Goal: Task Accomplishment & Management: Complete application form

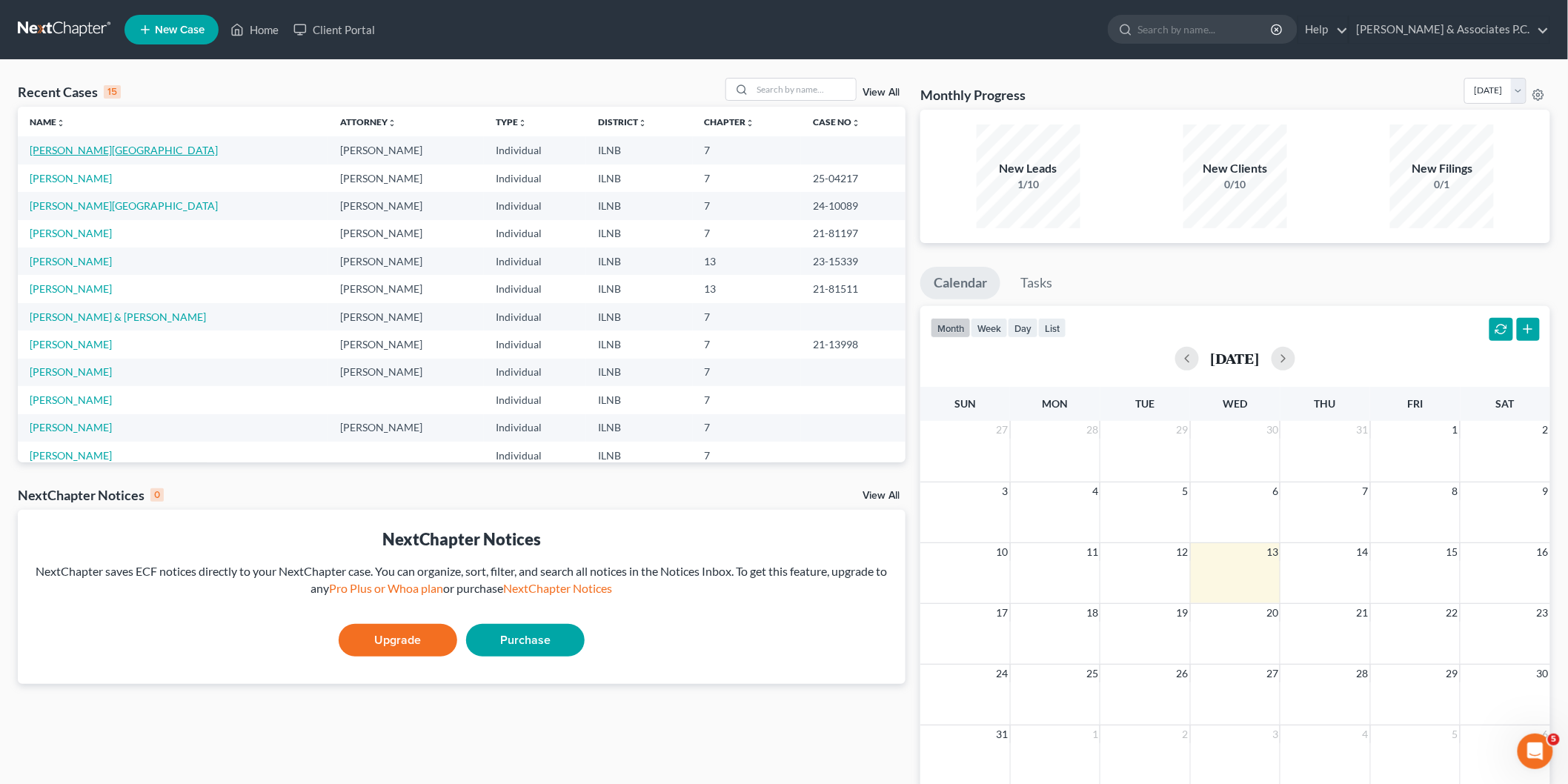
click at [72, 152] on link "[PERSON_NAME][GEOGRAPHIC_DATA]" at bounding box center [124, 151] width 188 height 13
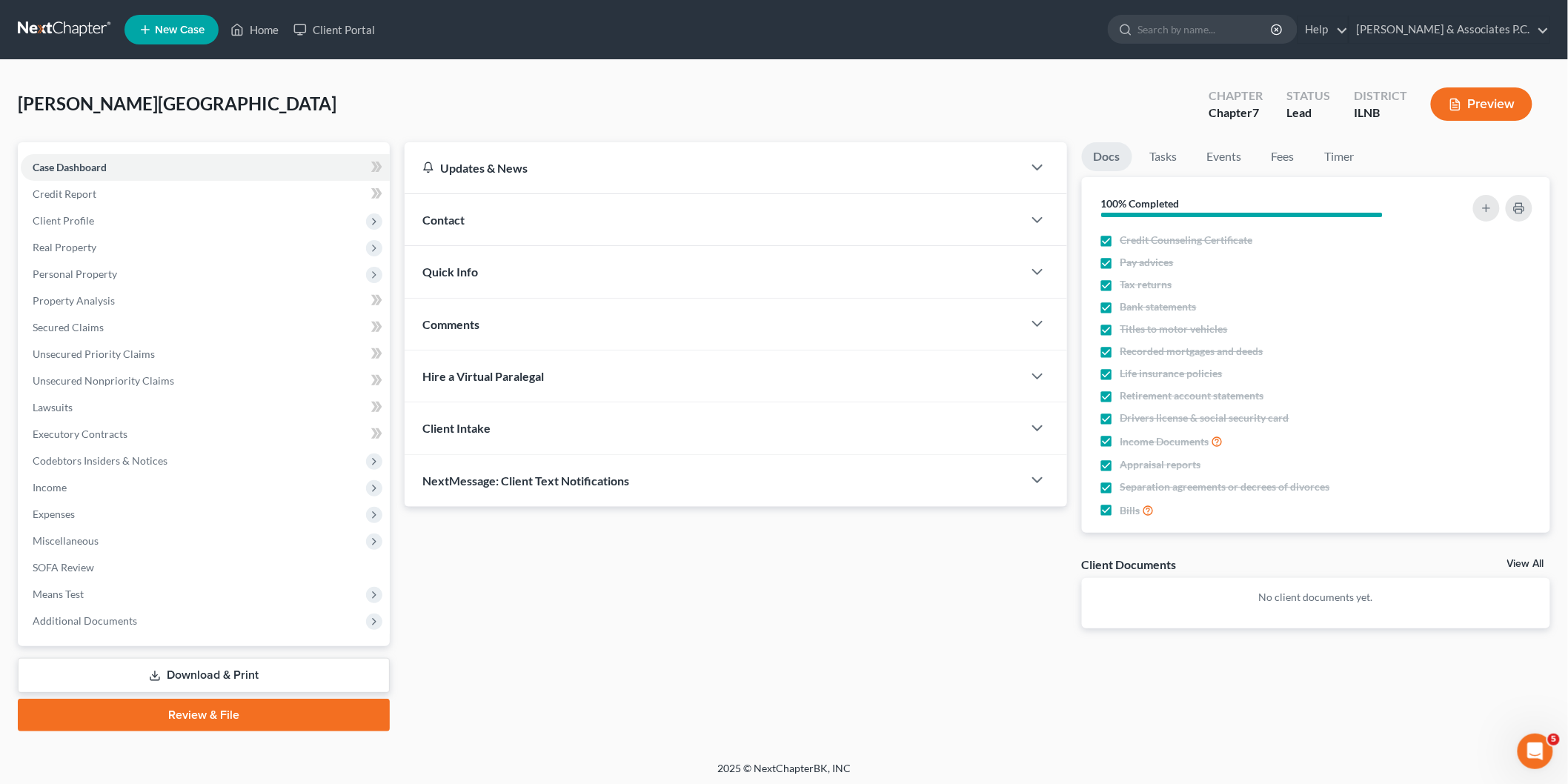
scroll to position [2, 0]
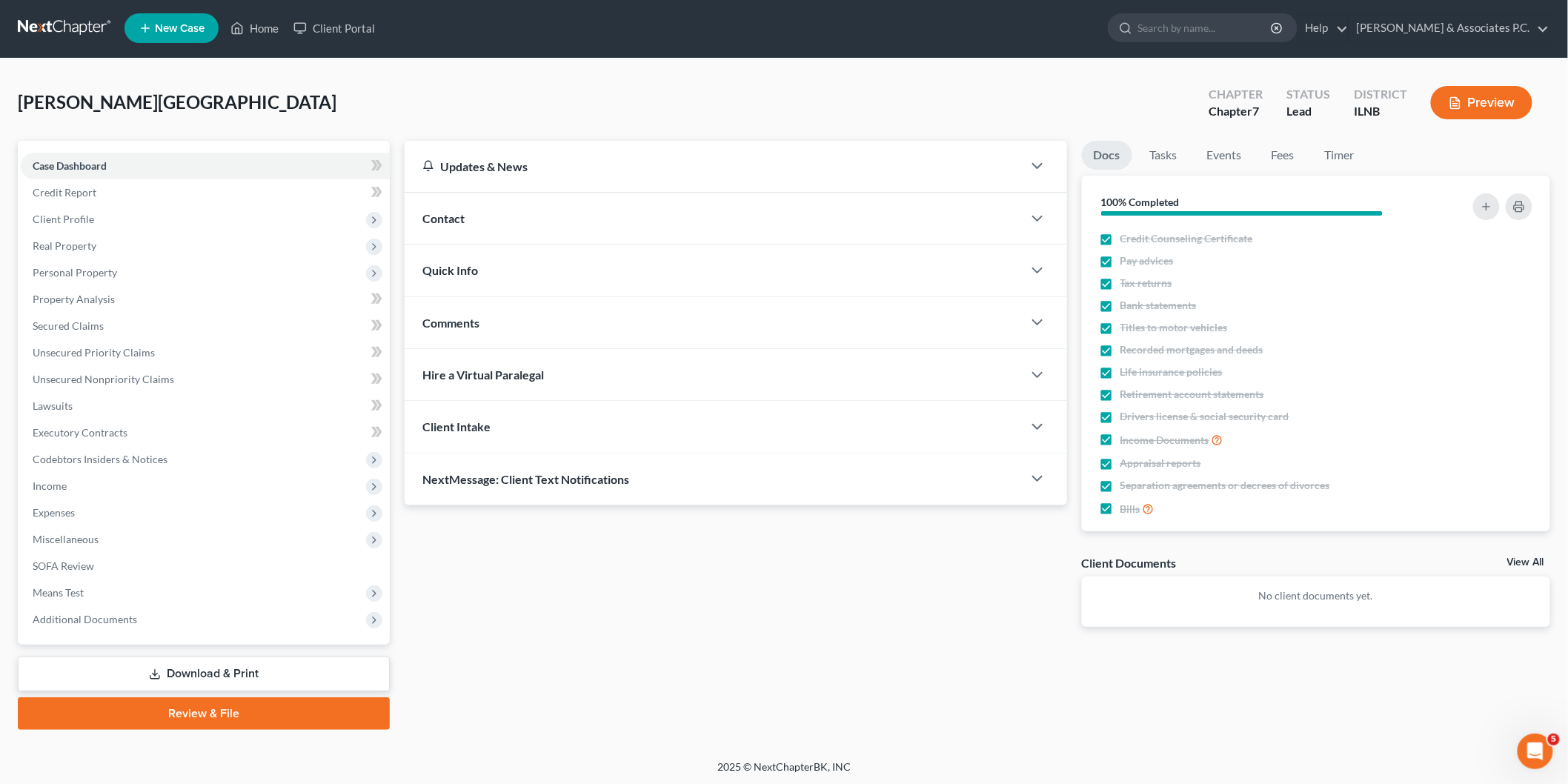
click at [254, 724] on link "Review & File" at bounding box center [204, 713] width 372 height 33
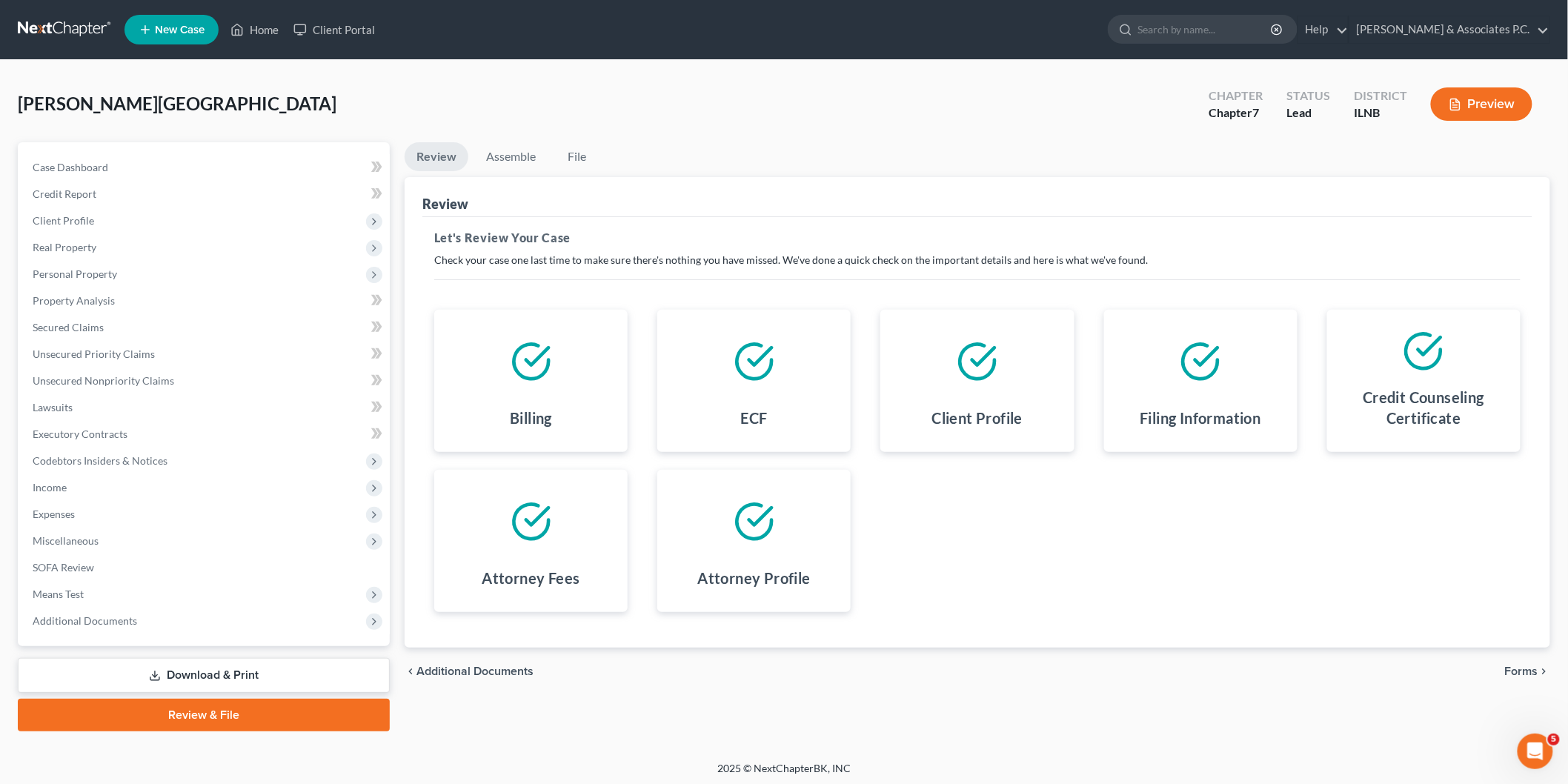
click at [1434, 94] on button "Preview" at bounding box center [1481, 104] width 101 height 33
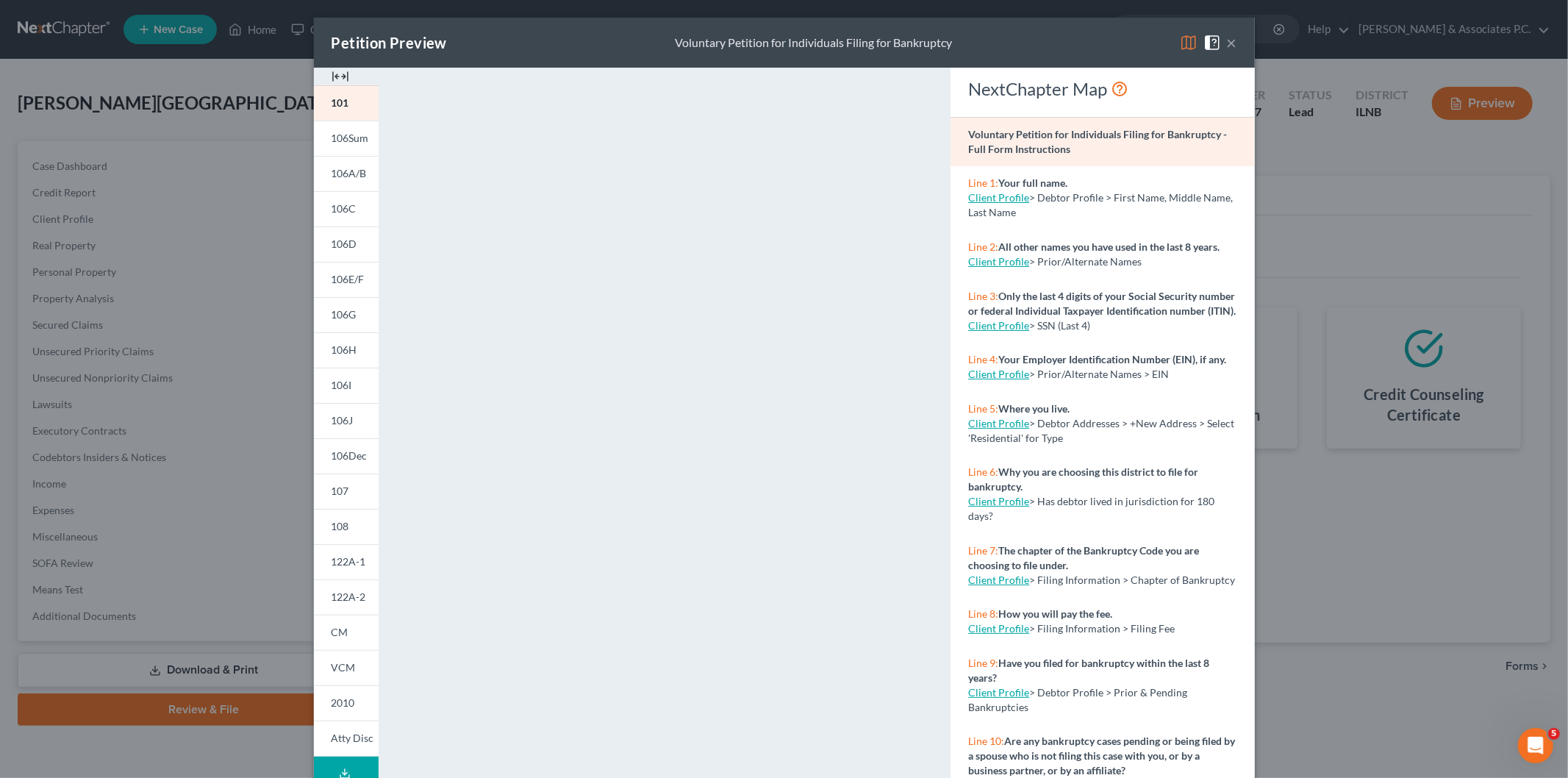
click at [1090, 211] on div "Client Profile > Debtor Profile > First Name, Middle Name, Last Name" at bounding box center [1102, 205] width 268 height 30
click at [1069, 192] on span "> Debtor Profile > First Name, Middle Name, Last Name" at bounding box center [1100, 204] width 265 height 27
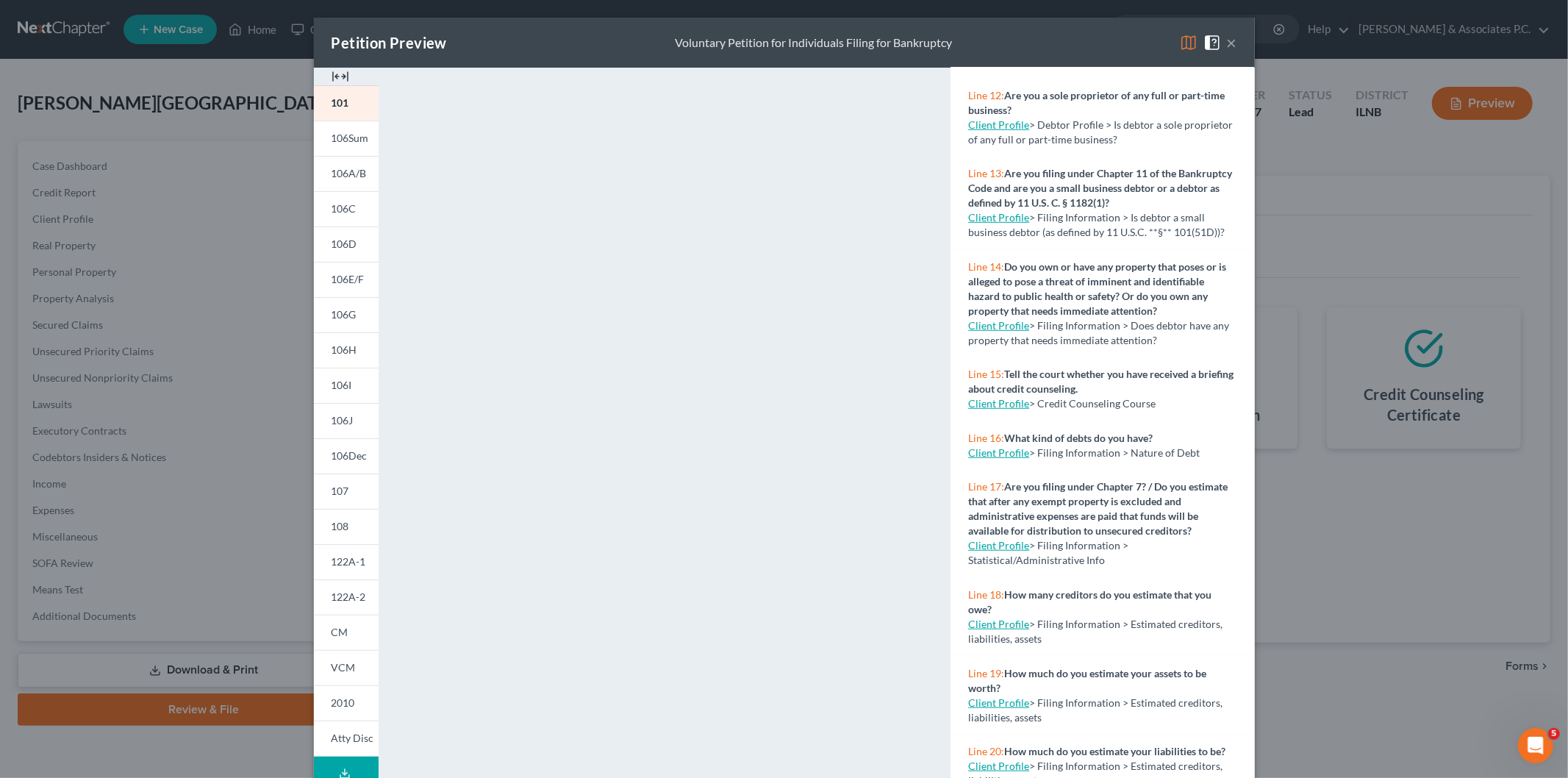
scroll to position [52, 0]
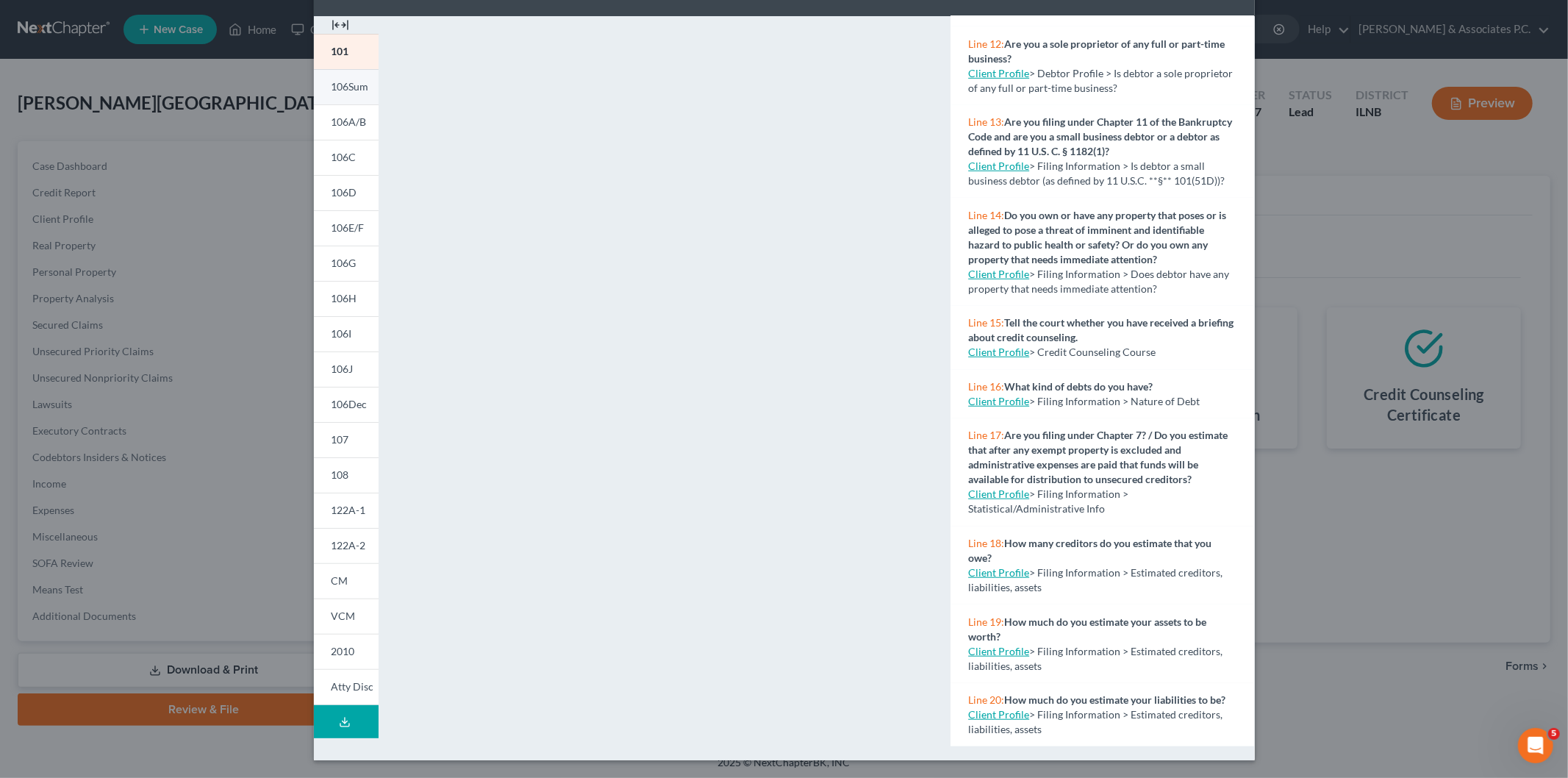
click at [332, 89] on span "106Sum" at bounding box center [350, 87] width 38 height 13
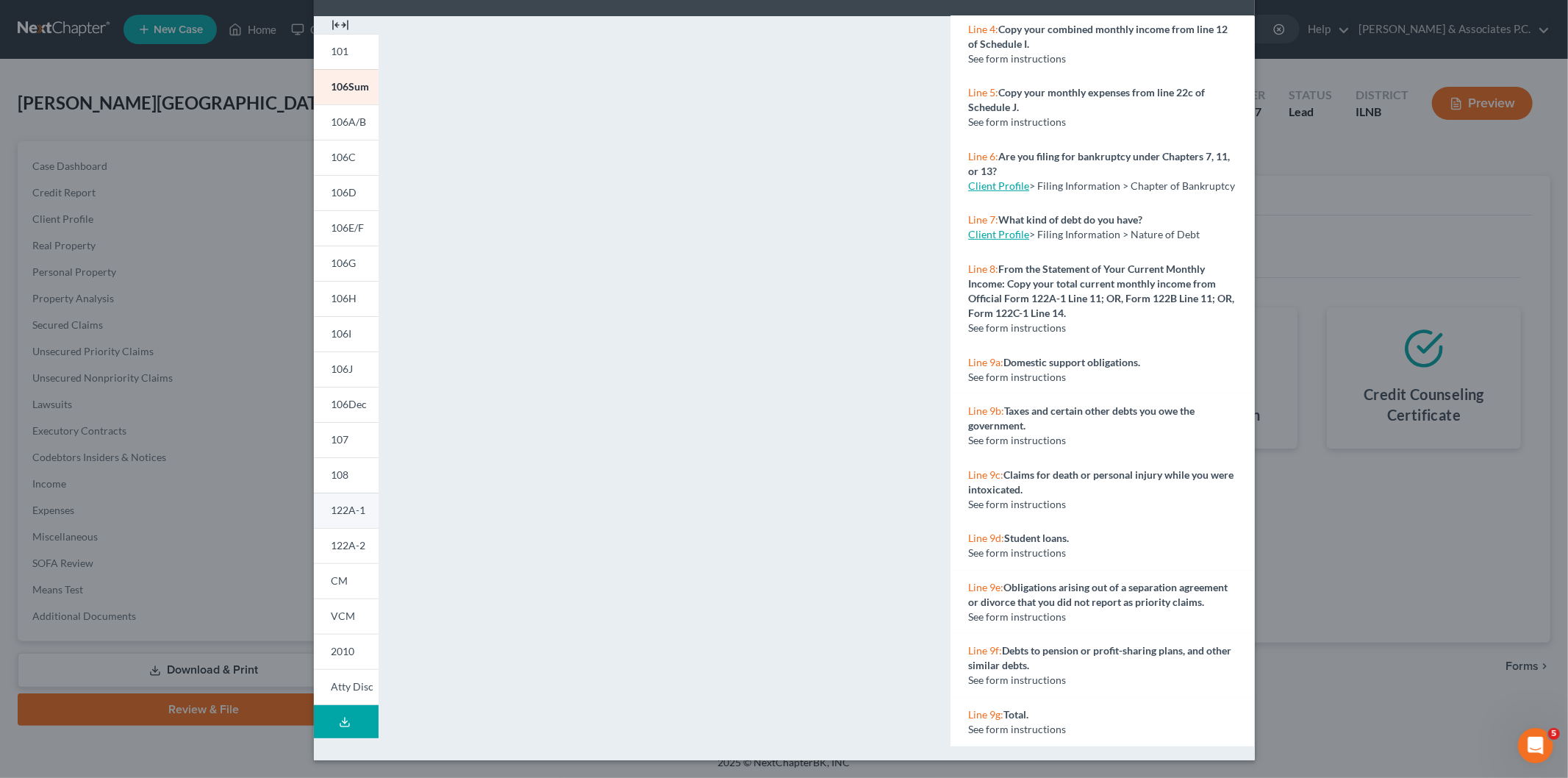
click at [339, 506] on span "122A-1" at bounding box center [349, 510] width 34 height 13
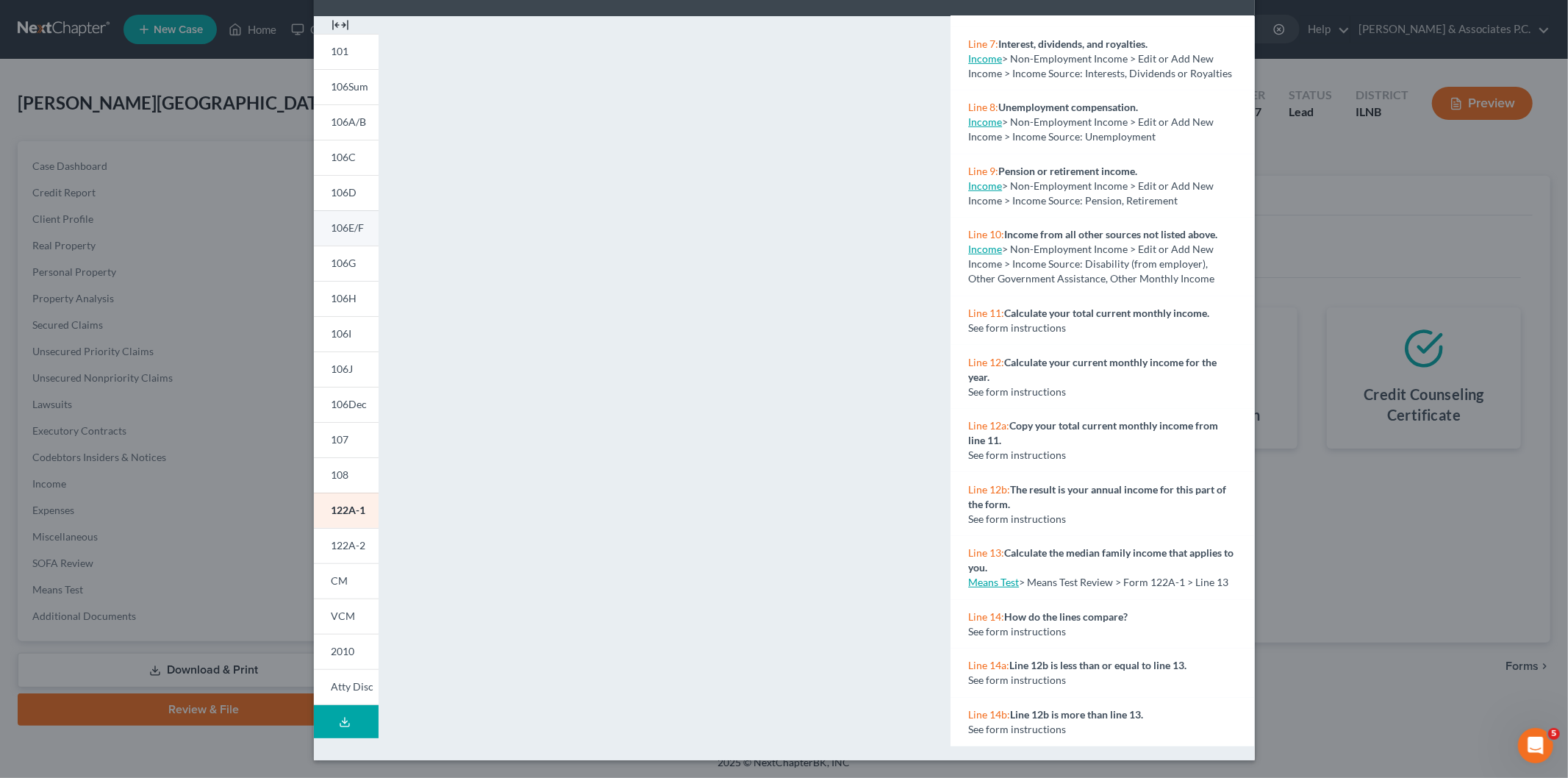
click at [348, 221] on span "106E/F" at bounding box center [349, 228] width 33 height 13
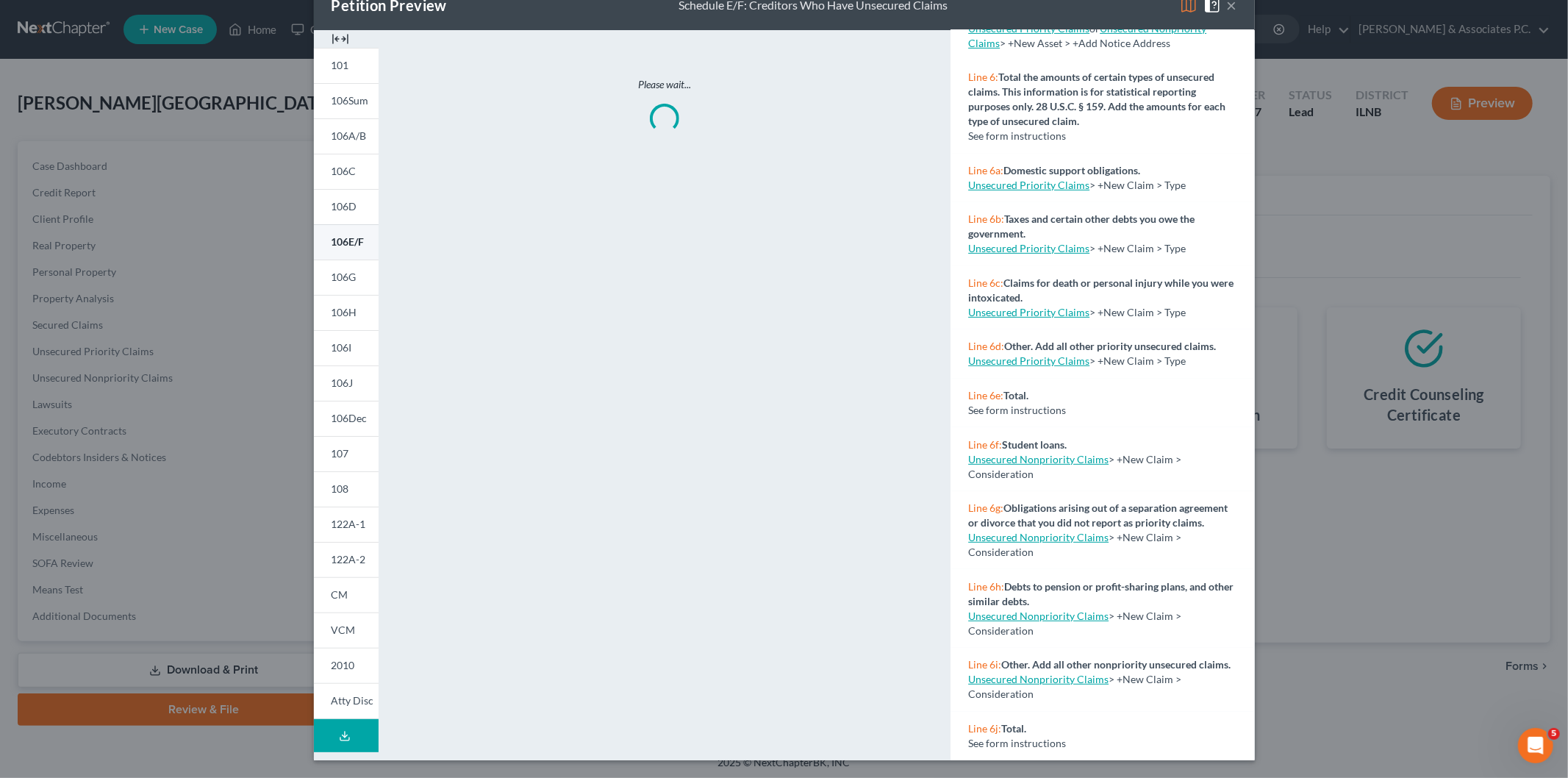
scroll to position [37, 0]
click at [341, 214] on link "106D" at bounding box center [346, 208] width 65 height 35
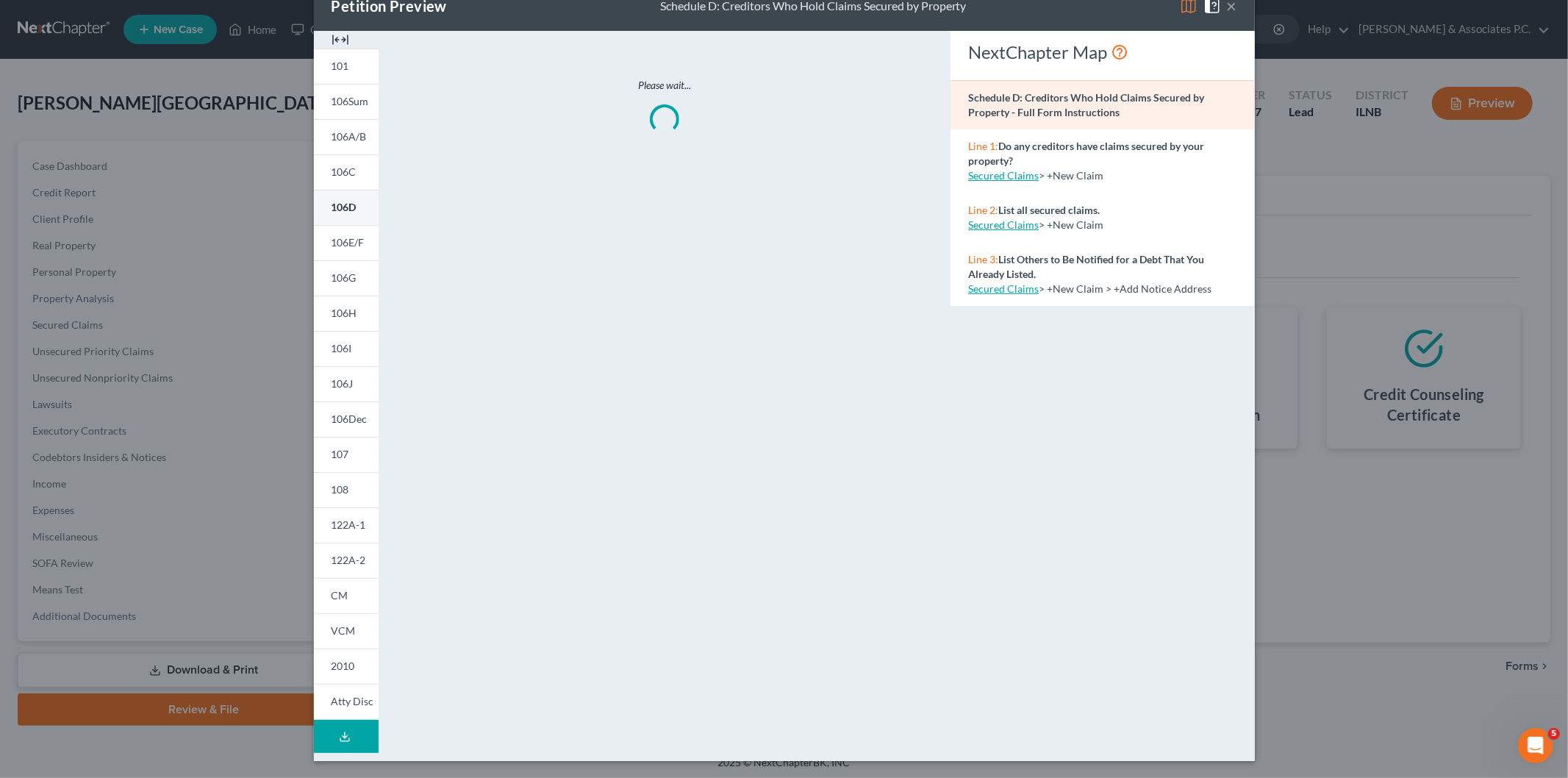
scroll to position [0, 0]
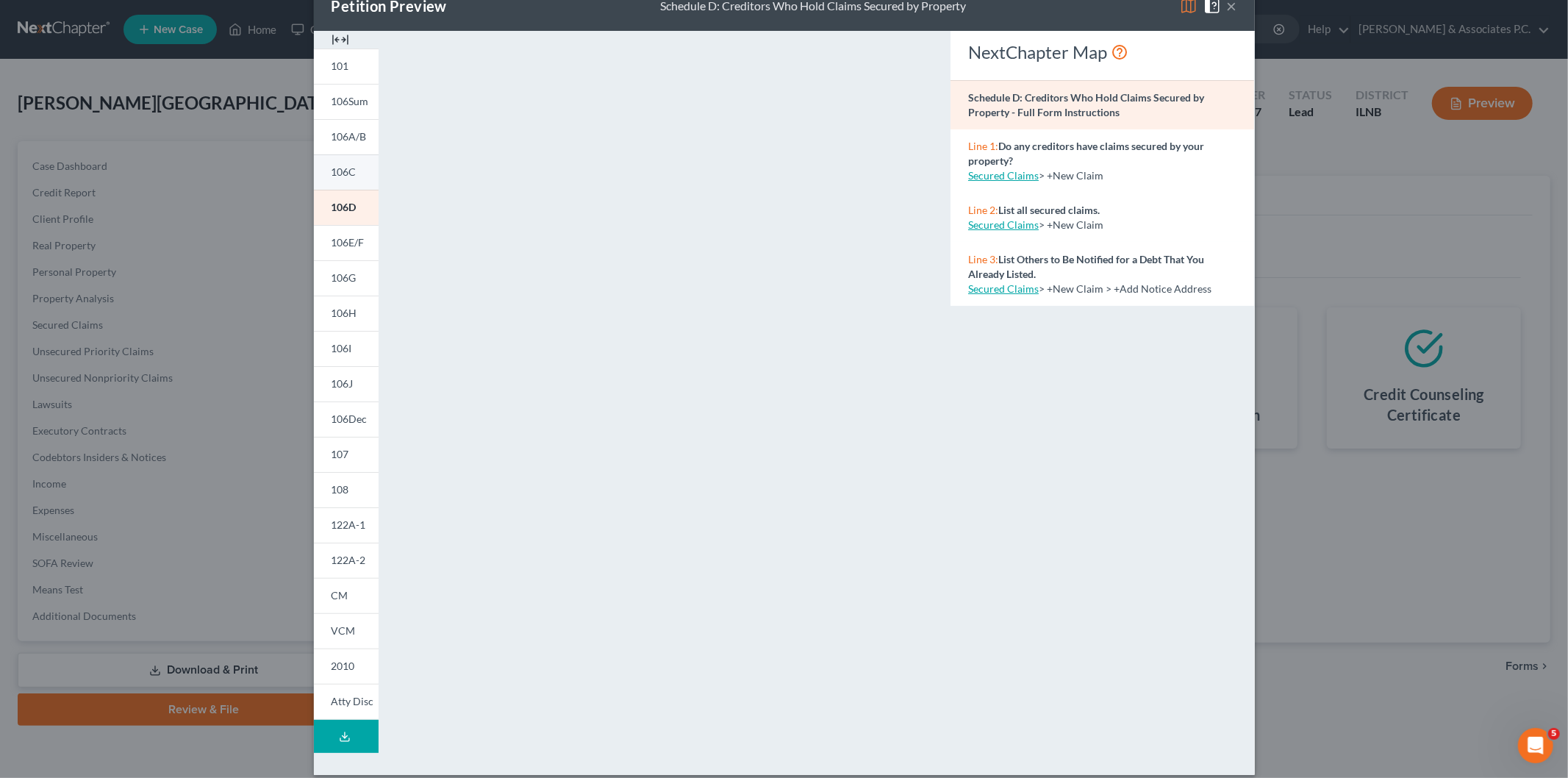
click at [341, 184] on link "106C" at bounding box center [346, 172] width 65 height 35
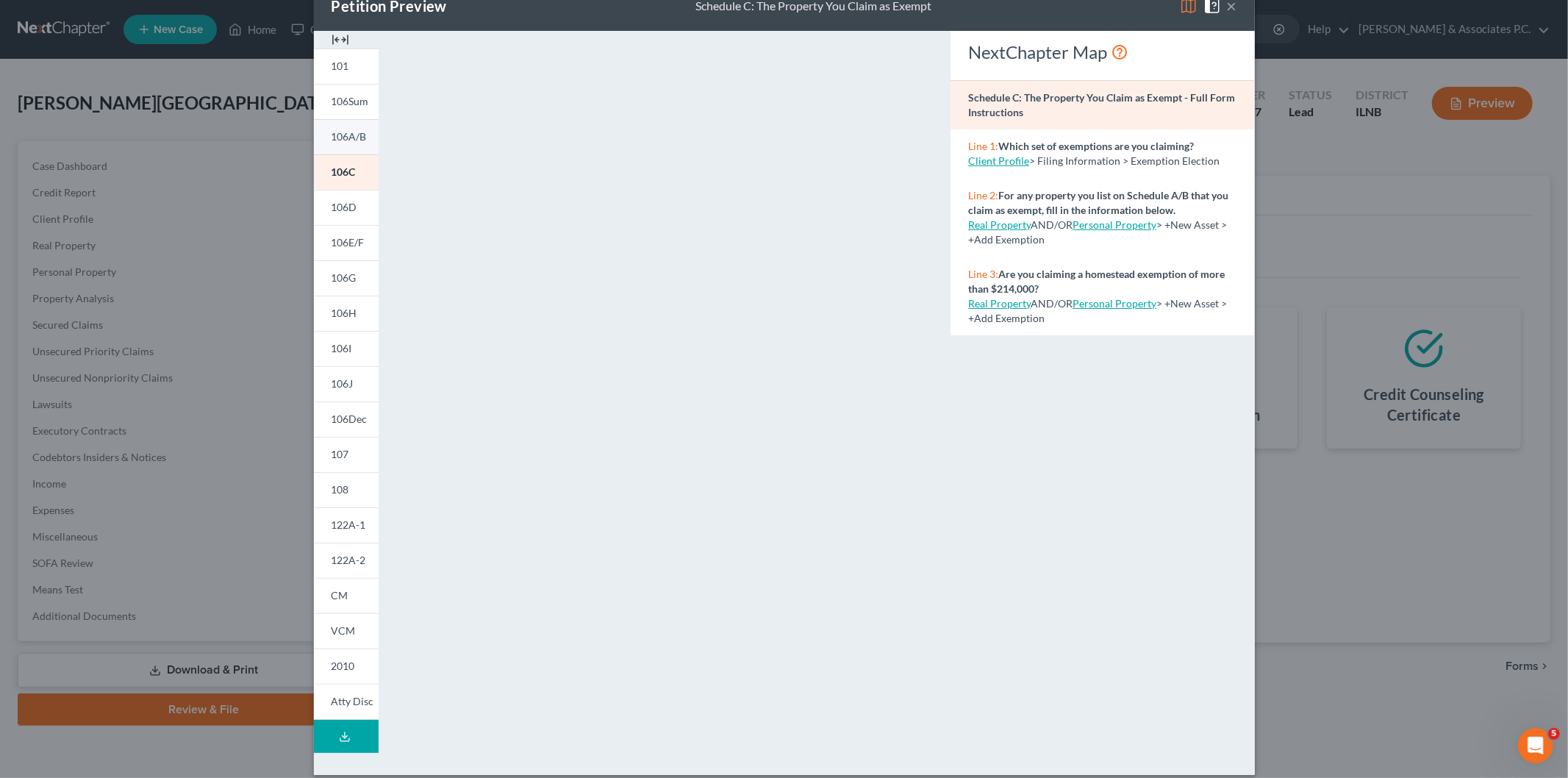
click at [350, 145] on link "106A/B" at bounding box center [346, 137] width 65 height 35
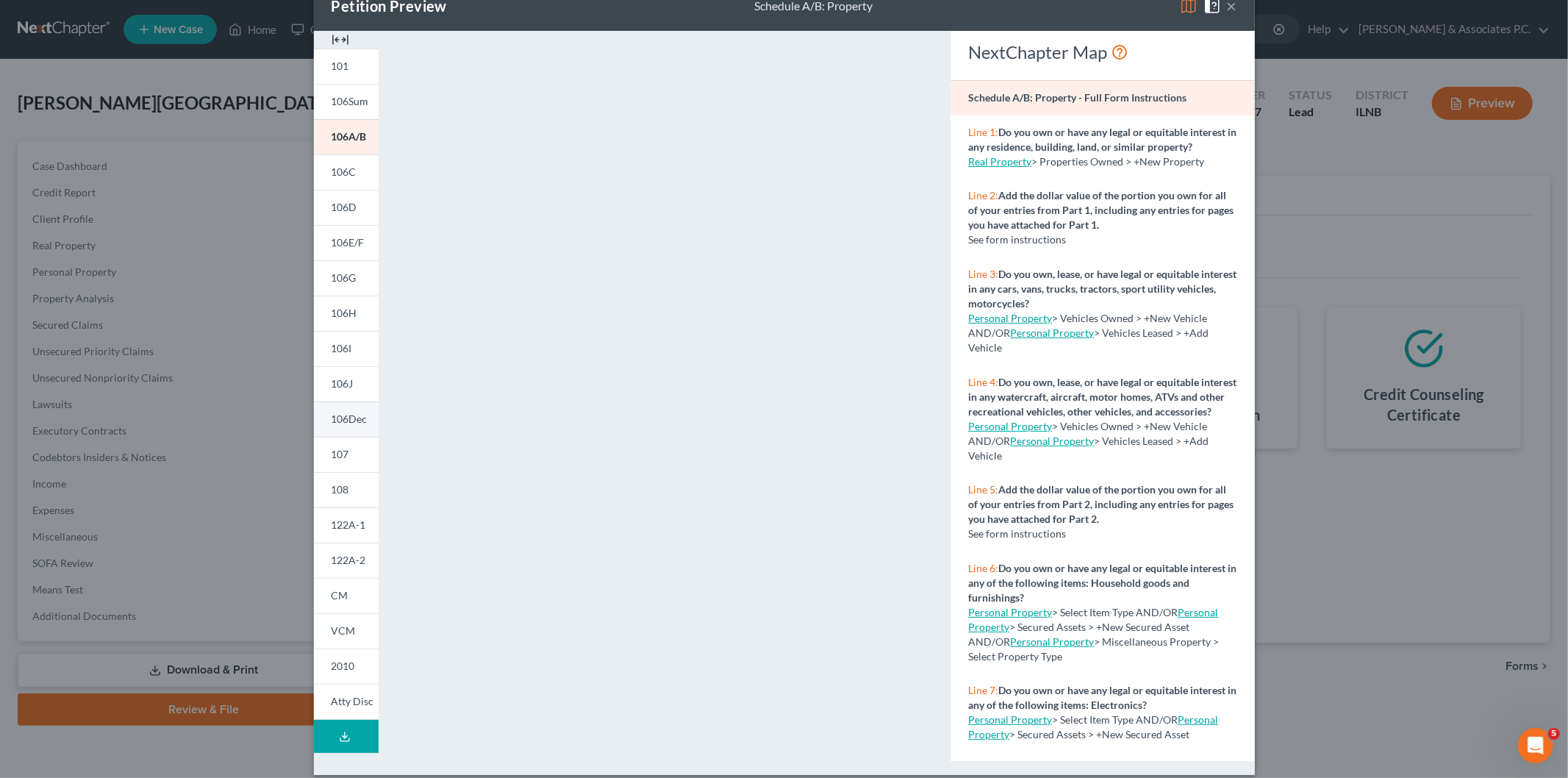
click at [341, 421] on span "106Dec" at bounding box center [350, 419] width 36 height 13
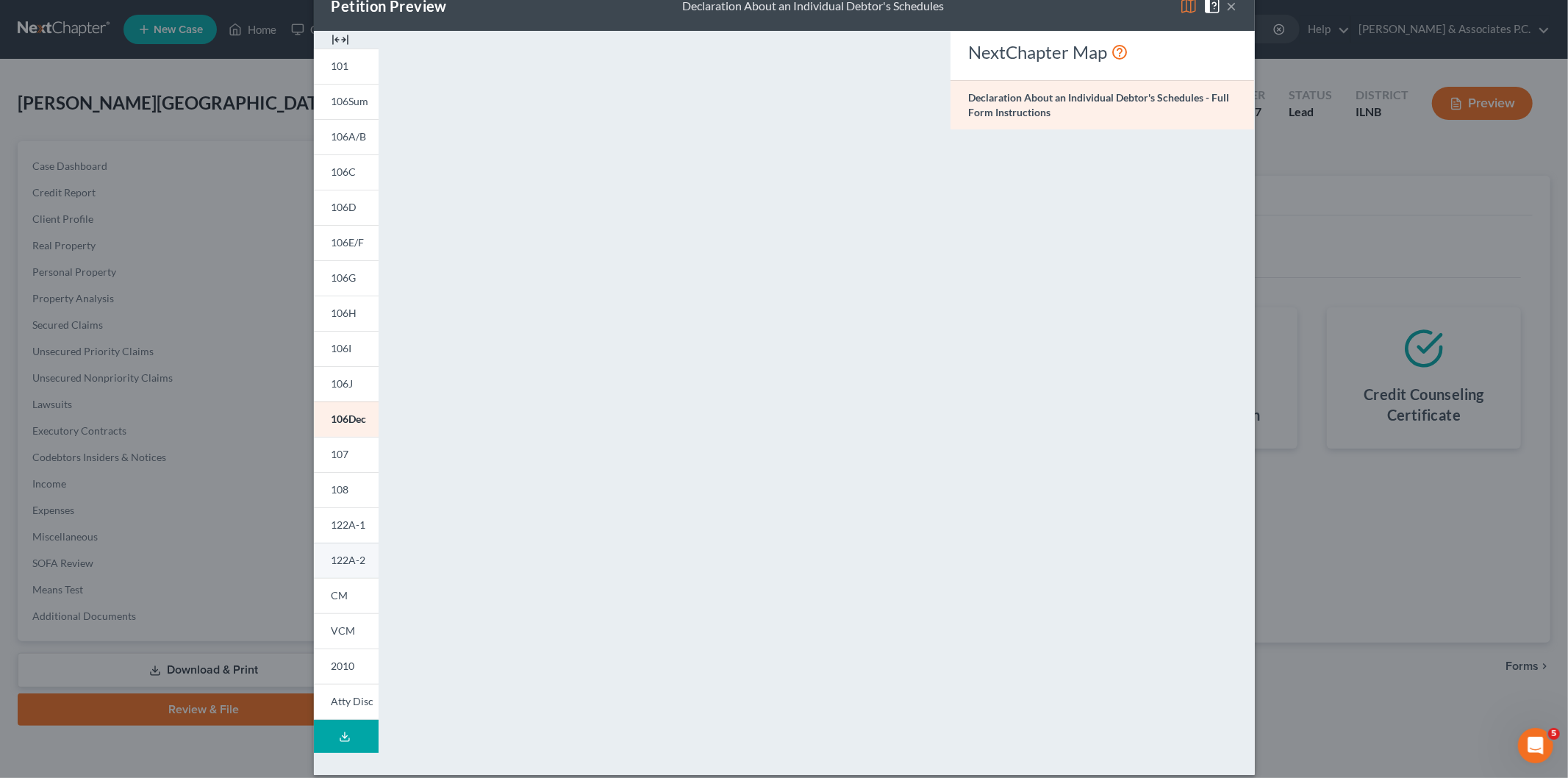
scroll to position [52, 0]
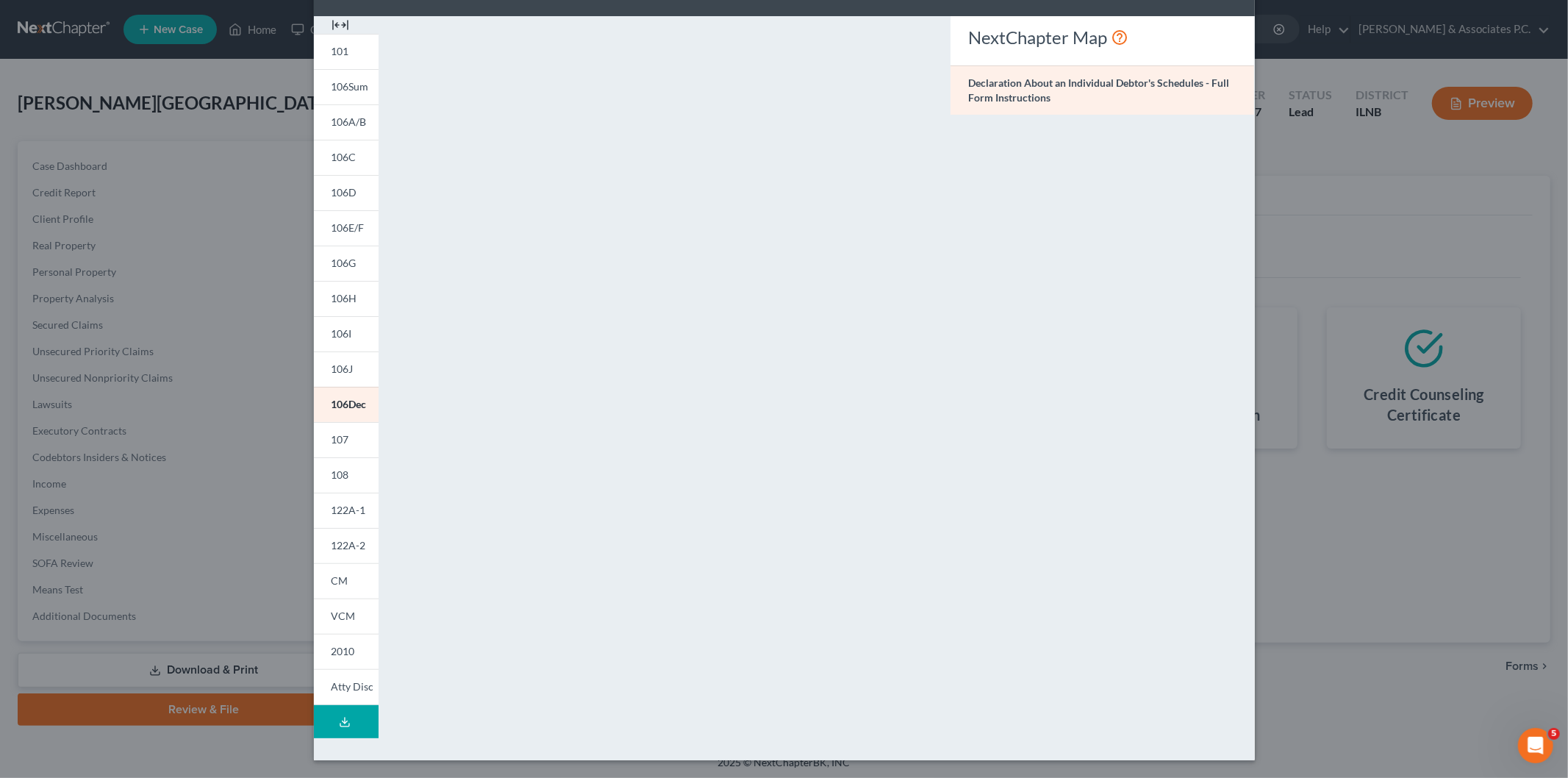
click at [341, 27] on img at bounding box center [340, 25] width 18 height 18
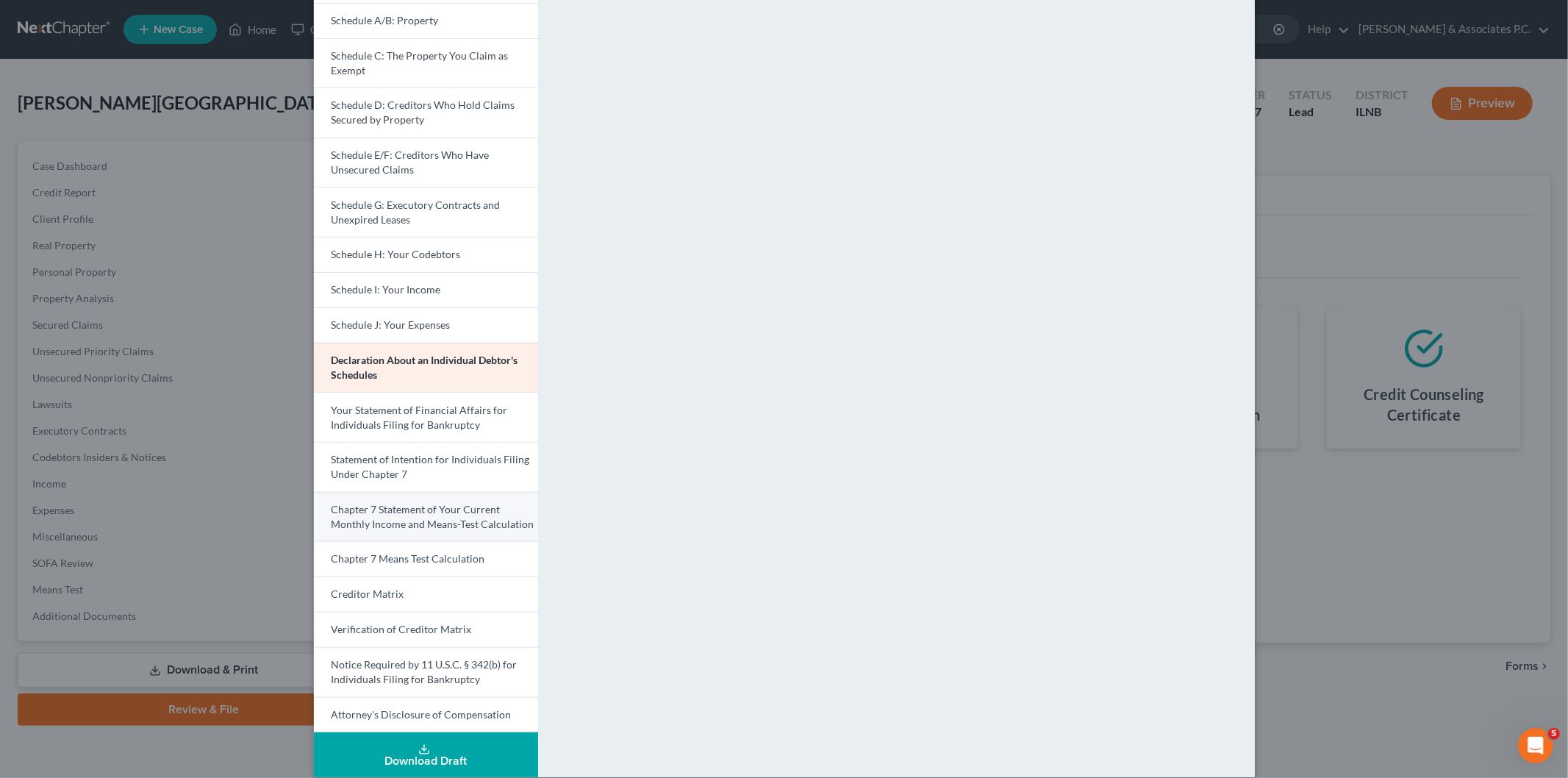
scroll to position [185, 0]
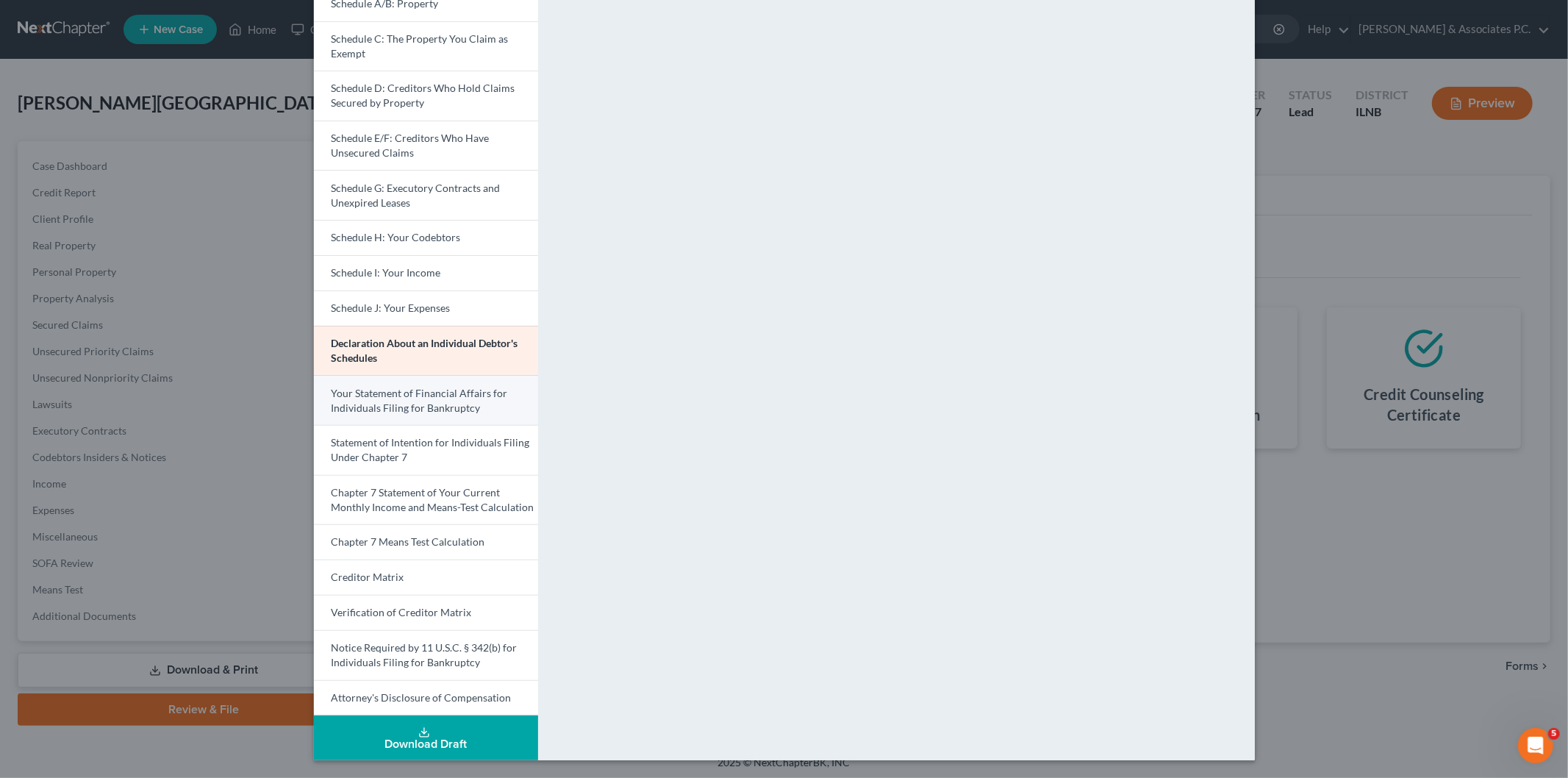
click at [430, 394] on span "Your Statement of Financial Affairs for Individuals Filing for Bankruptcy" at bounding box center [420, 400] width 176 height 27
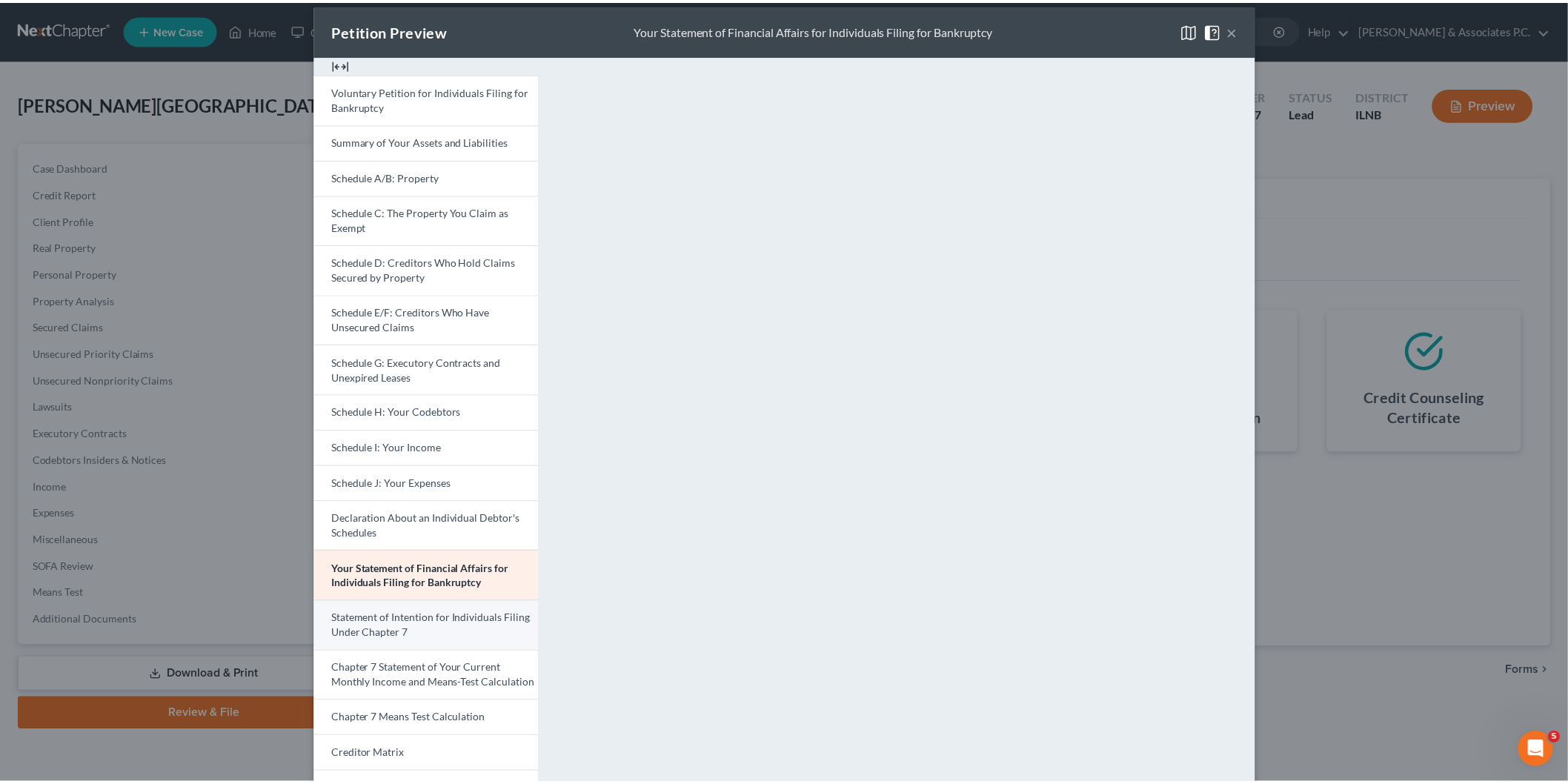
scroll to position [0, 0]
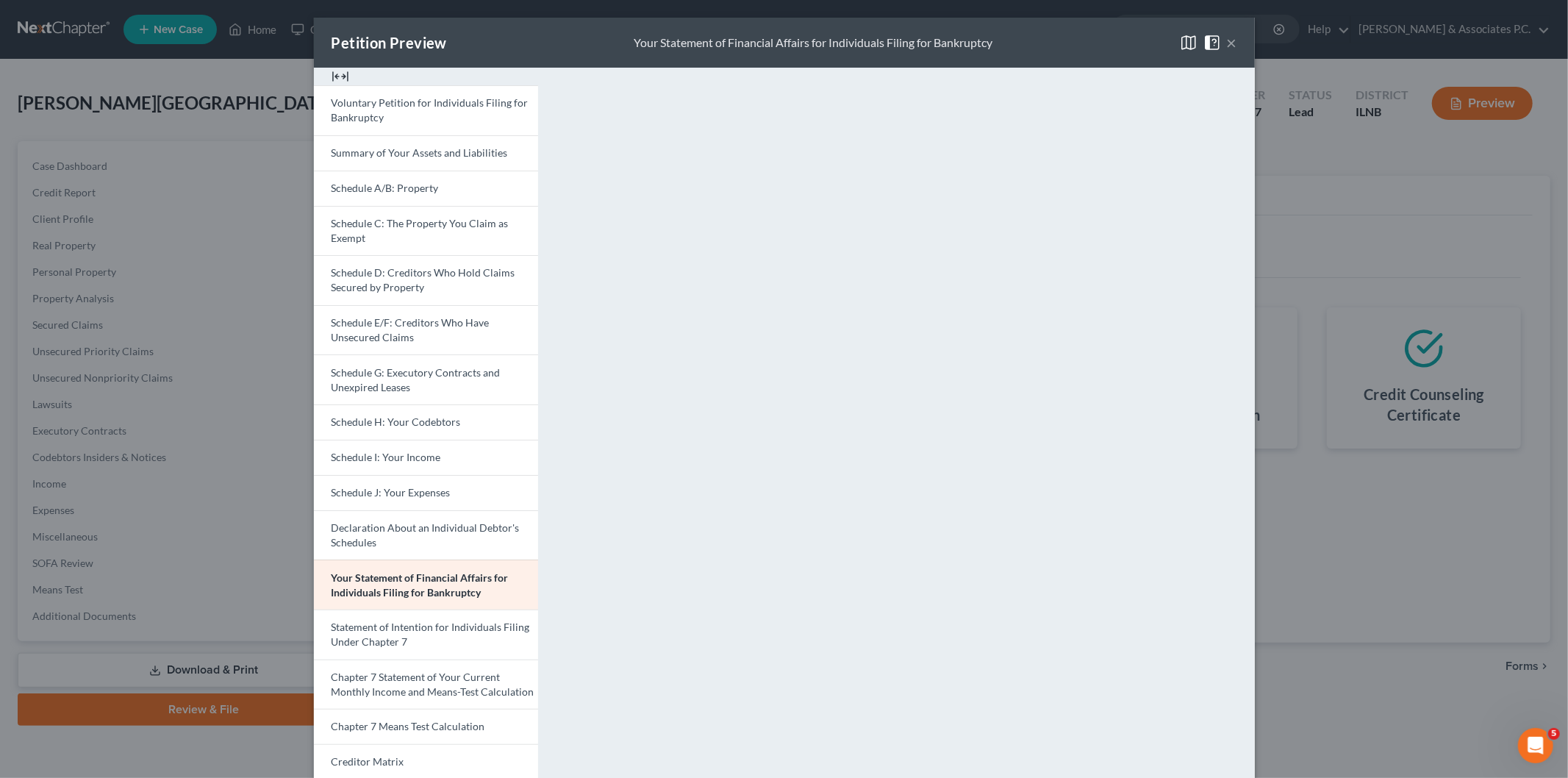
click at [1228, 38] on button "×" at bounding box center [1232, 42] width 10 height 18
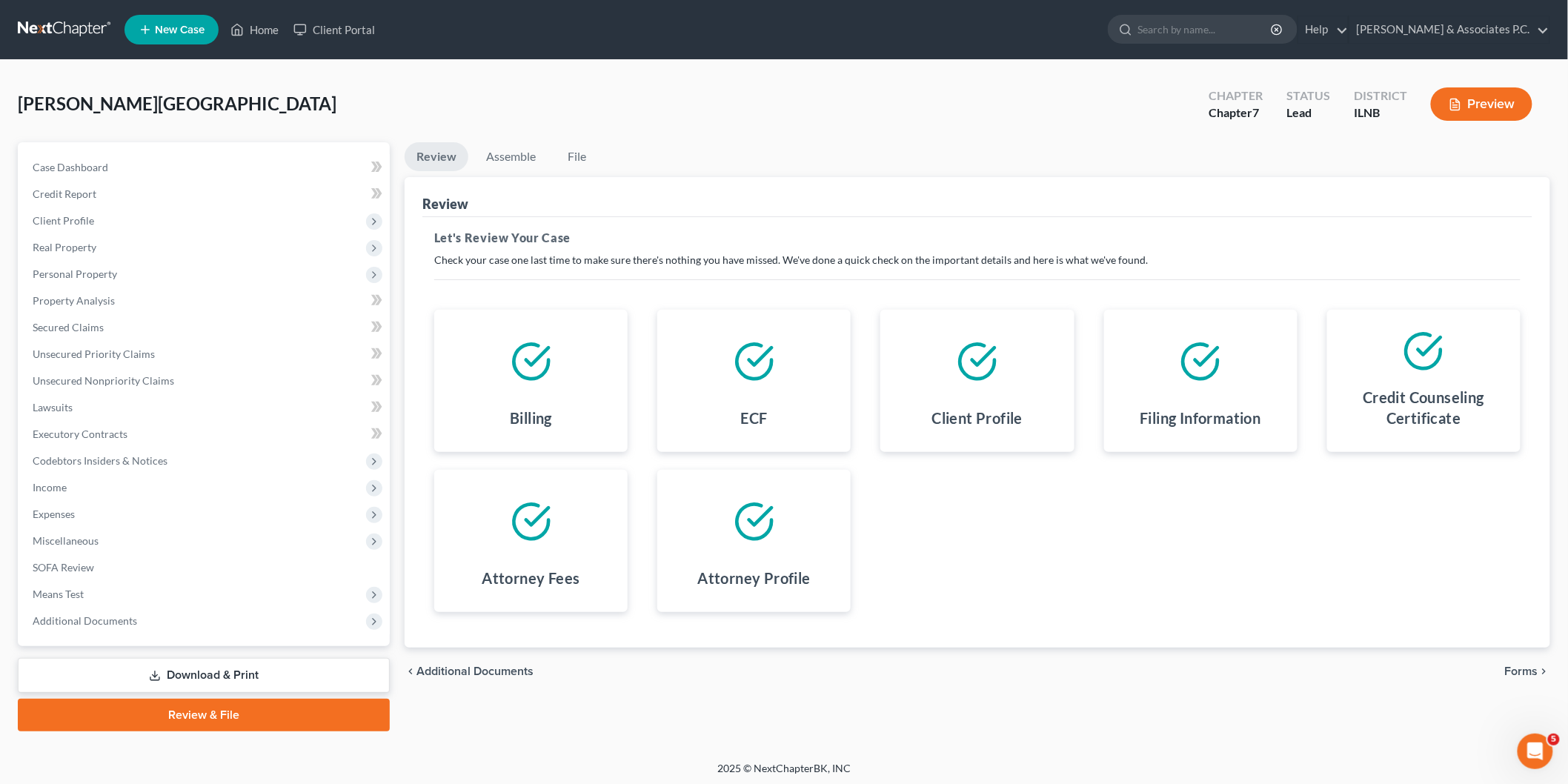
click at [454, 671] on span "Additional Documents" at bounding box center [475, 671] width 117 height 12
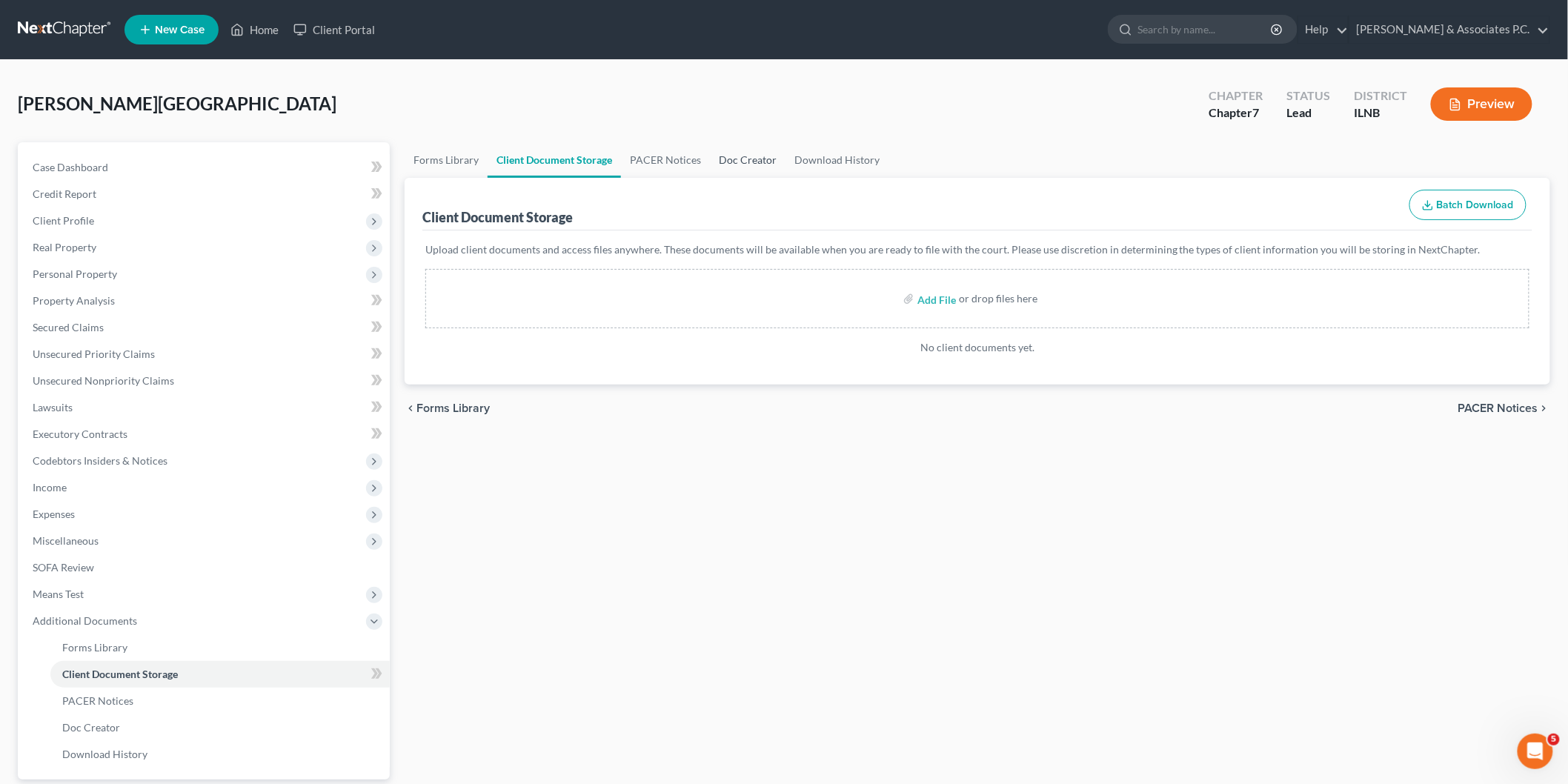
click at [725, 154] on link "Doc Creator" at bounding box center [747, 160] width 75 height 35
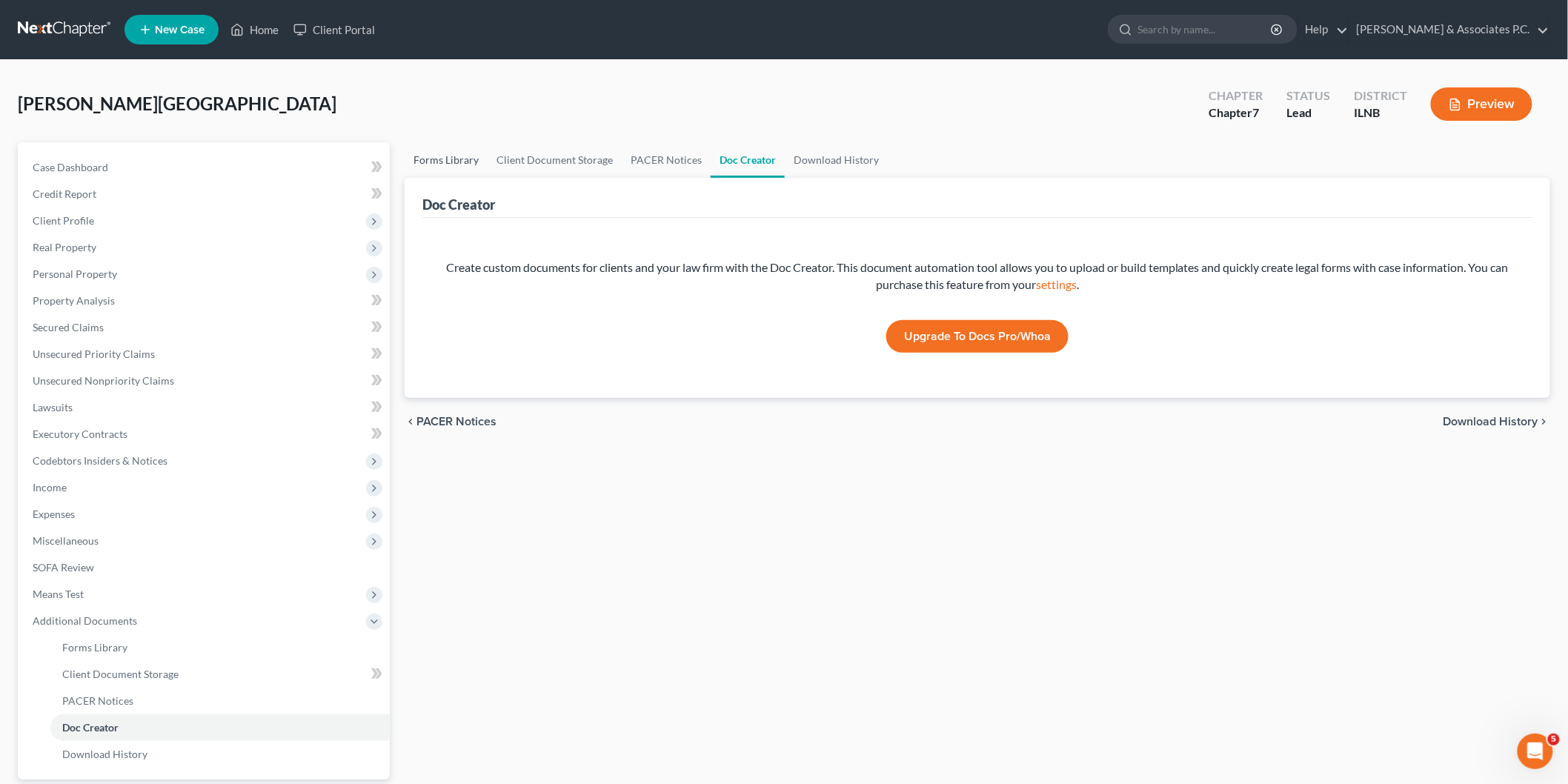
click at [441, 167] on link "Forms Library" at bounding box center [445, 160] width 83 height 35
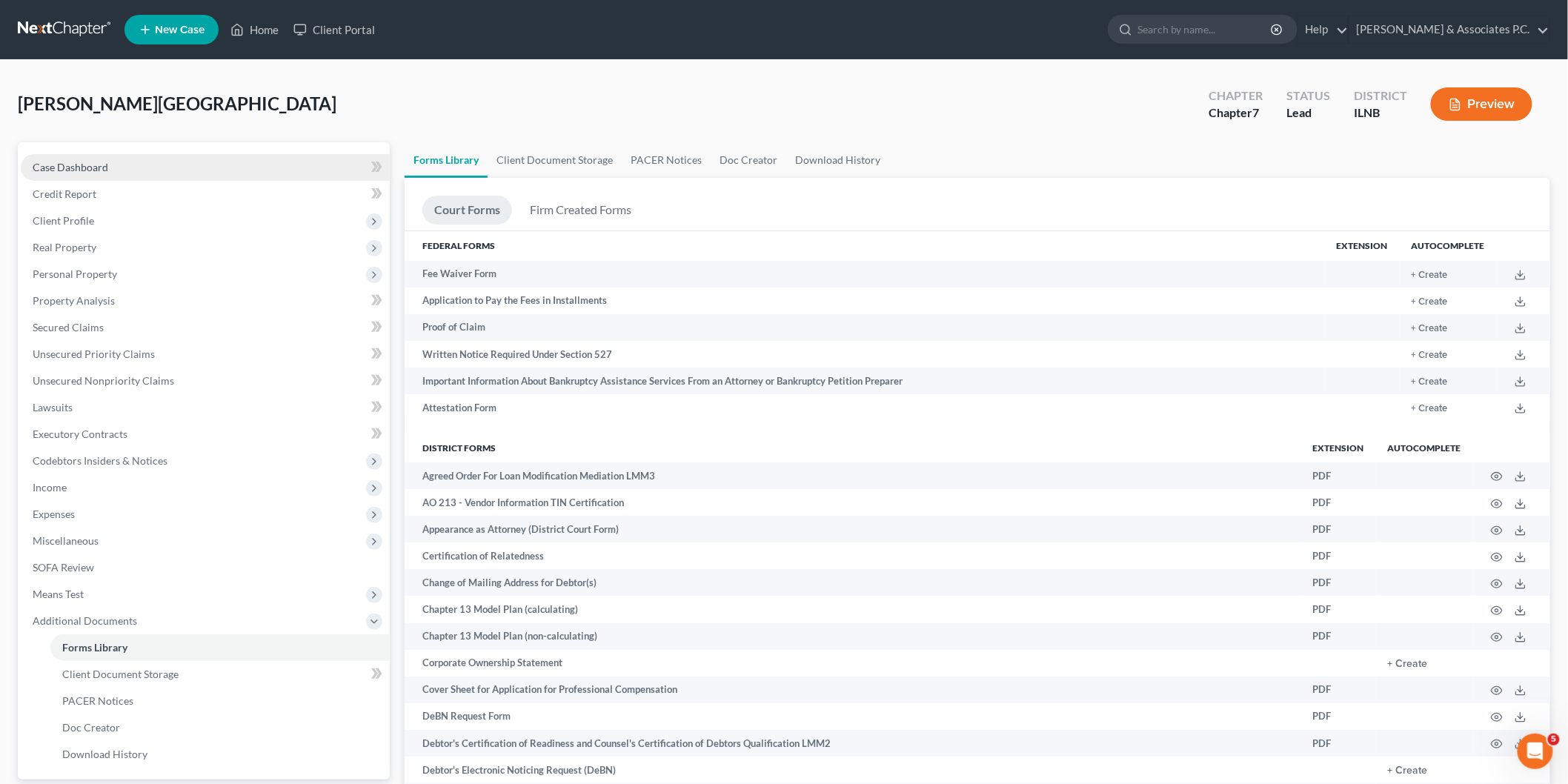
click at [89, 174] on link "Case Dashboard" at bounding box center [204, 167] width 369 height 27
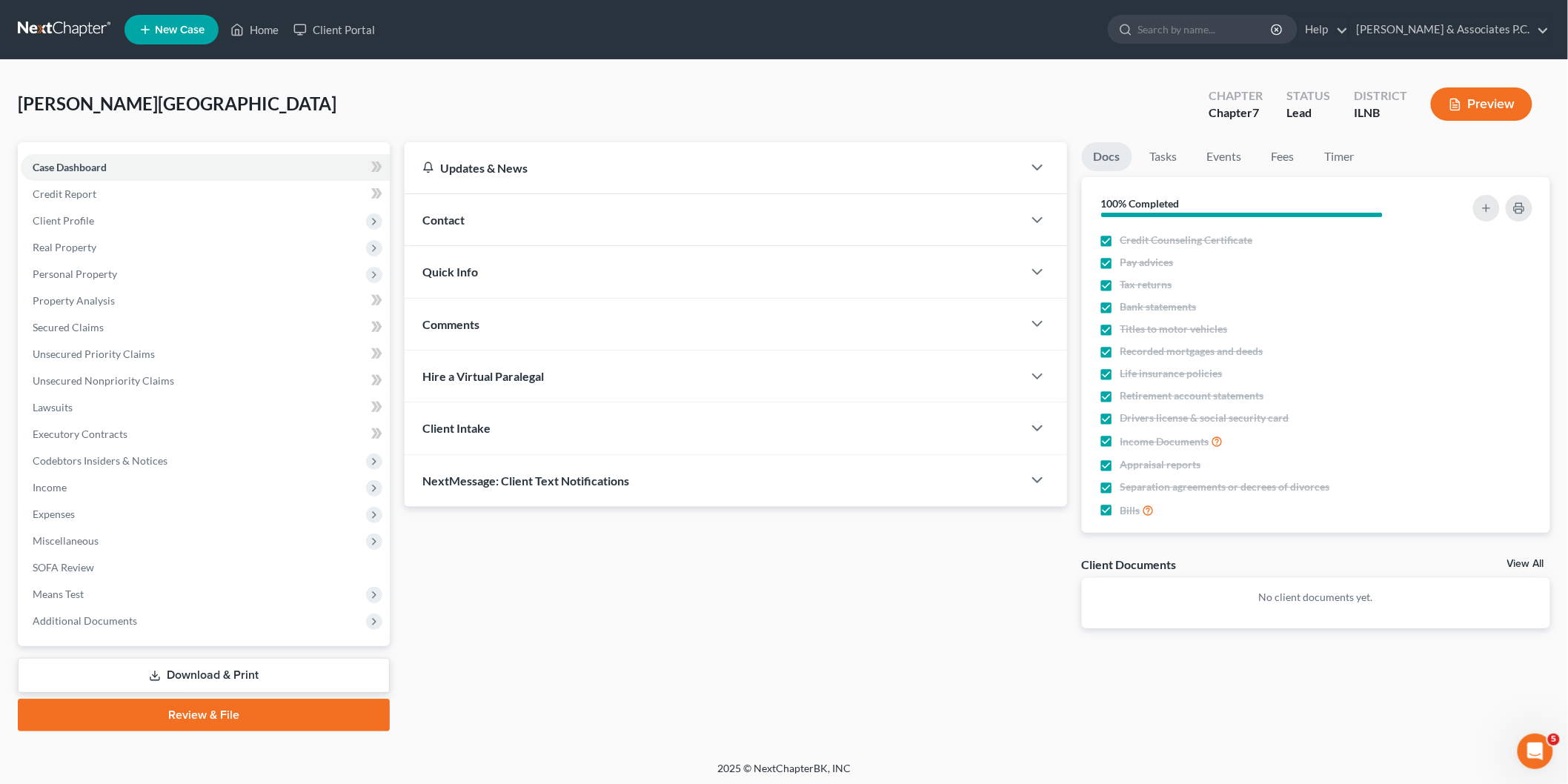
click at [493, 269] on div "Quick Info" at bounding box center [713, 272] width 618 height 51
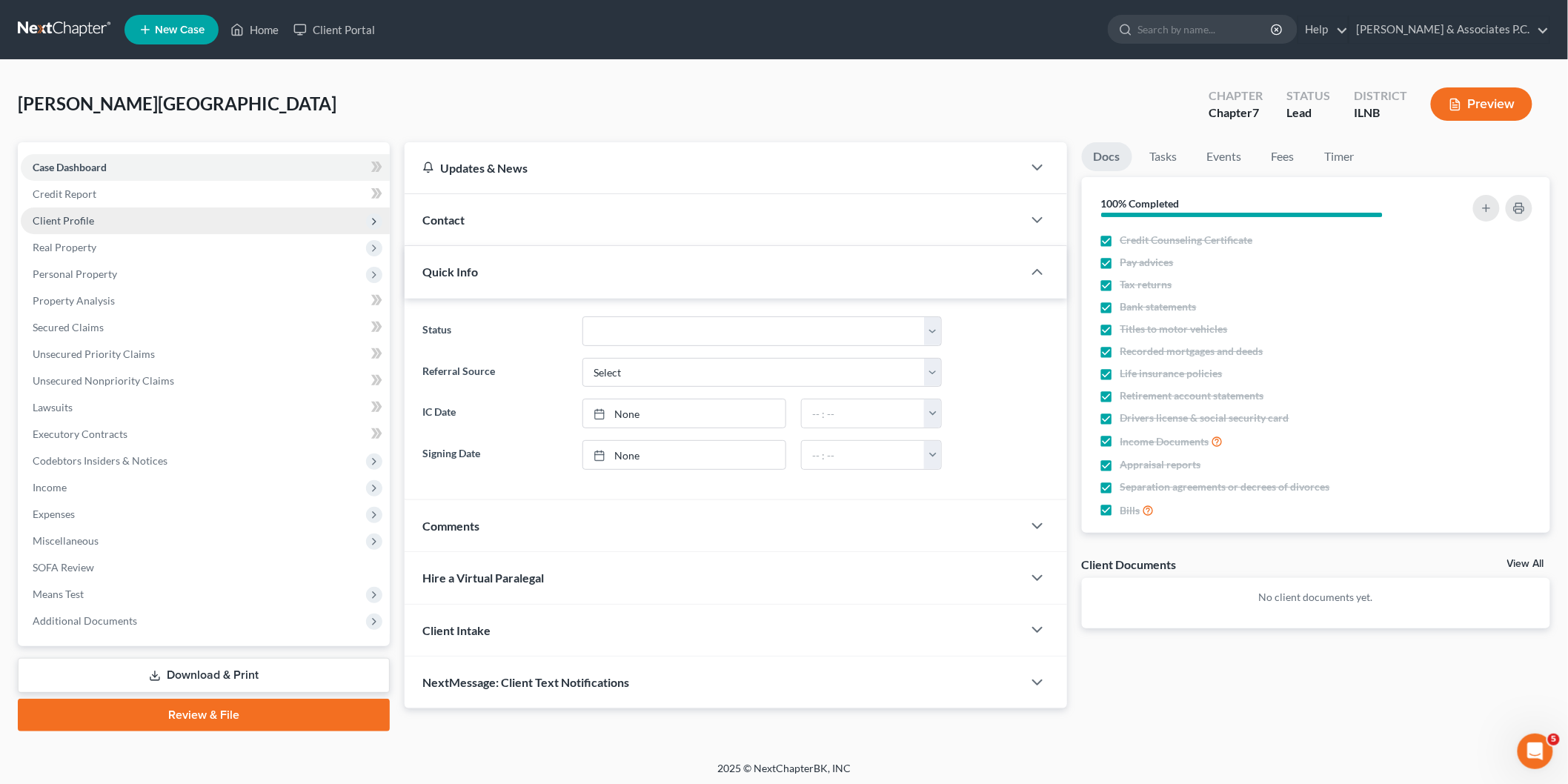
click at [71, 219] on span "Client Profile" at bounding box center [63, 220] width 61 height 13
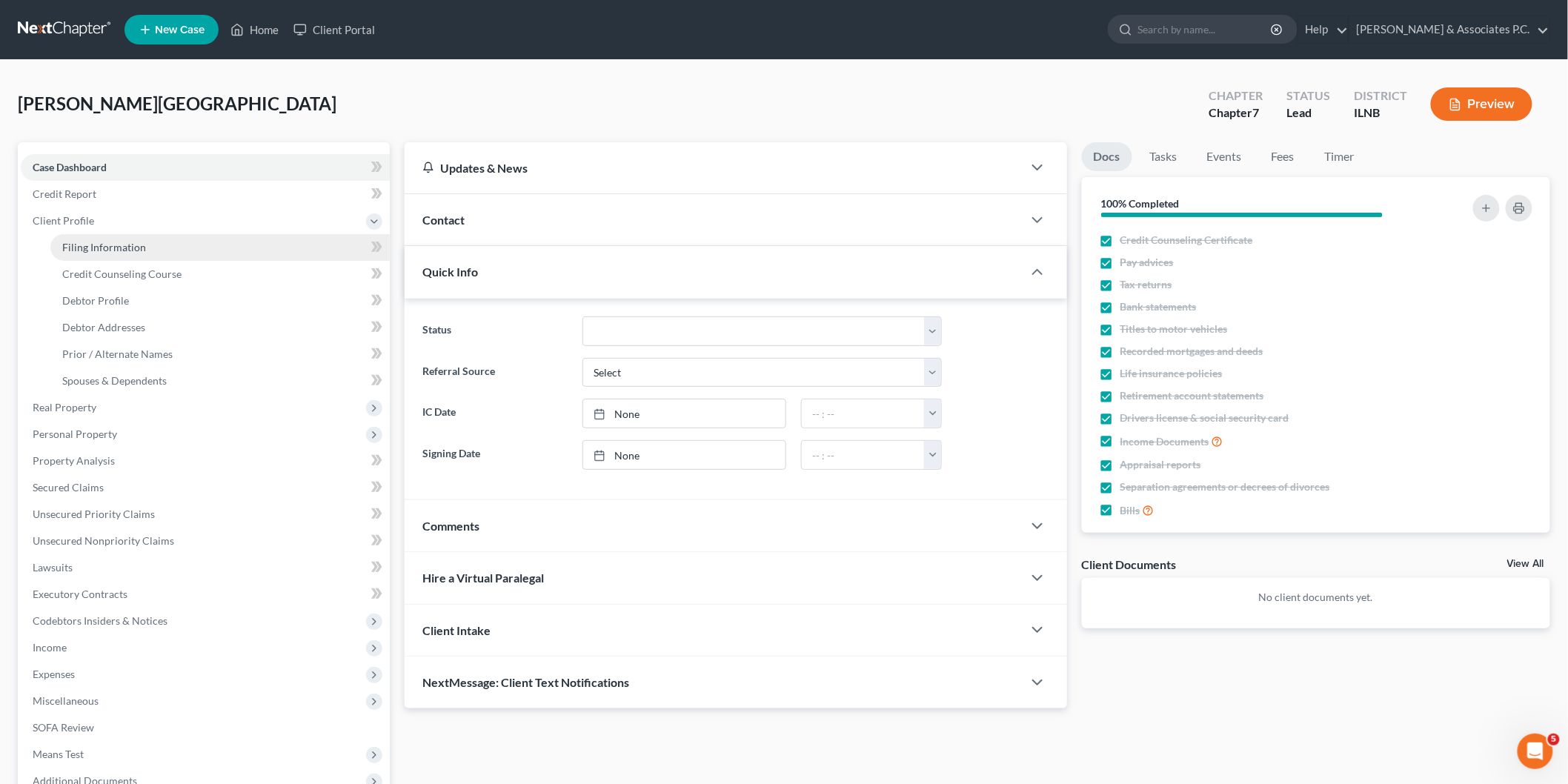
click at [126, 246] on span "Filing Information" at bounding box center [104, 247] width 84 height 13
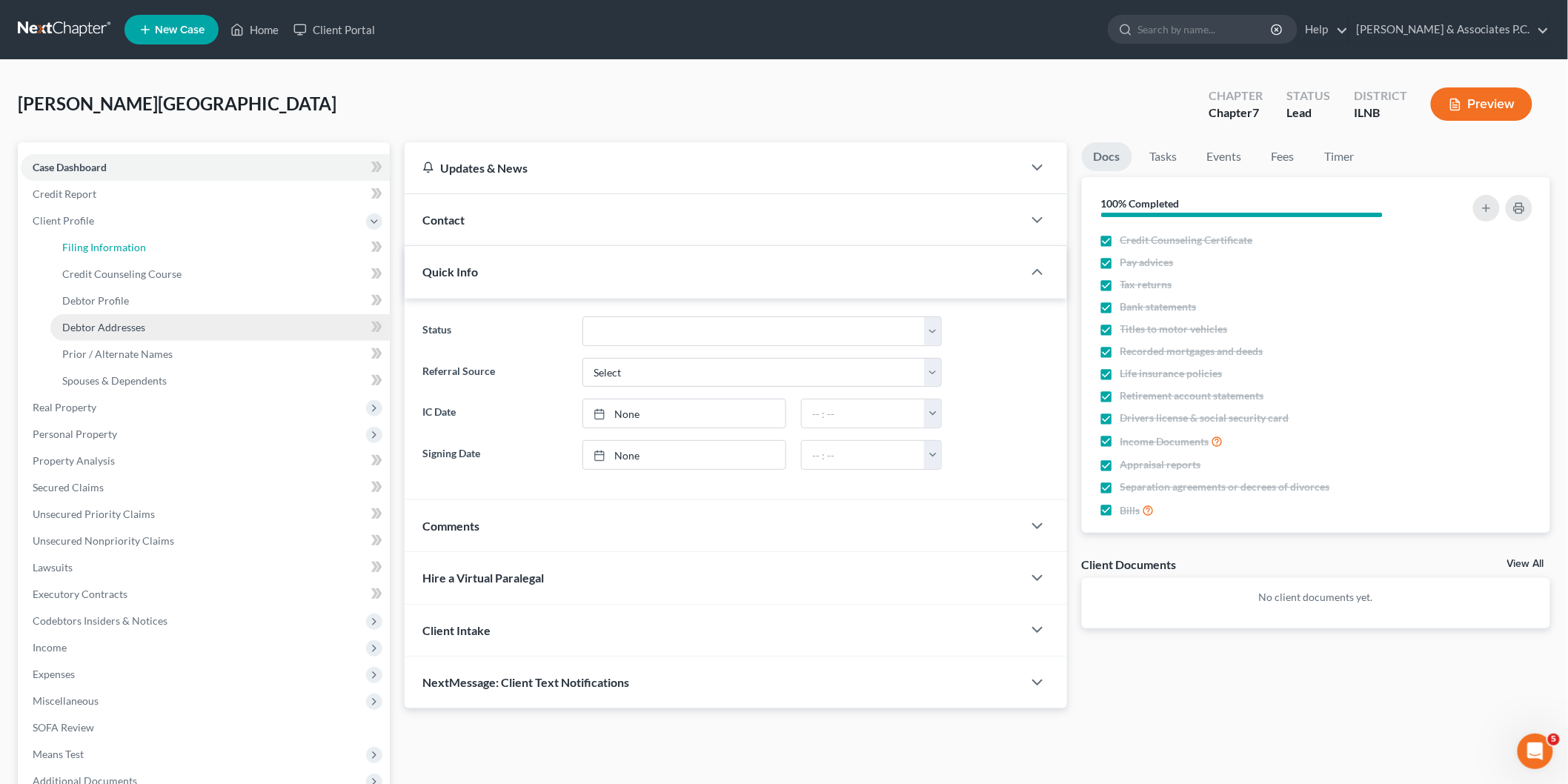
select select "1"
select select "0"
select select "14"
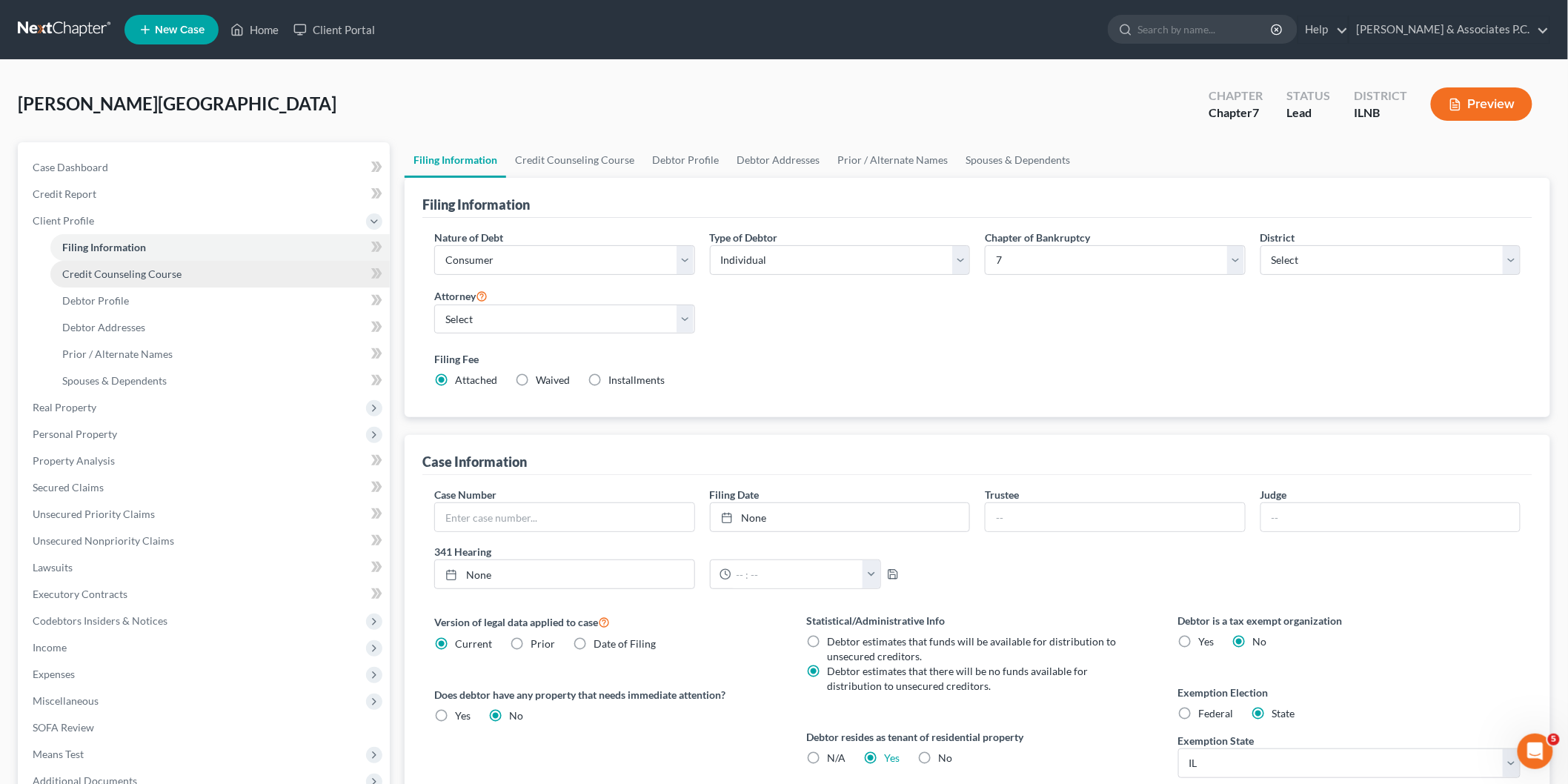
click at [138, 272] on span "Credit Counseling Course" at bounding box center [122, 274] width 119 height 13
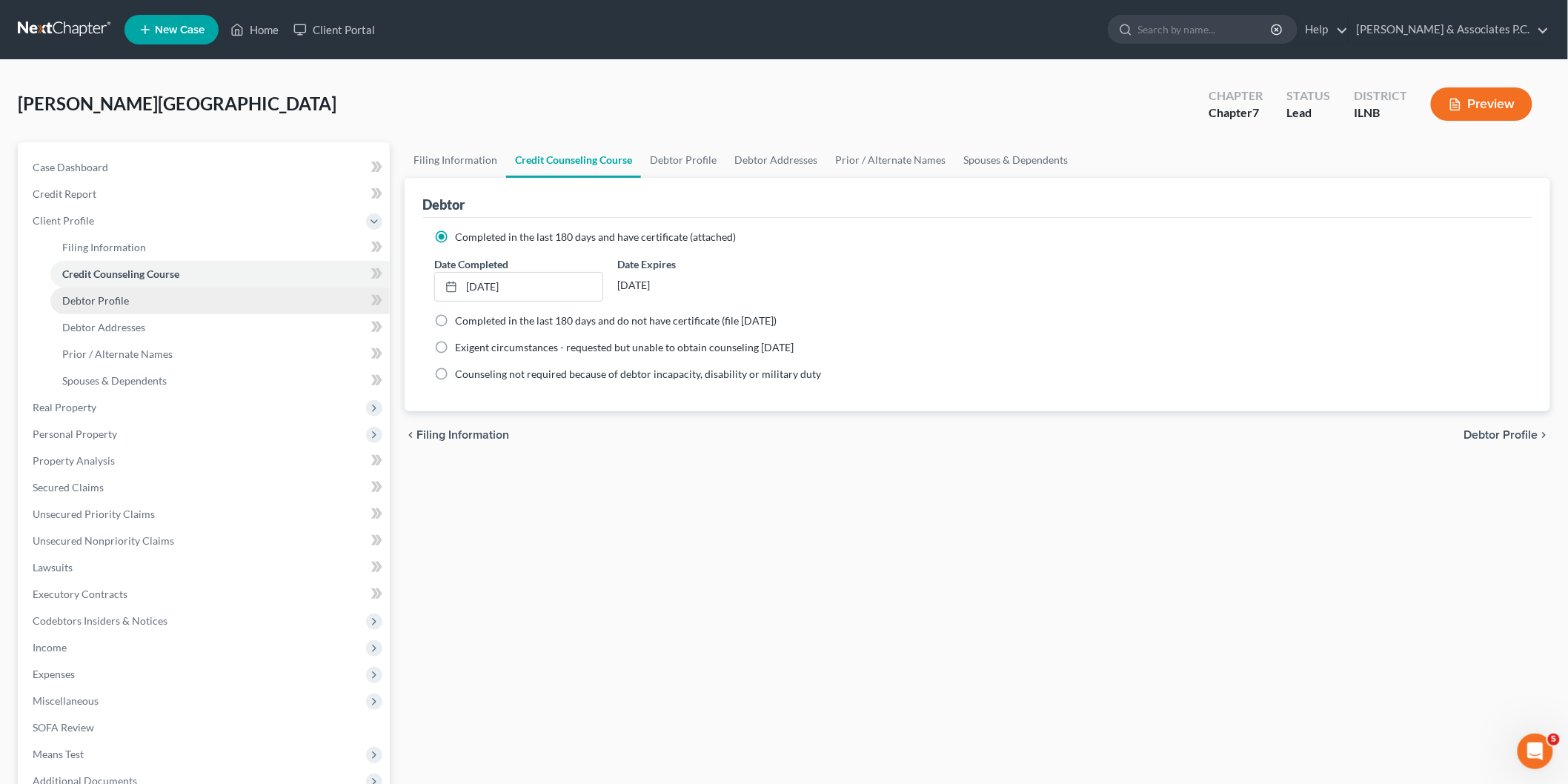
click at [89, 299] on span "Debtor Profile" at bounding box center [96, 300] width 67 height 13
select select "0"
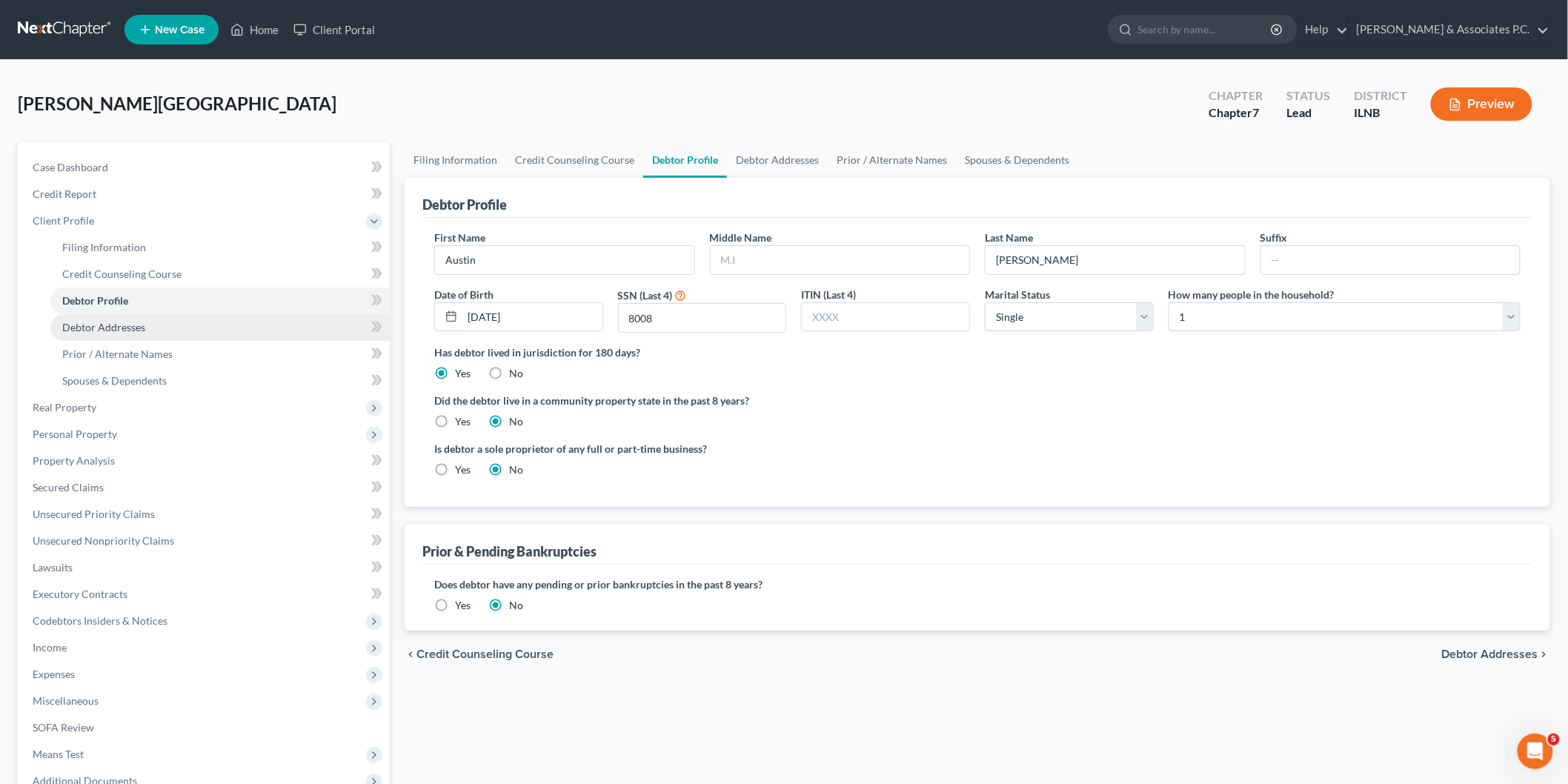
click at [144, 327] on span "Debtor Addresses" at bounding box center [103, 327] width 83 height 13
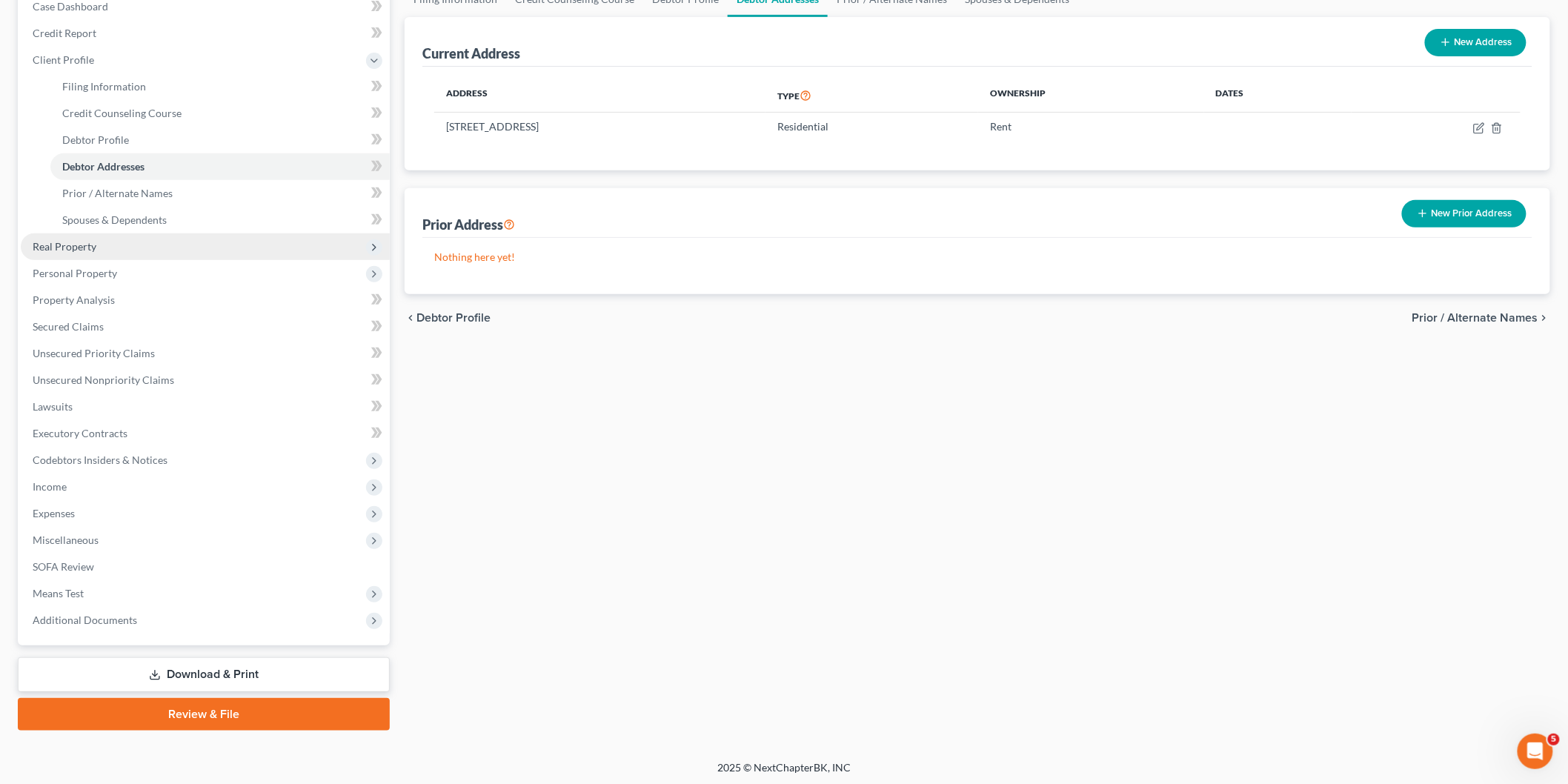
click at [72, 246] on span "Real Property" at bounding box center [64, 246] width 64 height 13
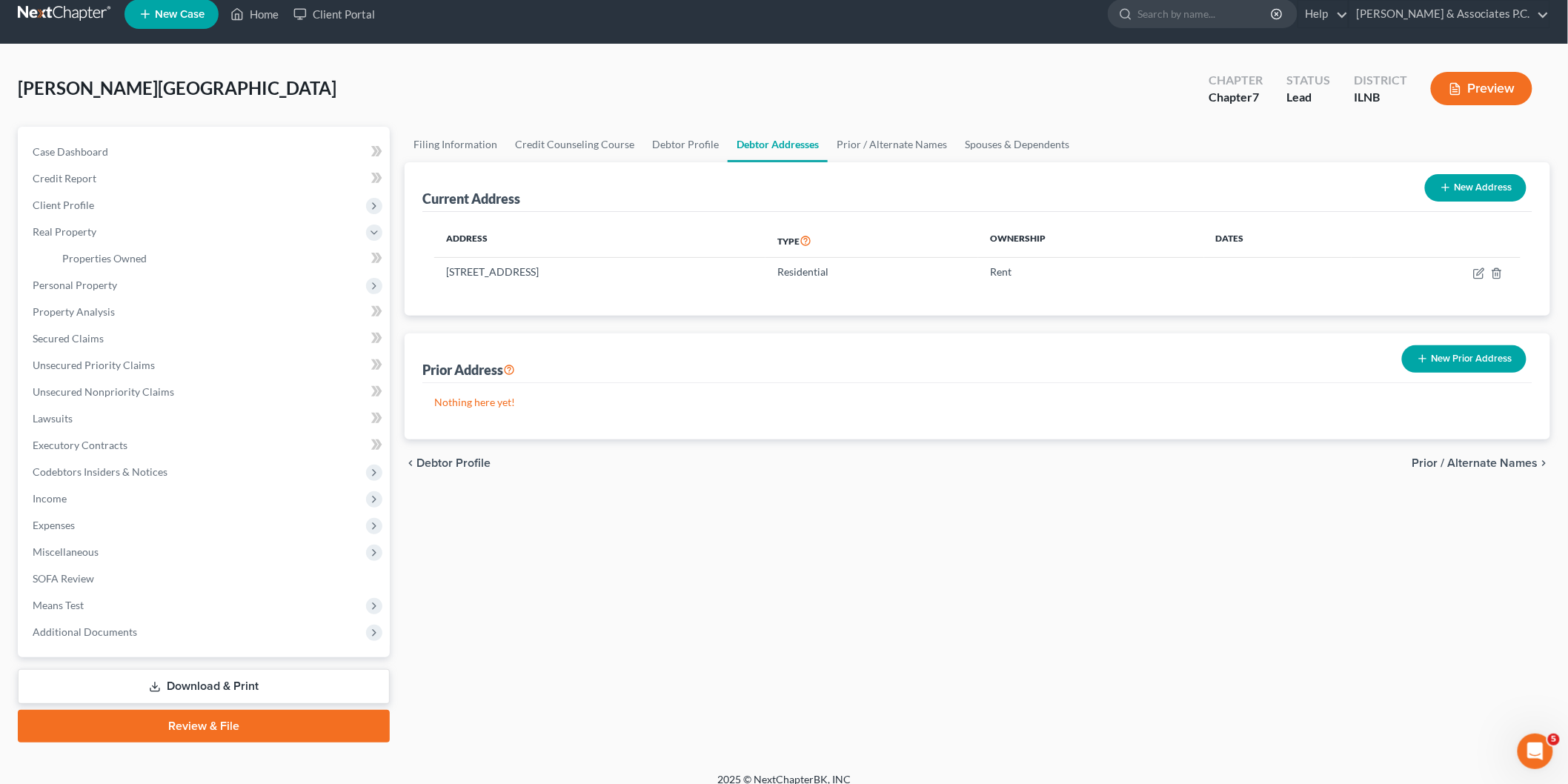
scroll to position [27, 0]
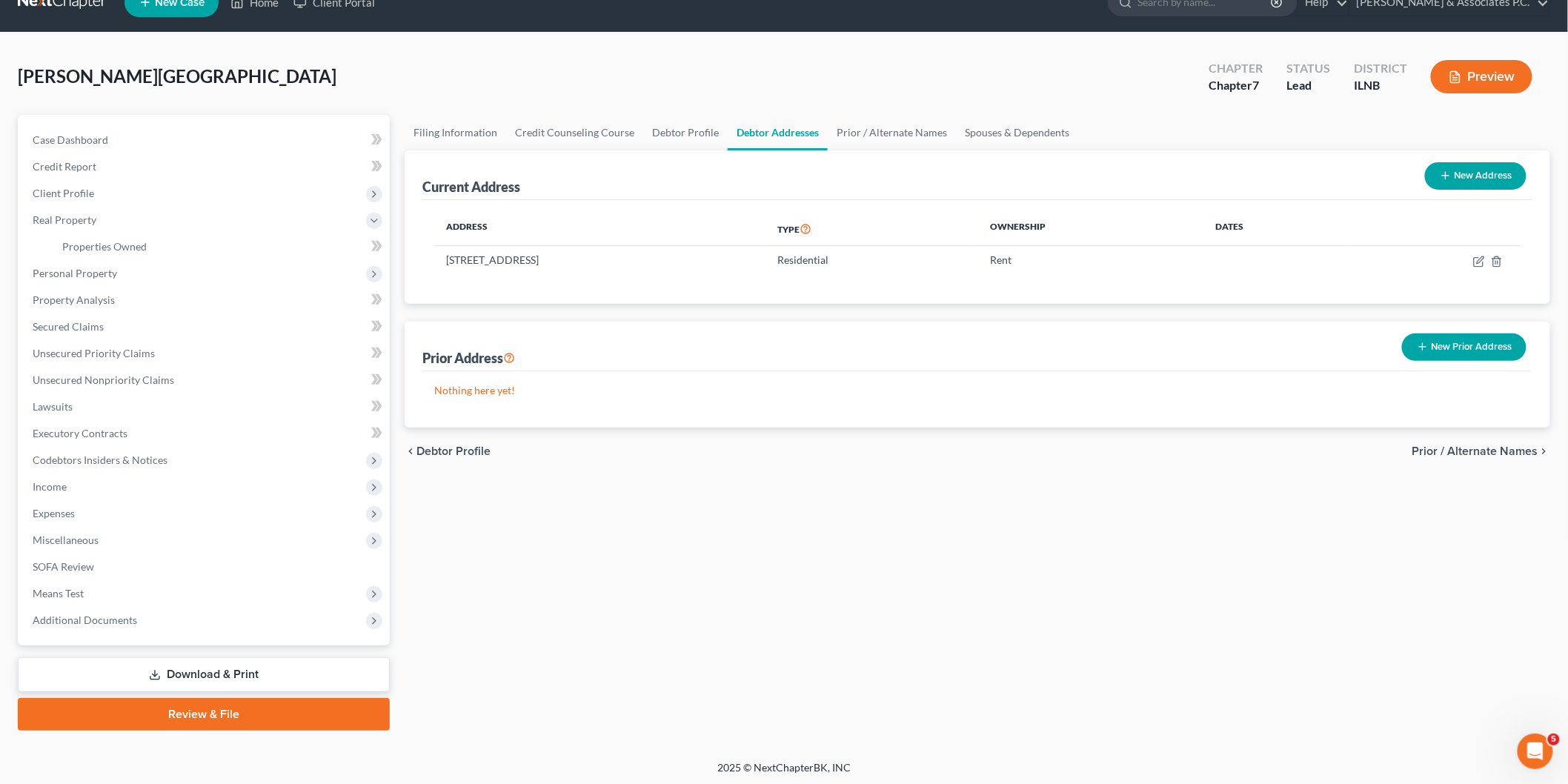
click at [323, 720] on link "Review & File" at bounding box center [204, 714] width 372 height 33
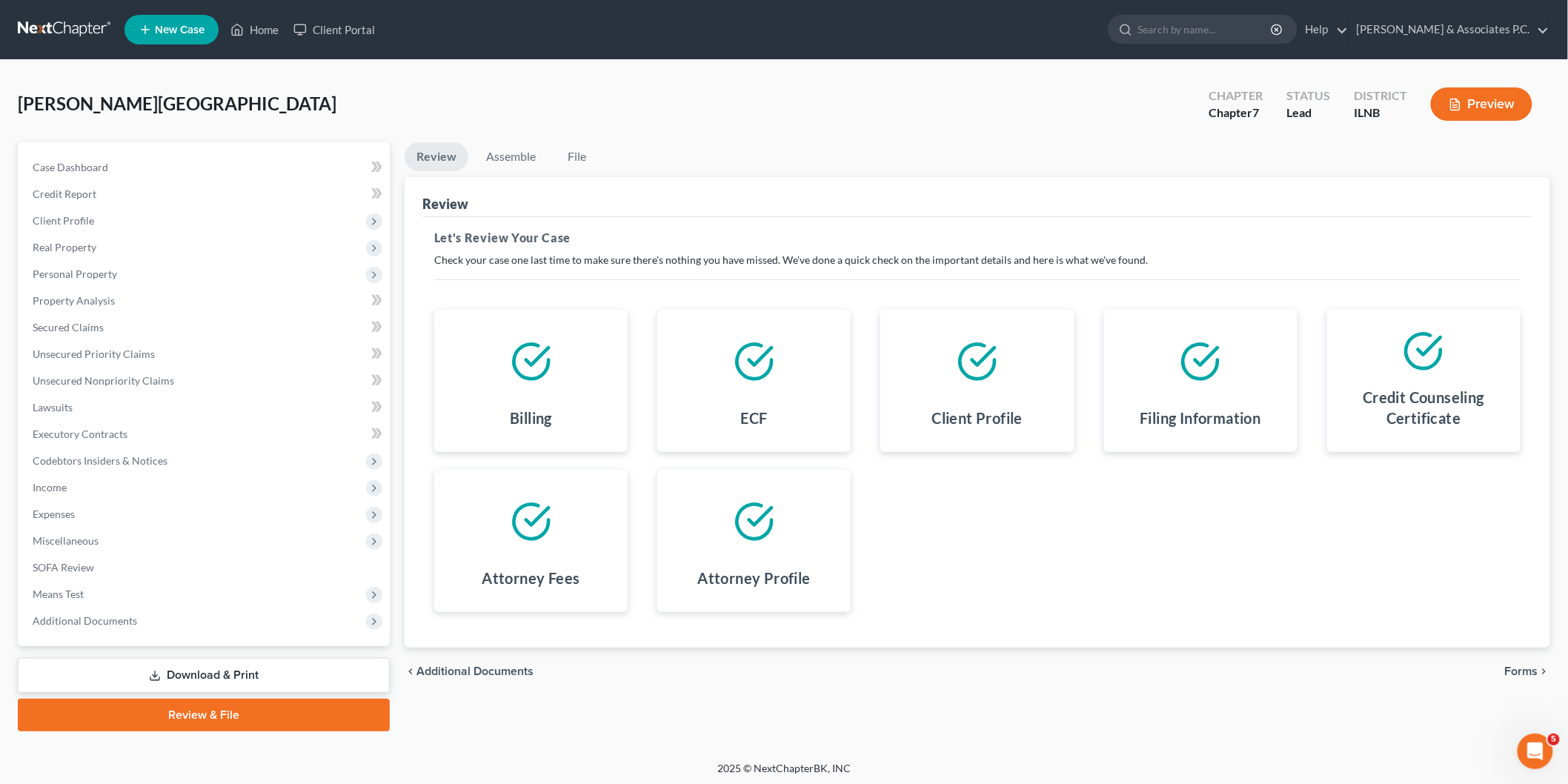
scroll to position [2, 0]
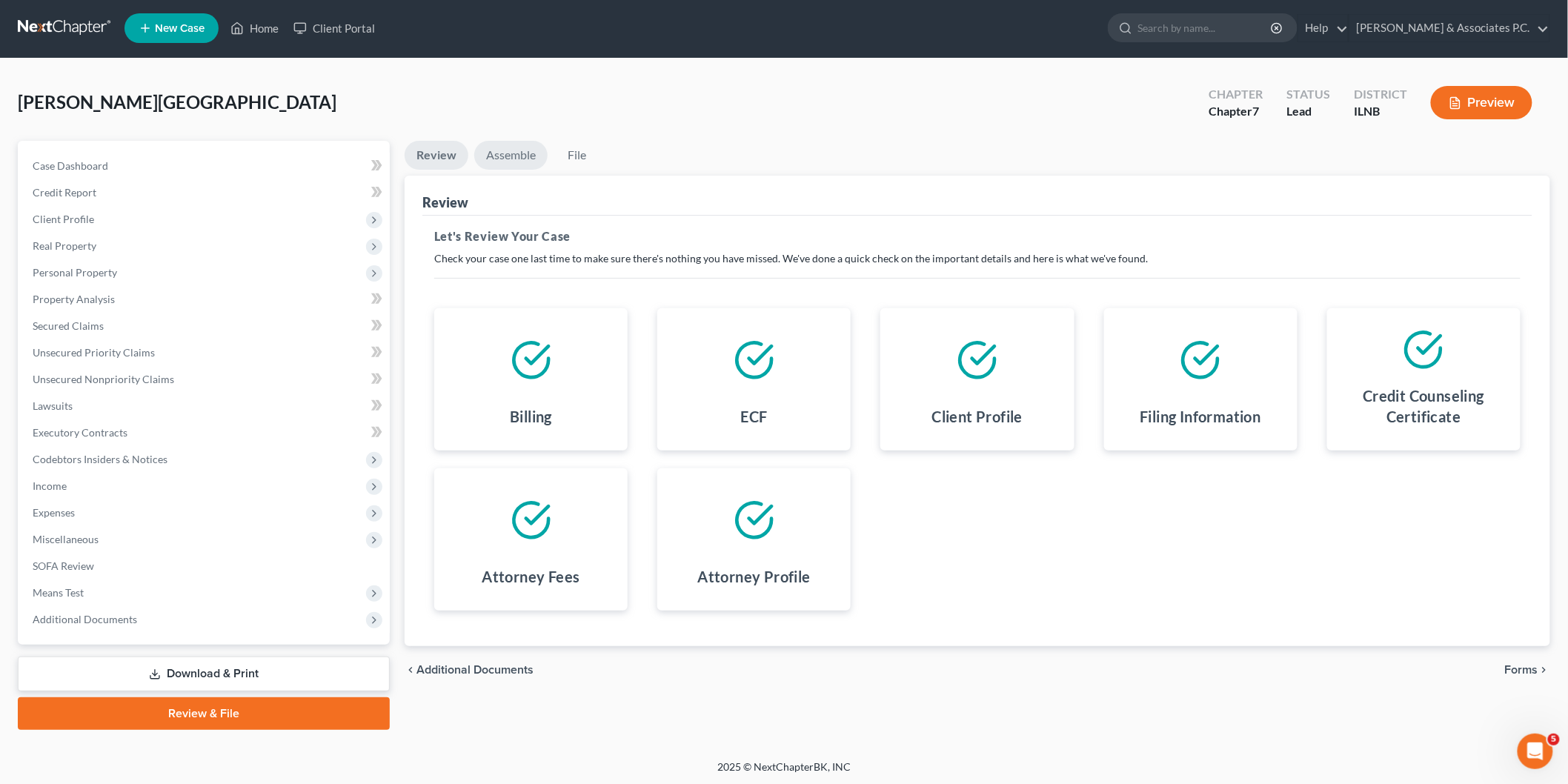
click at [524, 148] on link "Assemble" at bounding box center [510, 154] width 73 height 29
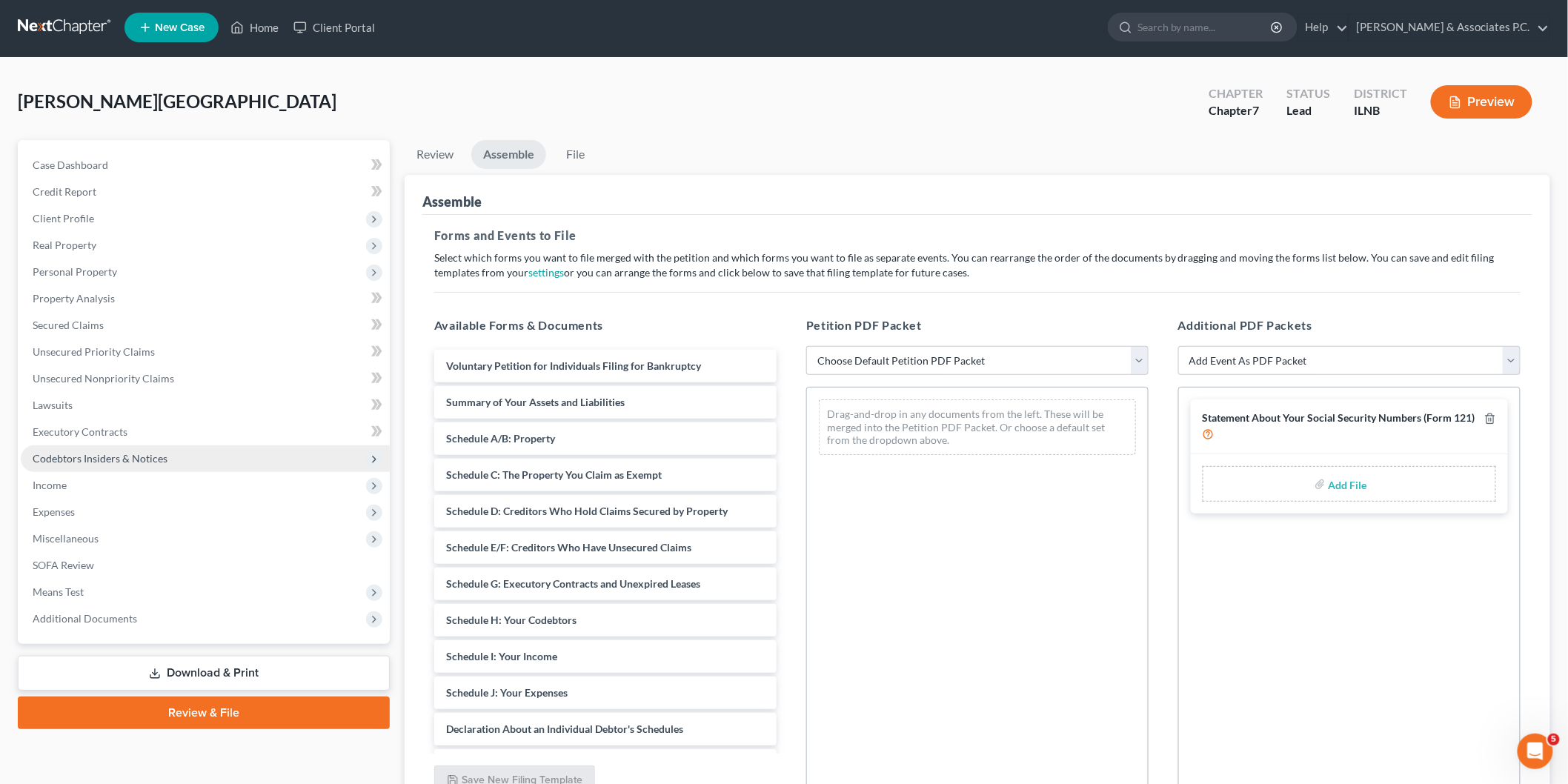
scroll to position [0, 0]
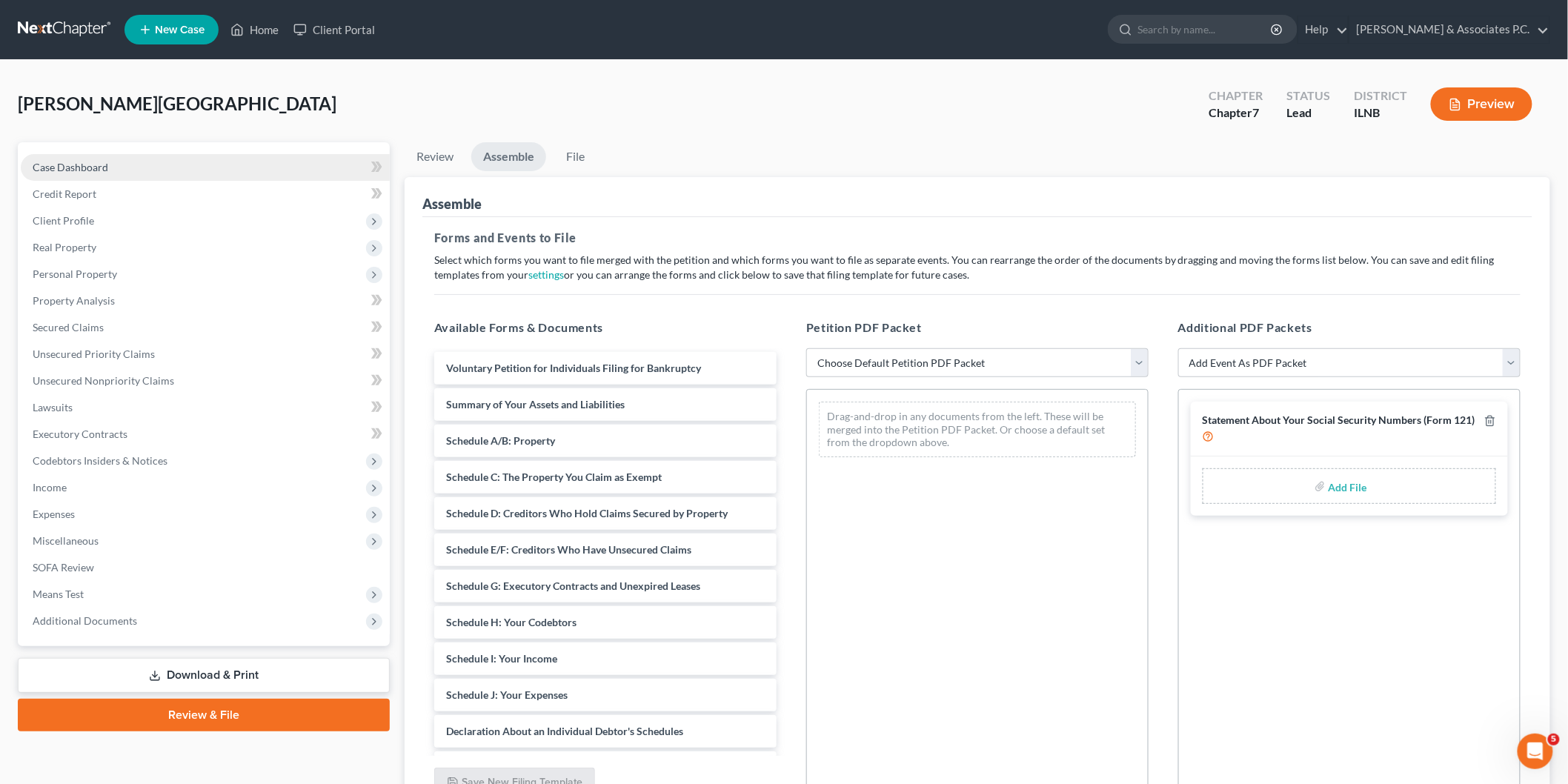
click at [159, 162] on link "Case Dashboard" at bounding box center [204, 167] width 369 height 27
select select "4"
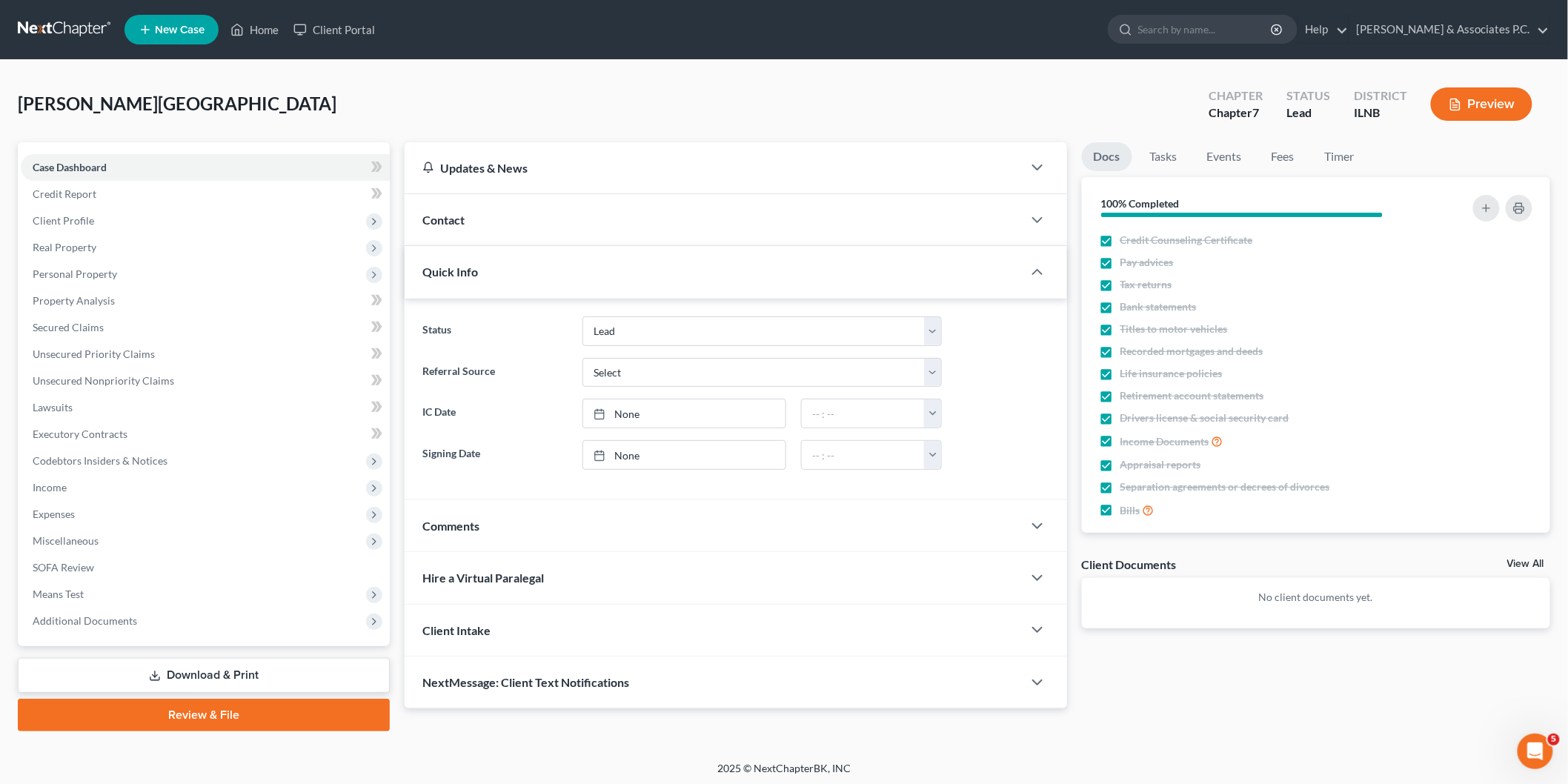
click at [60, 25] on link at bounding box center [65, 30] width 95 height 27
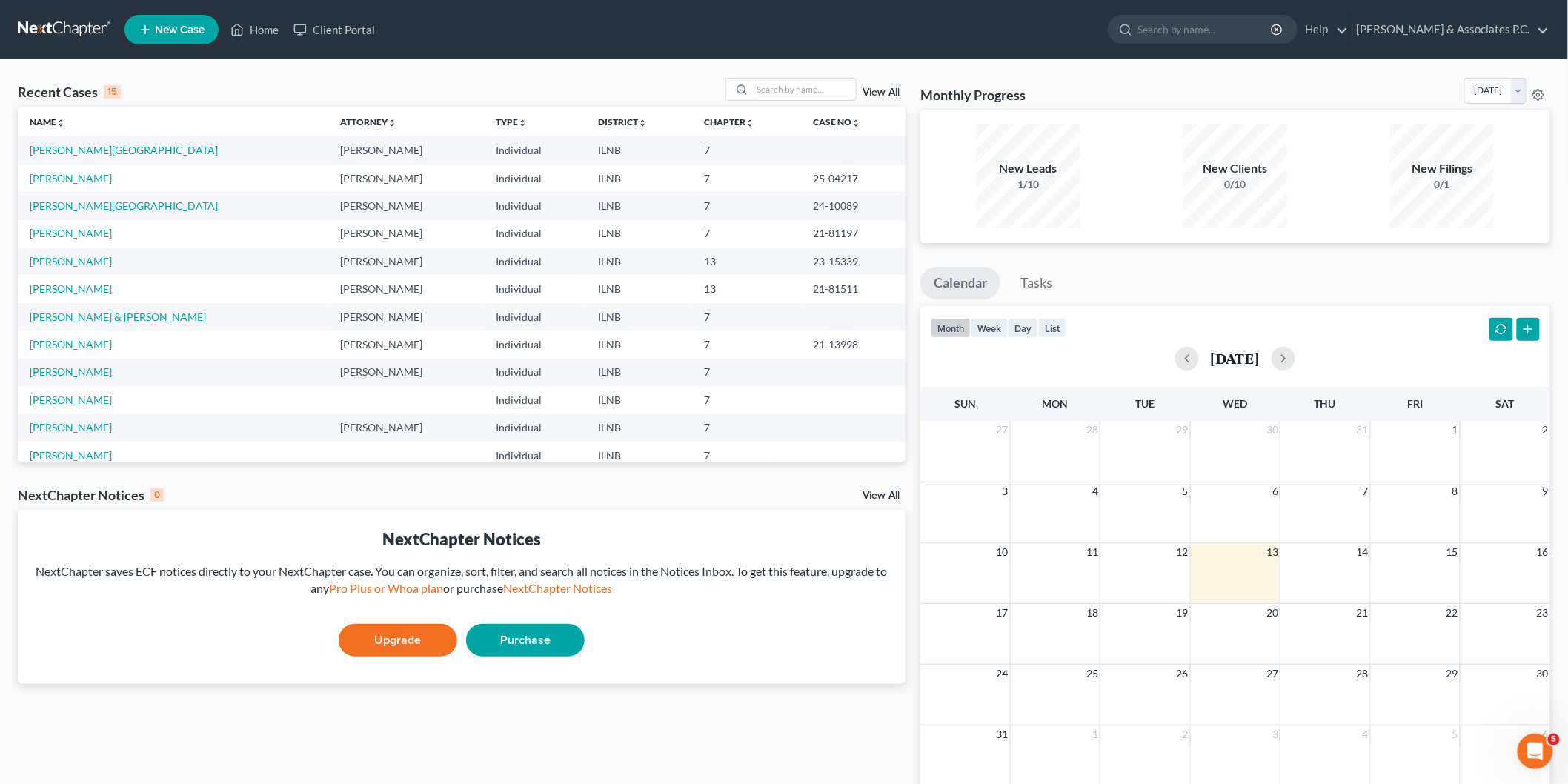
click at [56, 141] on td "[PERSON_NAME][GEOGRAPHIC_DATA]" at bounding box center [173, 150] width 310 height 27
click at [58, 146] on link "[PERSON_NAME][GEOGRAPHIC_DATA]" at bounding box center [124, 151] width 188 height 13
select select "4"
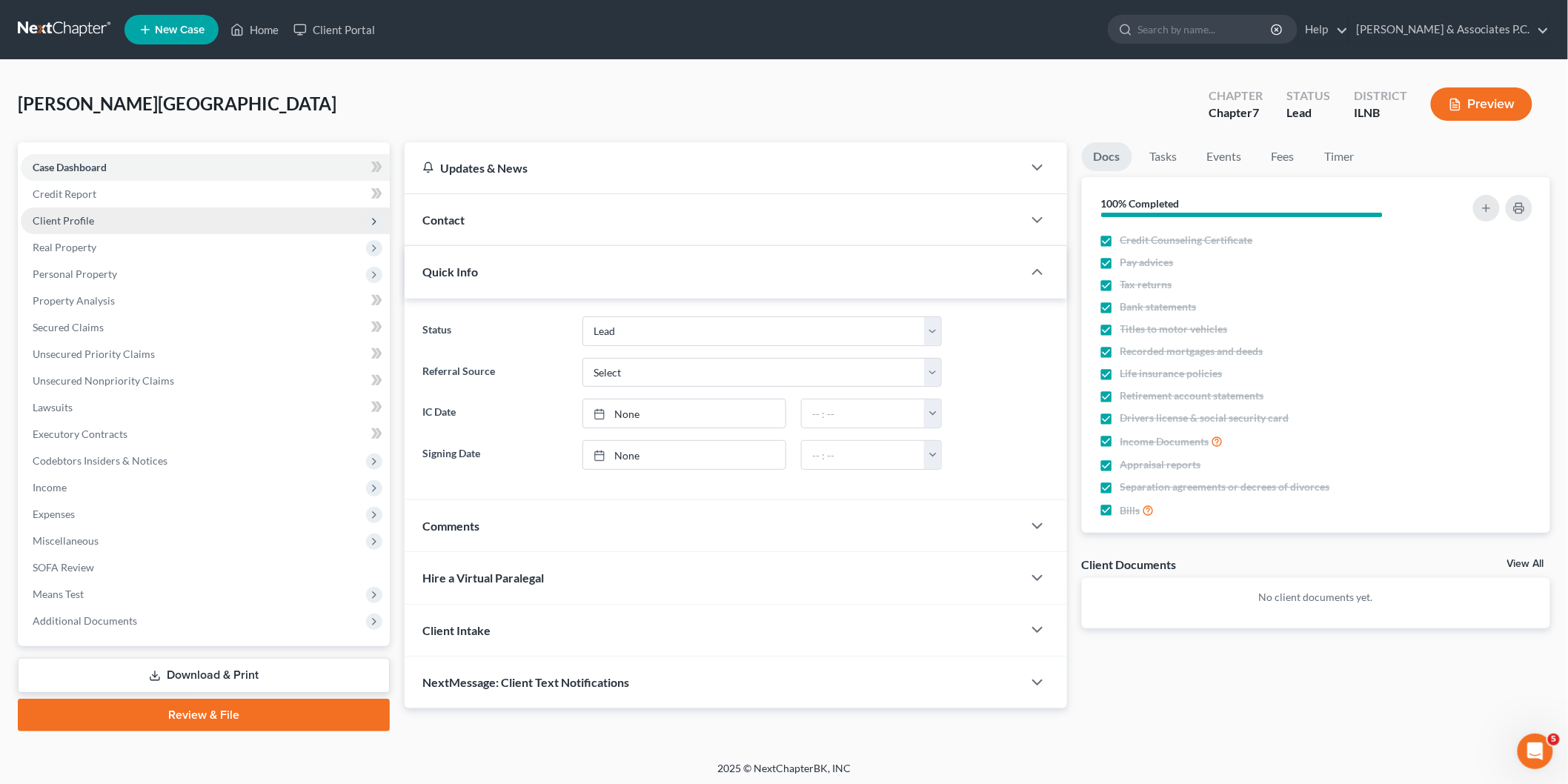
click at [95, 226] on span "Client Profile" at bounding box center [204, 220] width 369 height 27
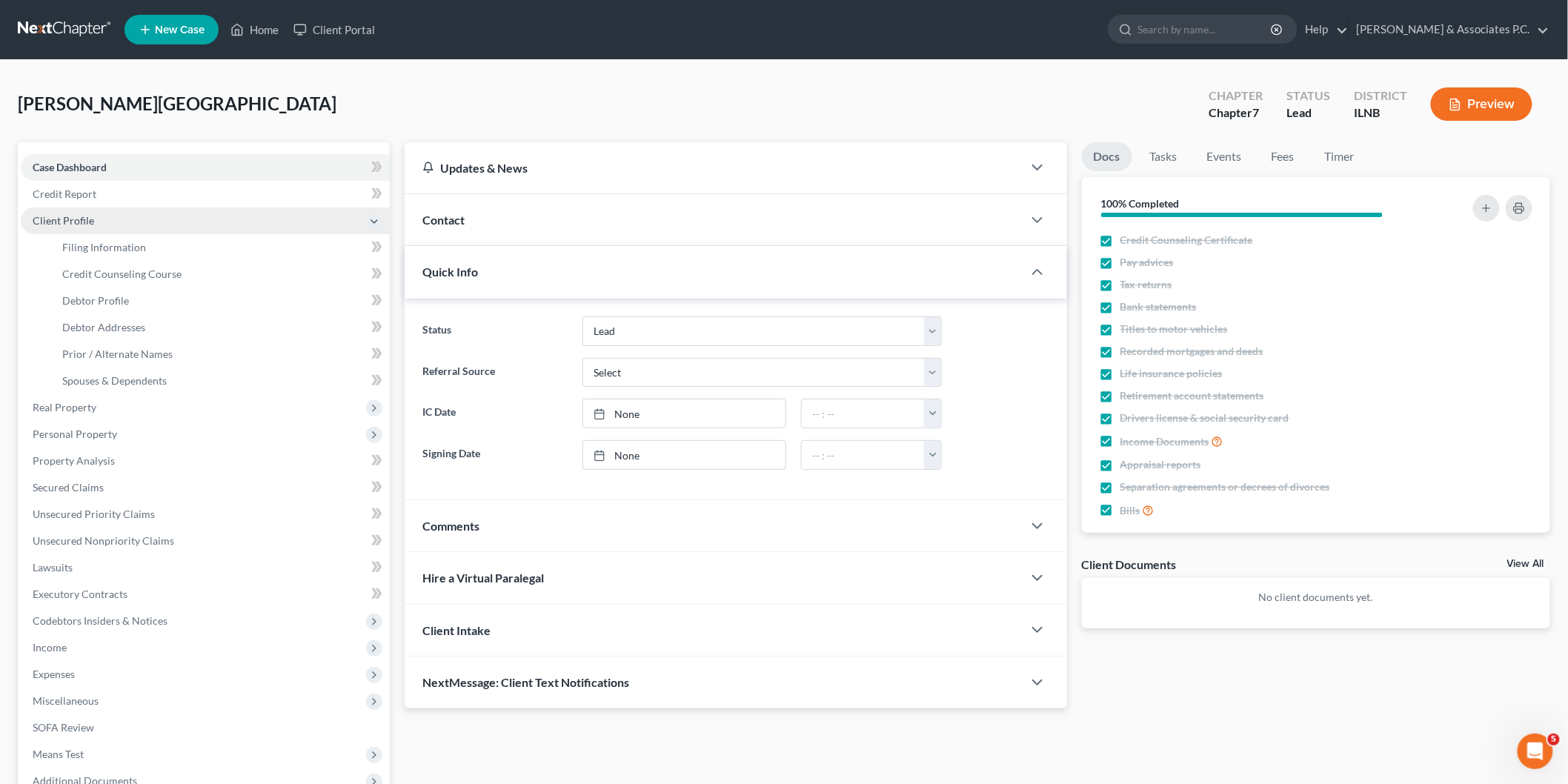
click at [43, 225] on span "Client Profile" at bounding box center [63, 220] width 61 height 13
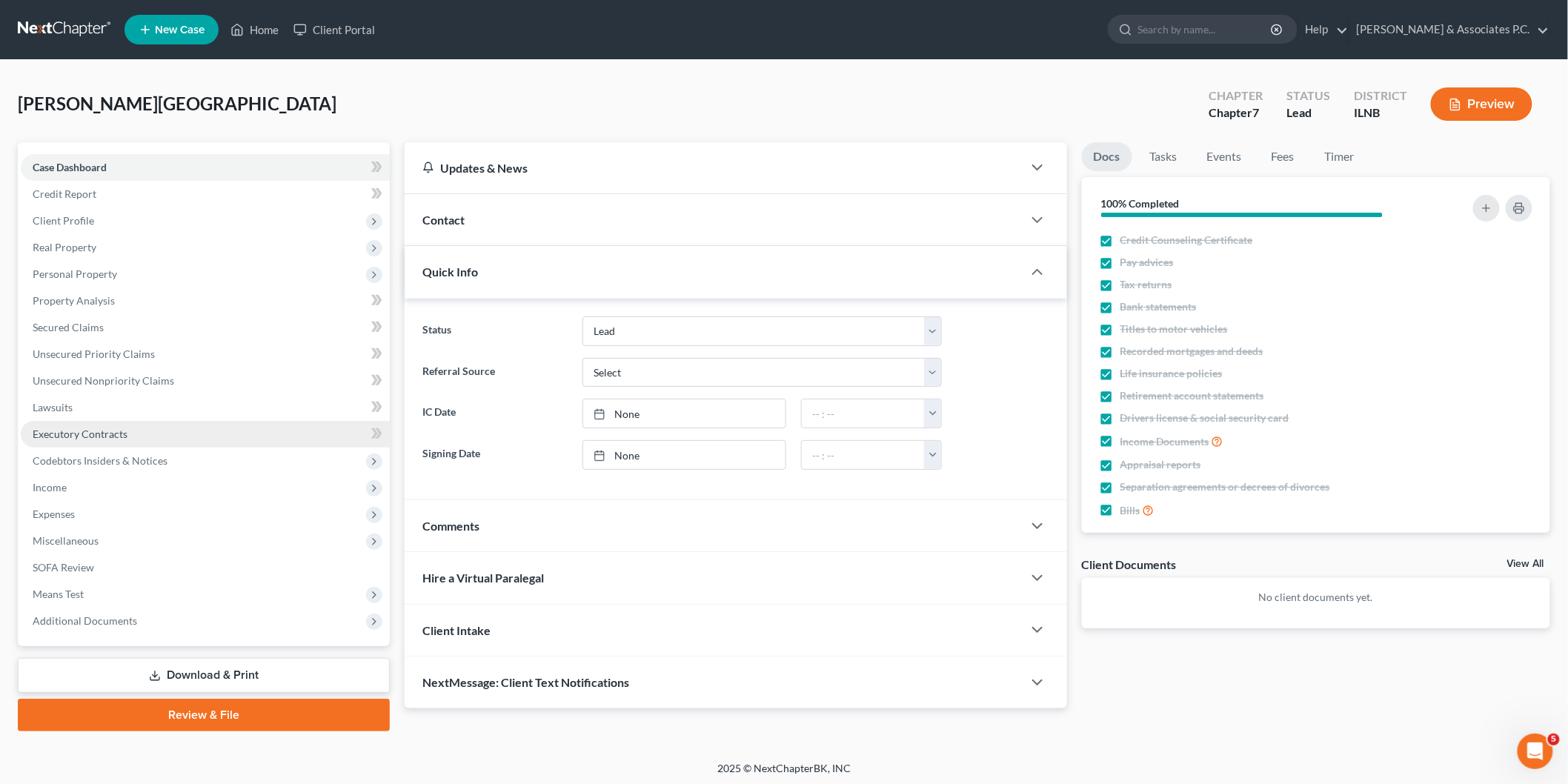
scroll to position [2, 0]
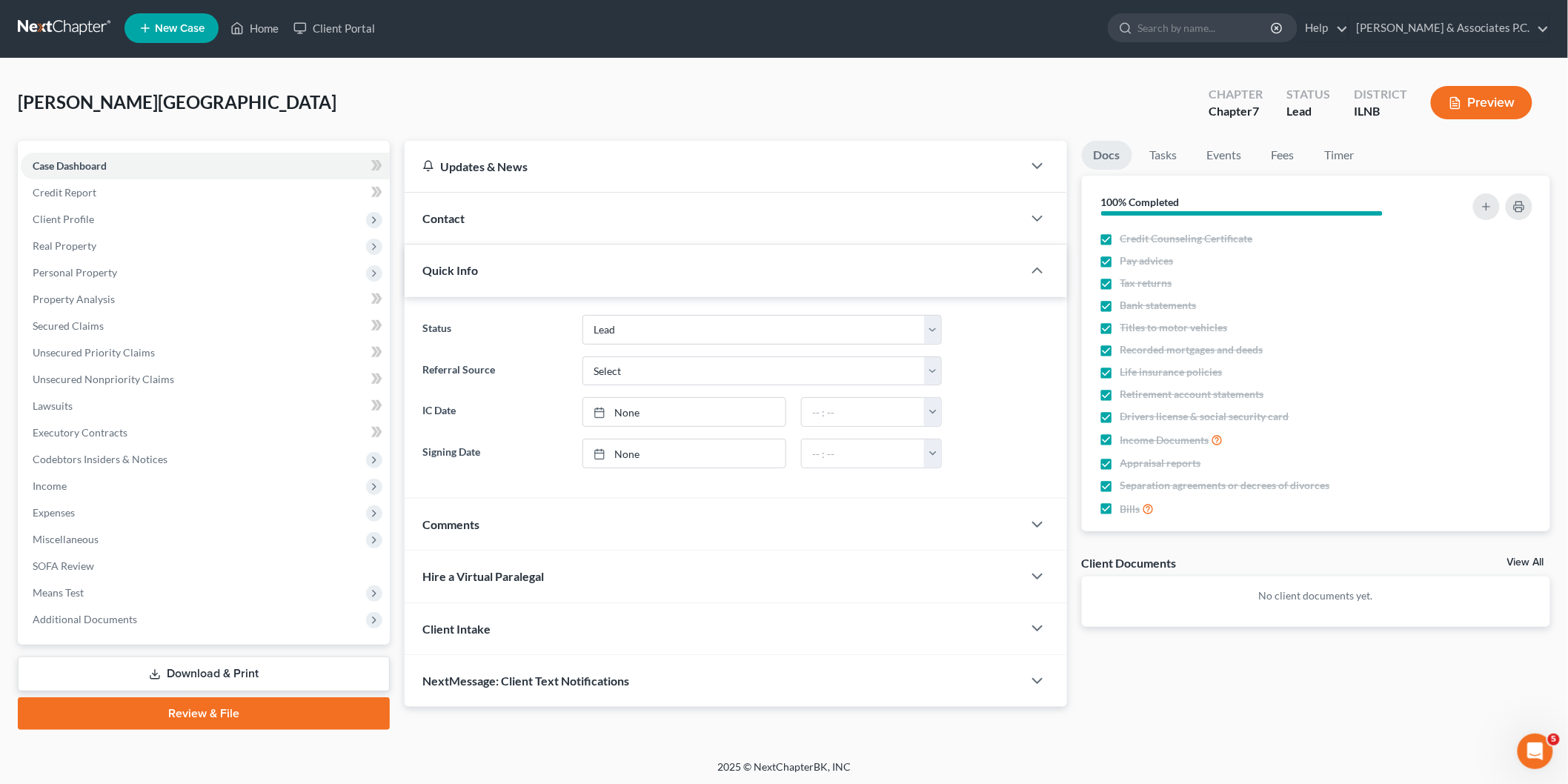
click at [208, 722] on link "Review & File" at bounding box center [204, 713] width 372 height 33
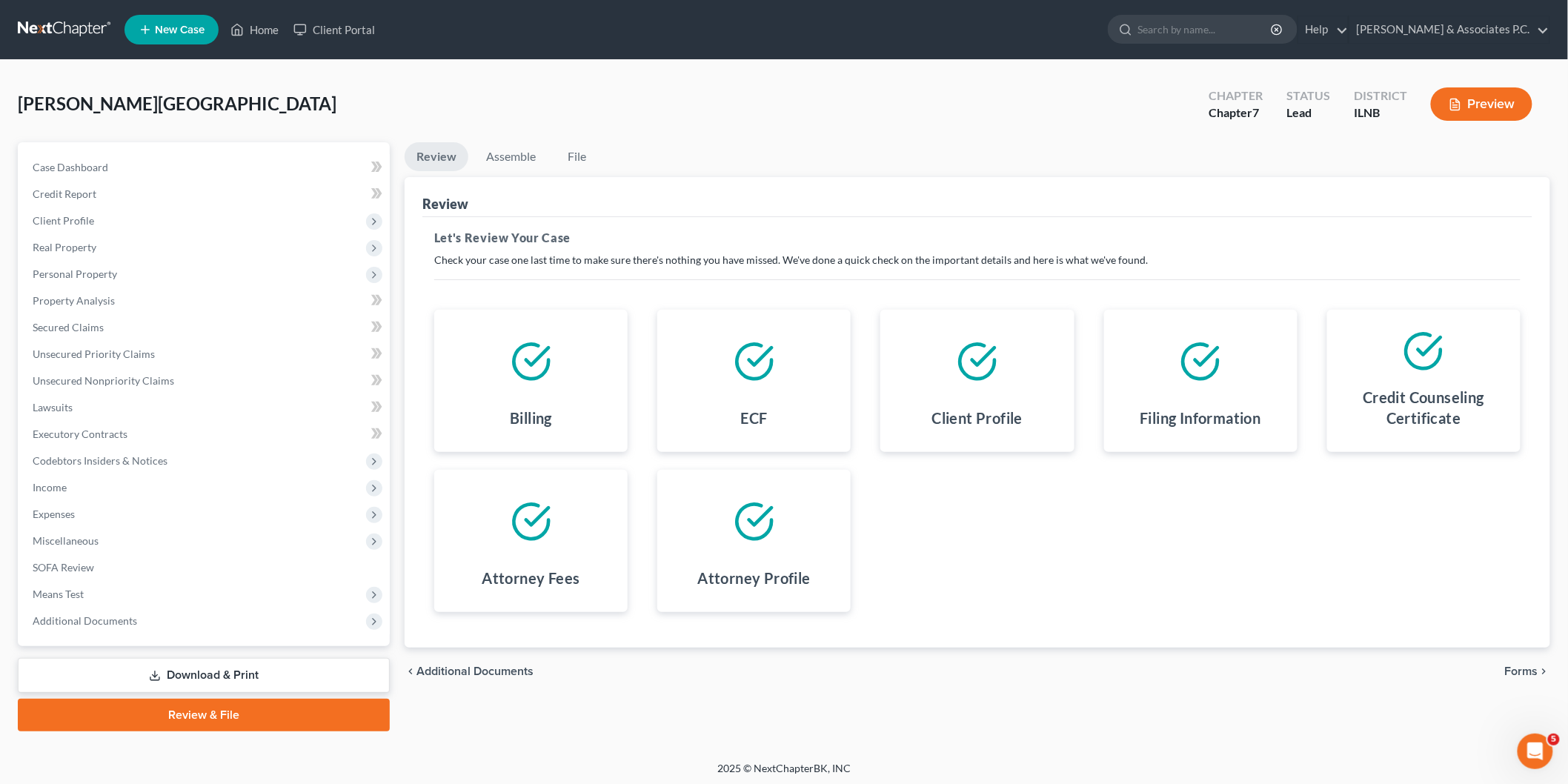
click at [1526, 669] on span "Forms" at bounding box center [1522, 671] width 33 height 12
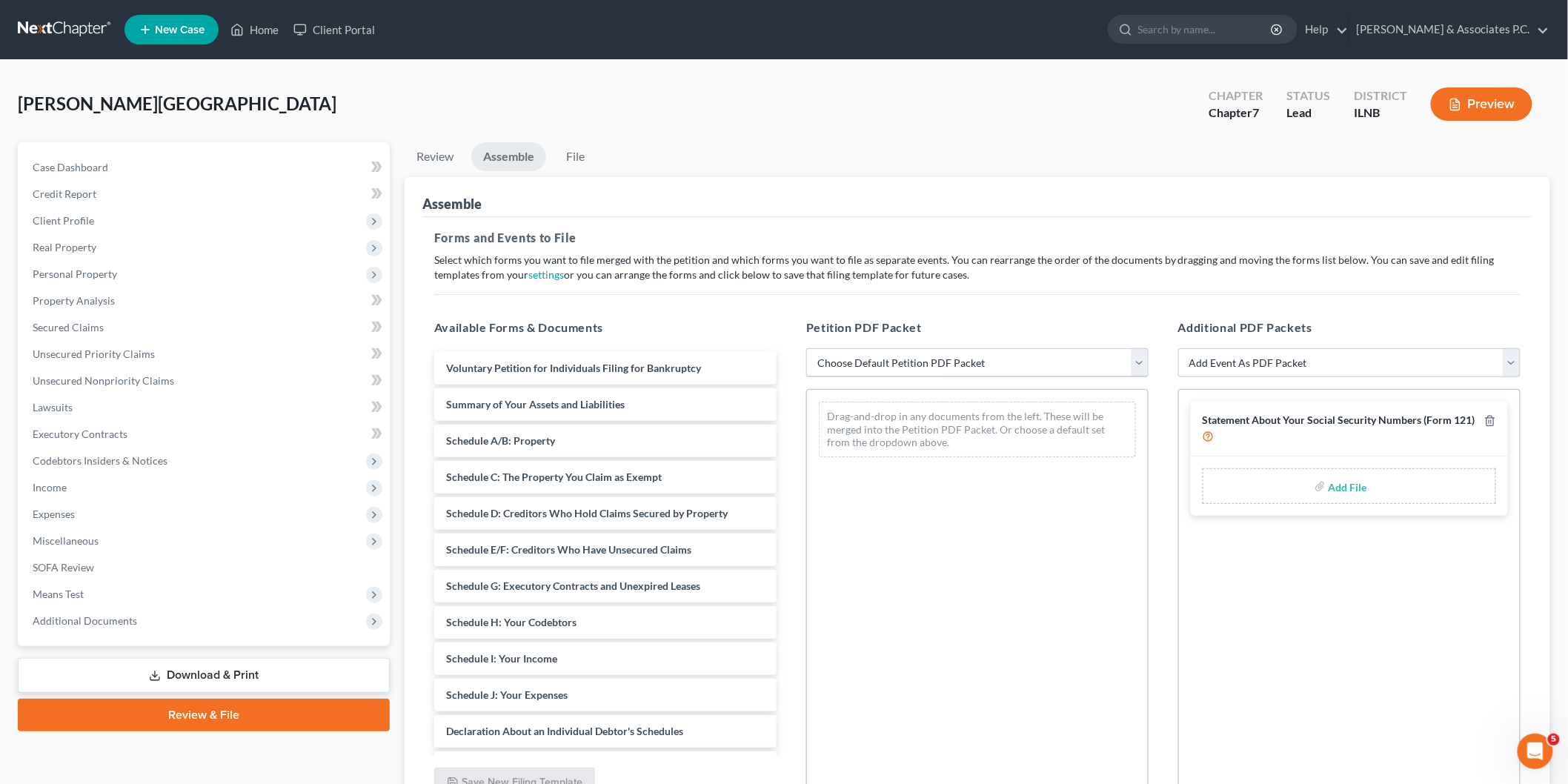
click at [1074, 359] on select "Choose Default Petition PDF Packet Emergency Filing (Voluntary Petition and Cre…" at bounding box center [977, 364] width 342 height 30
select select "1"
click at [806, 349] on select "Choose Default Petition PDF Packet Emergency Filing (Voluntary Petition and Cre…" at bounding box center [977, 364] width 342 height 30
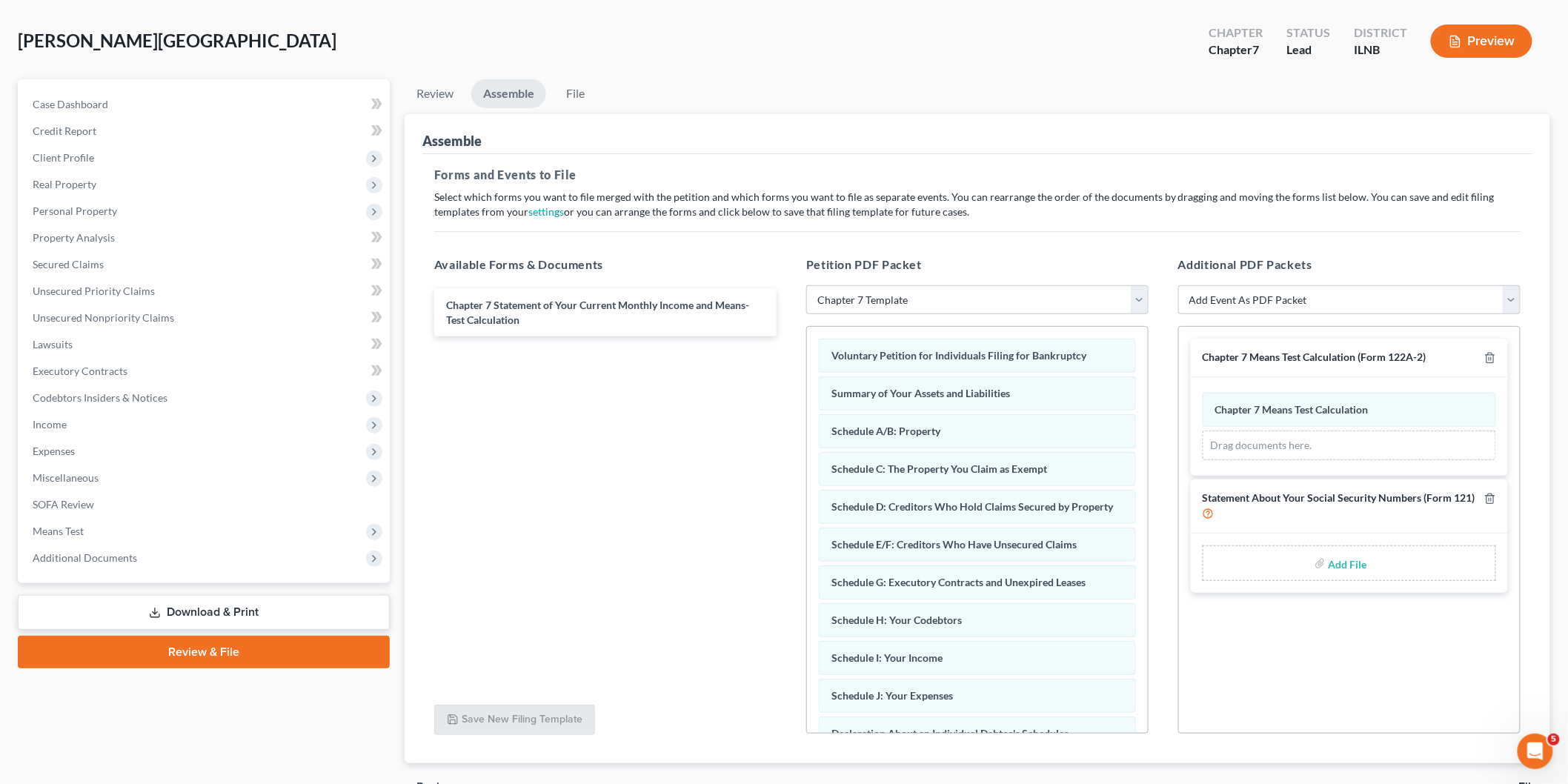
click at [586, 498] on div "Chapter 7 Statement of Your Current Monthly Income and Means-Test Calculation" at bounding box center [605, 489] width 366 height 407
click at [927, 298] on select "Choose Default Petition PDF Packet Emergency Filing (Voluntary Petition and Cre…" at bounding box center [977, 300] width 342 height 30
click at [806, 286] on select "Choose Default Petition PDF Packet Emergency Filing (Voluntary Petition and Cre…" at bounding box center [977, 300] width 342 height 30
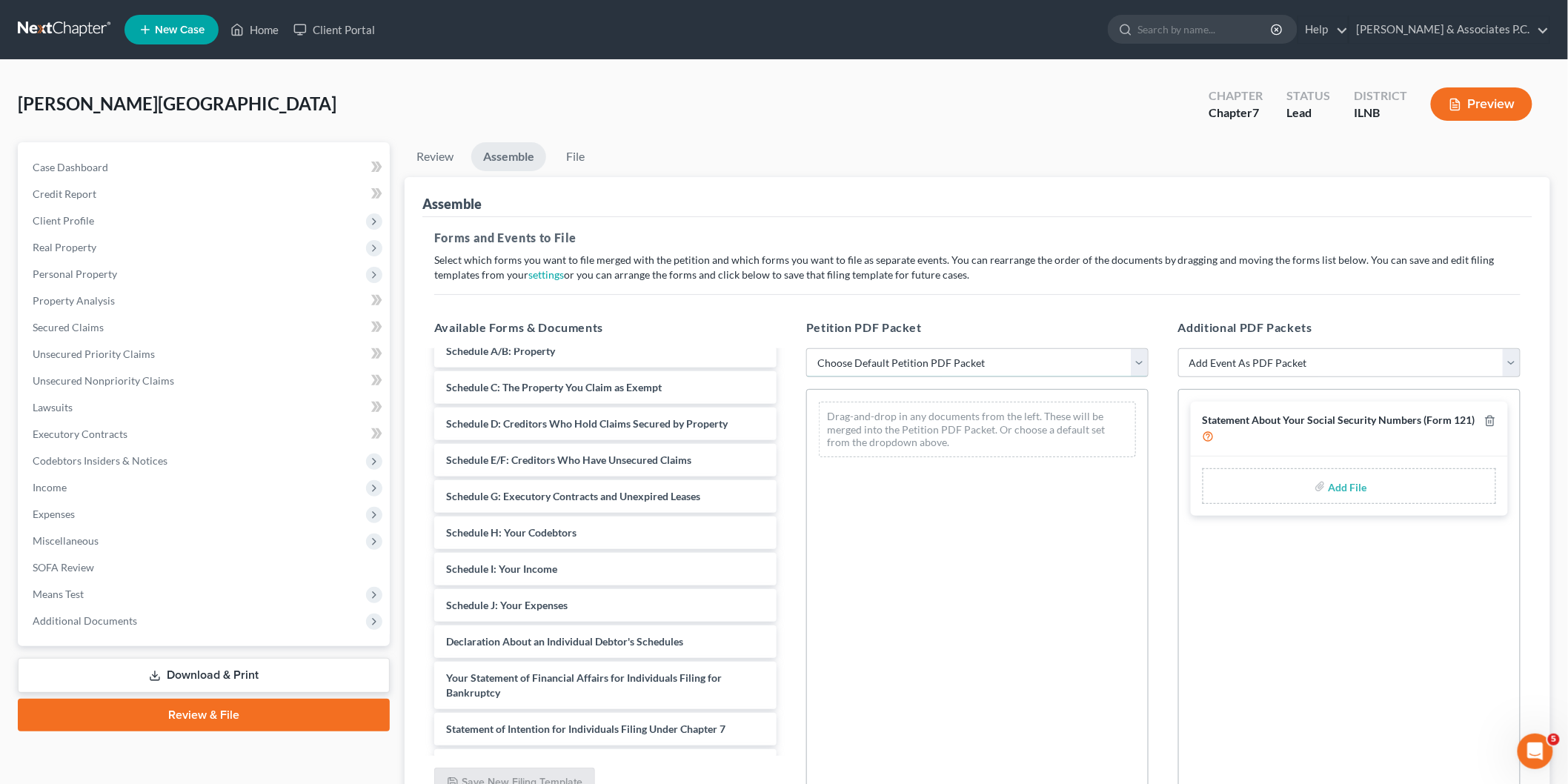
scroll to position [246, 0]
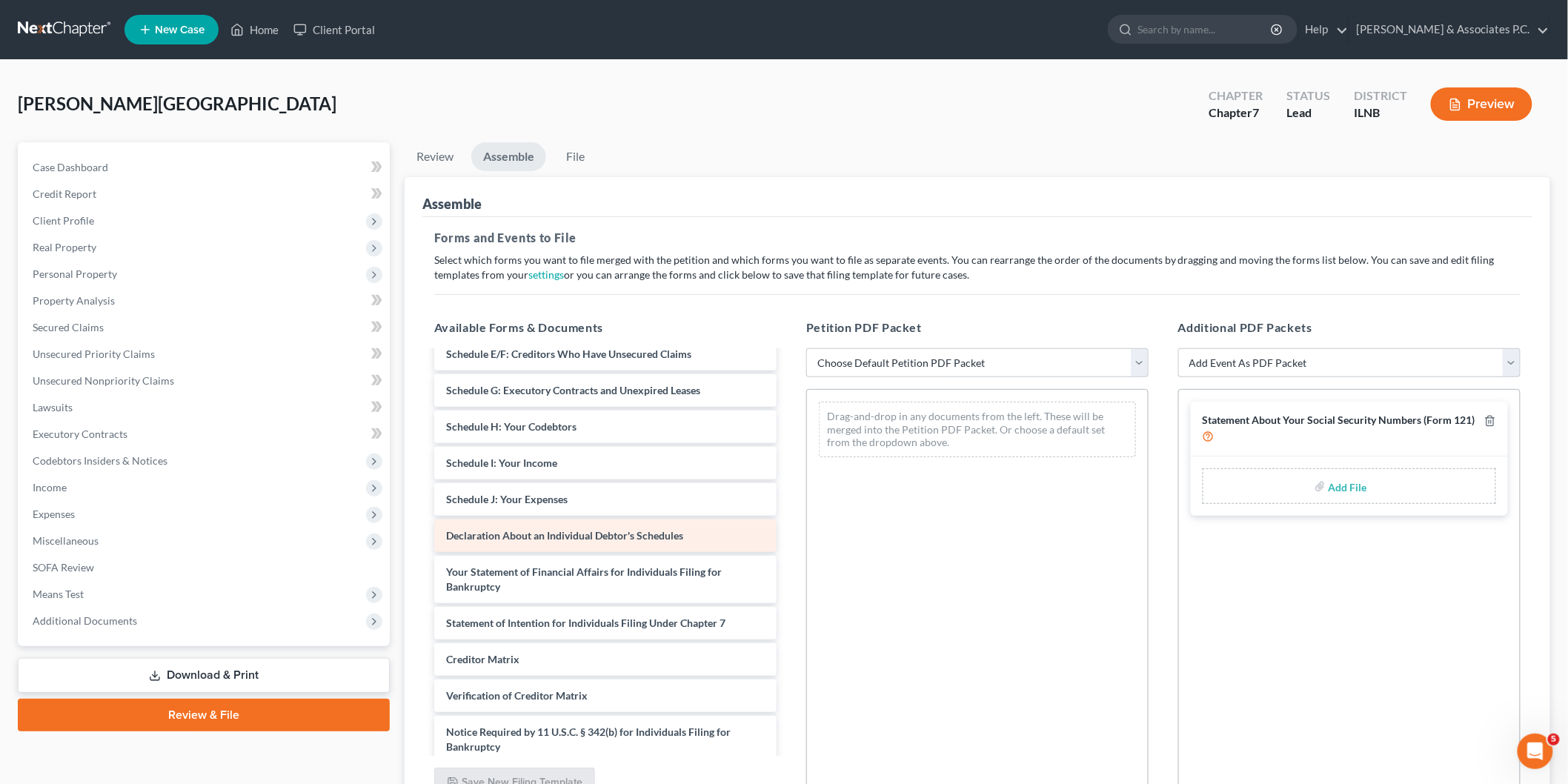
click at [623, 535] on span "Declaration About an Individual Debtor's Schedules" at bounding box center [564, 536] width 237 height 13
click at [981, 361] on select "Choose Default Petition PDF Packet Emergency Filing (Voluntary Petition and Cre…" at bounding box center [977, 364] width 342 height 30
select select "1"
click at [806, 349] on select "Choose Default Petition PDF Packet Emergency Filing (Voluntary Petition and Cre…" at bounding box center [977, 364] width 342 height 30
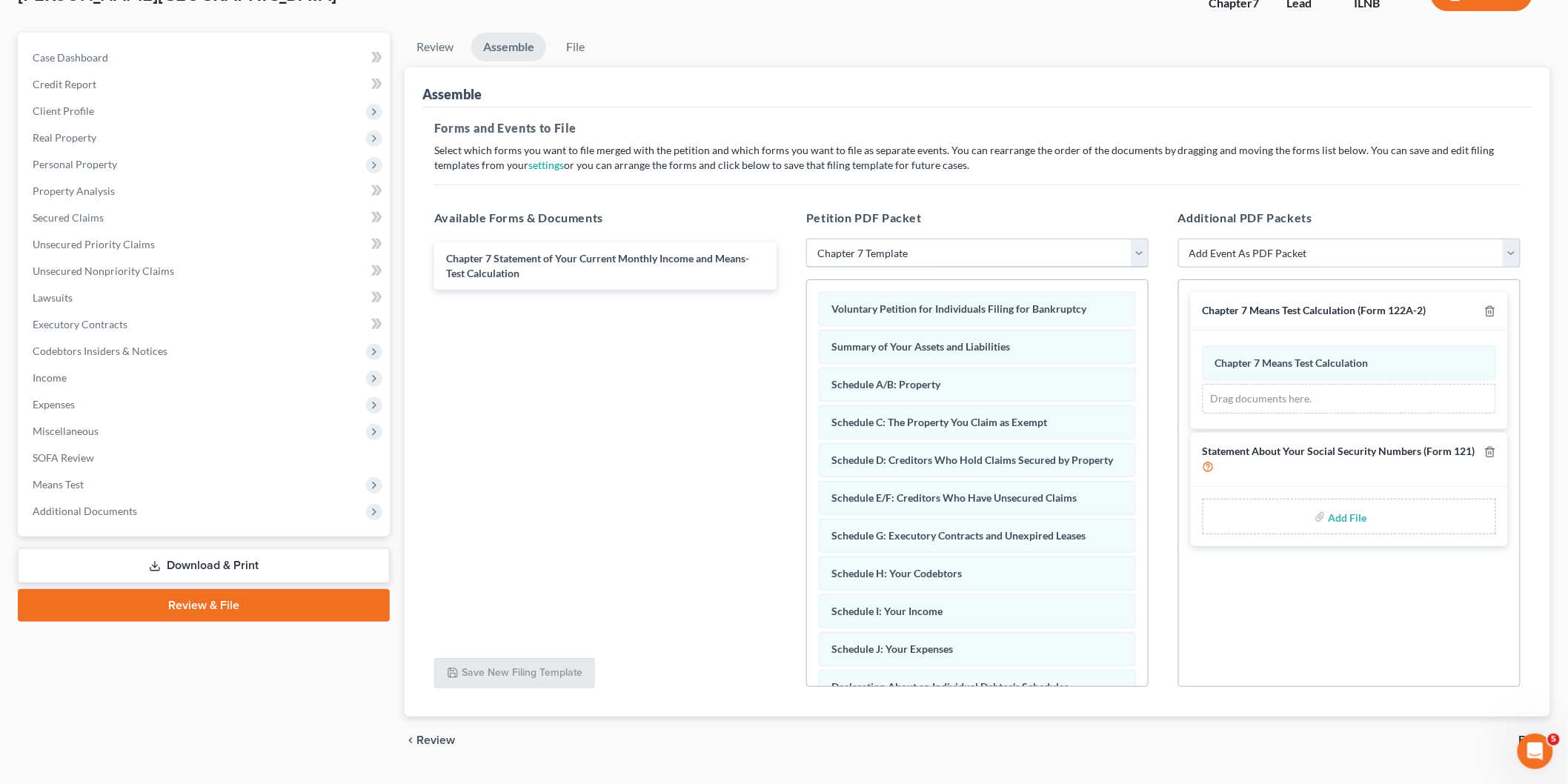
scroll to position [145, 0]
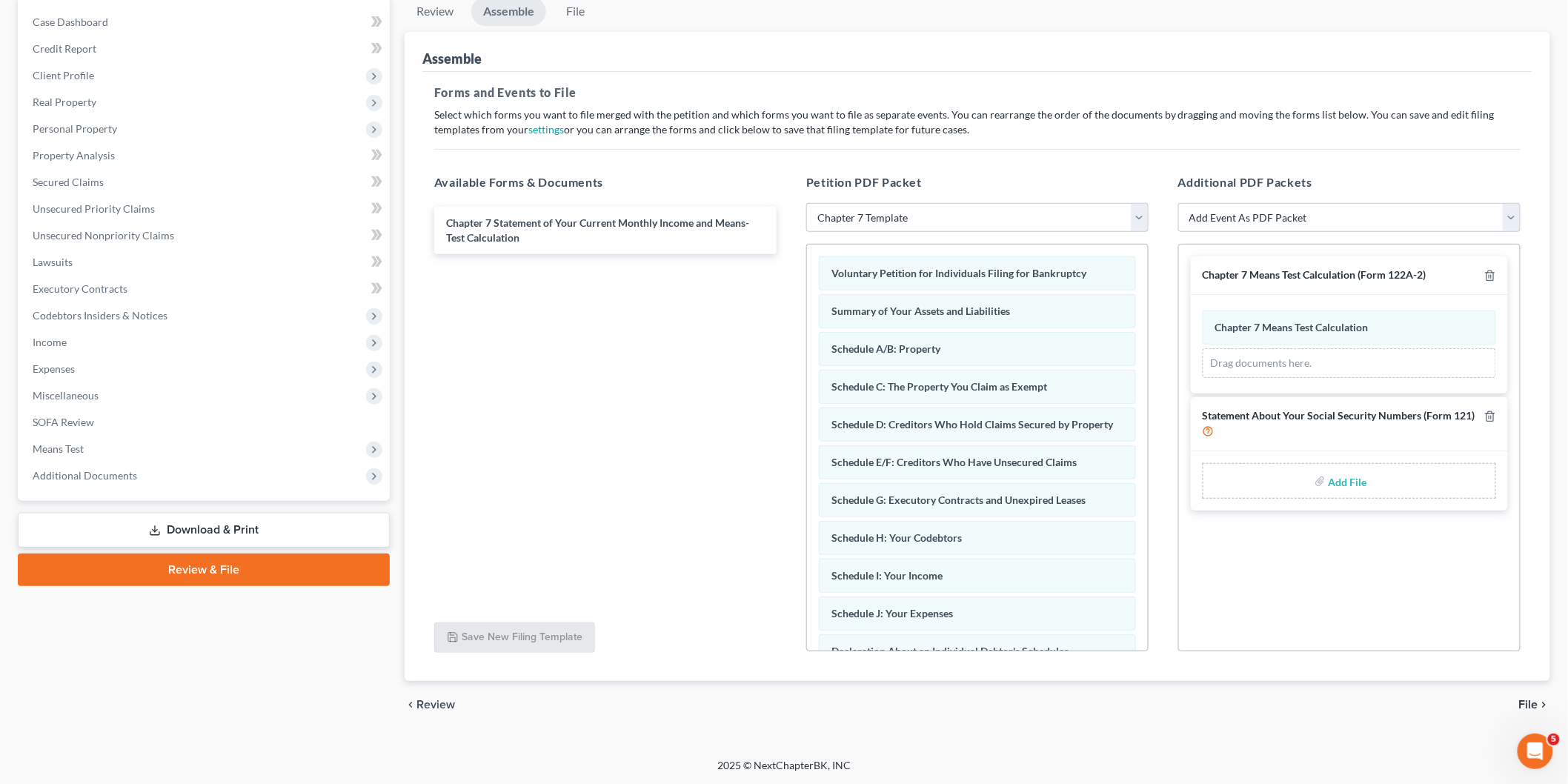
click at [1535, 699] on span "File" at bounding box center [1528, 705] width 20 height 12
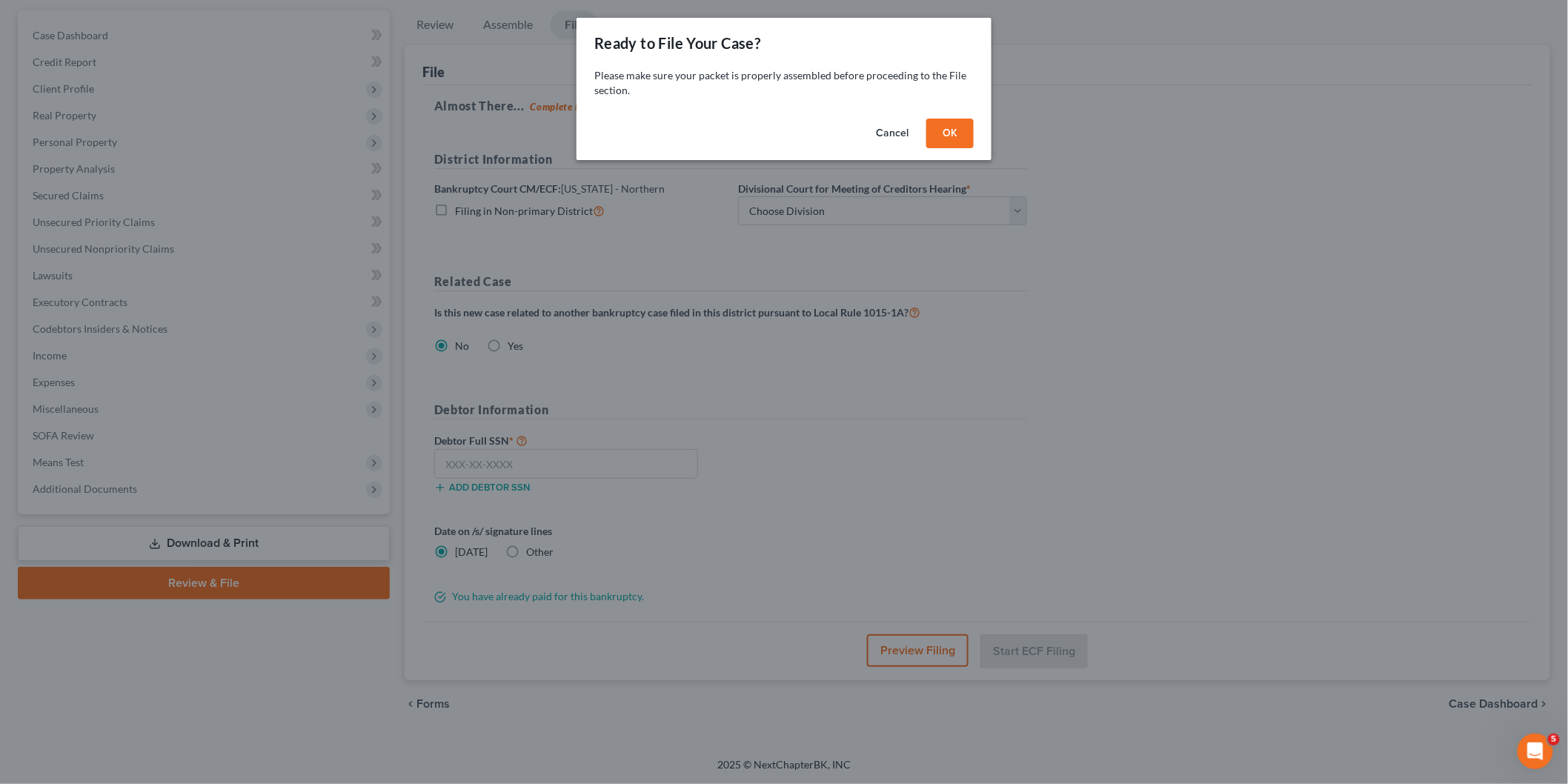
scroll to position [131, 0]
click at [967, 133] on button "OK" at bounding box center [956, 134] width 47 height 30
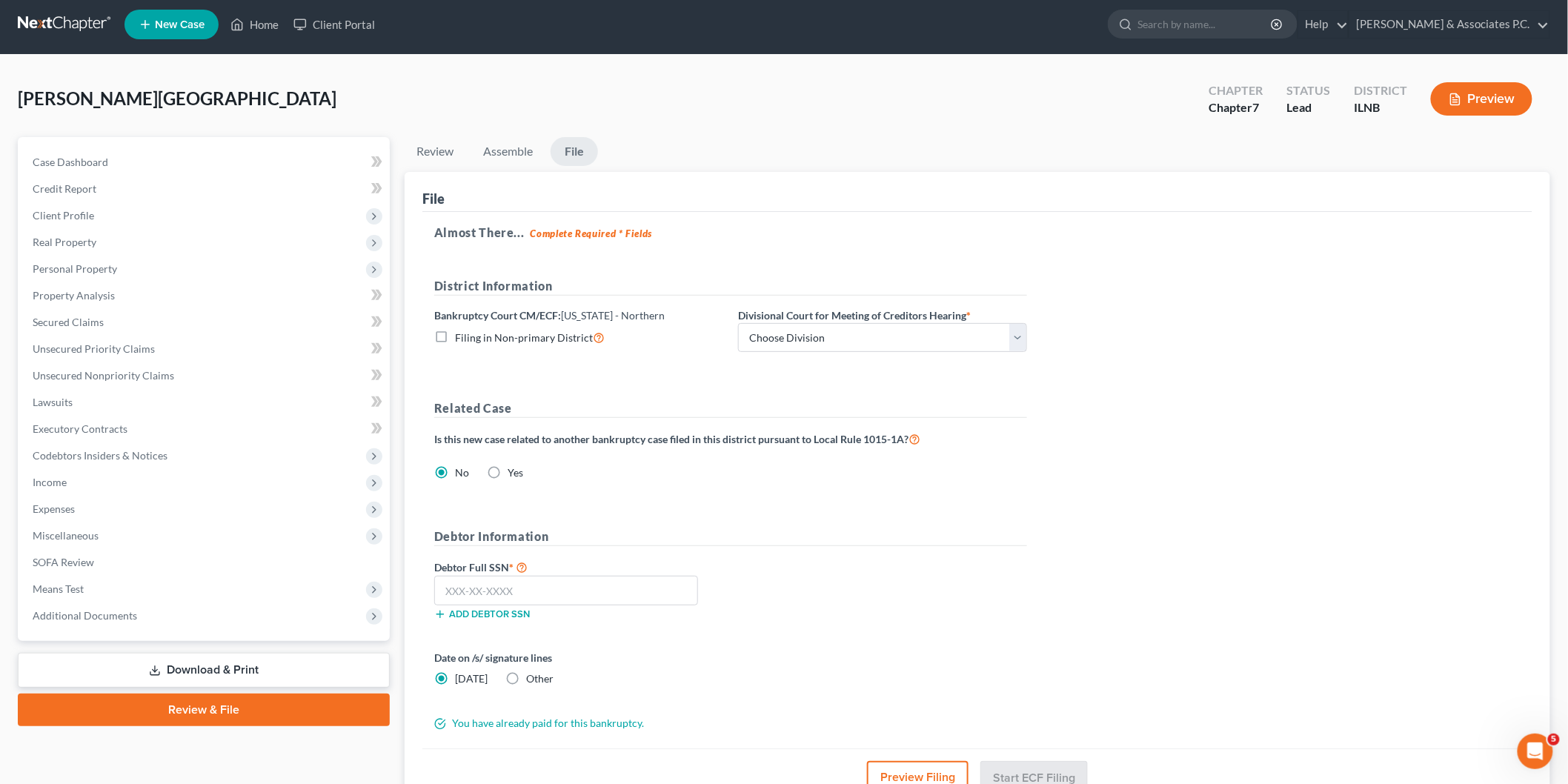
scroll to position [0, 0]
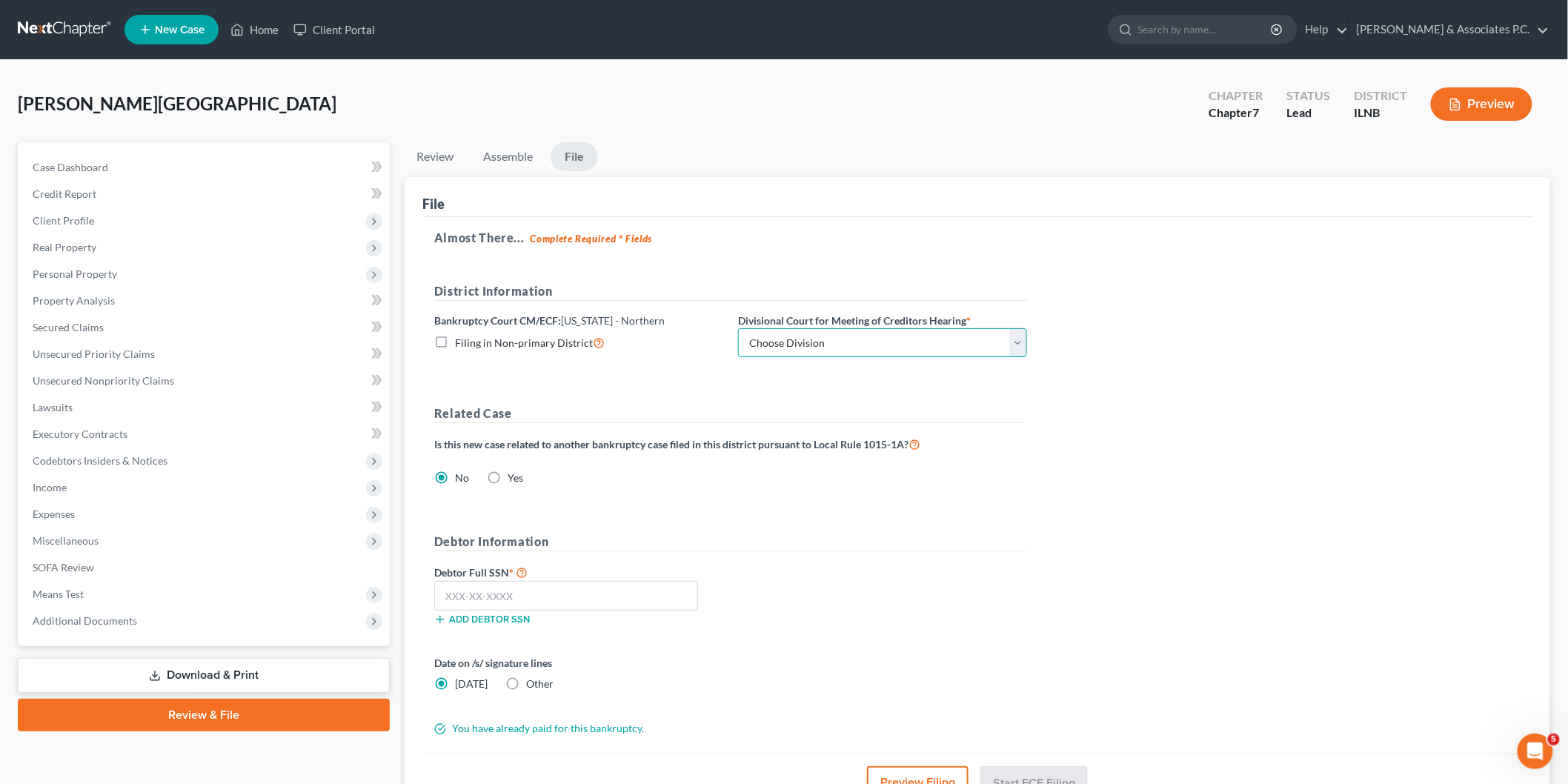
click at [816, 339] on select "Choose Division Chicago Rockford" at bounding box center [882, 343] width 289 height 30
select select "1"
click at [738, 328] on select "Choose Division Chicago Rockford" at bounding box center [882, 343] width 289 height 30
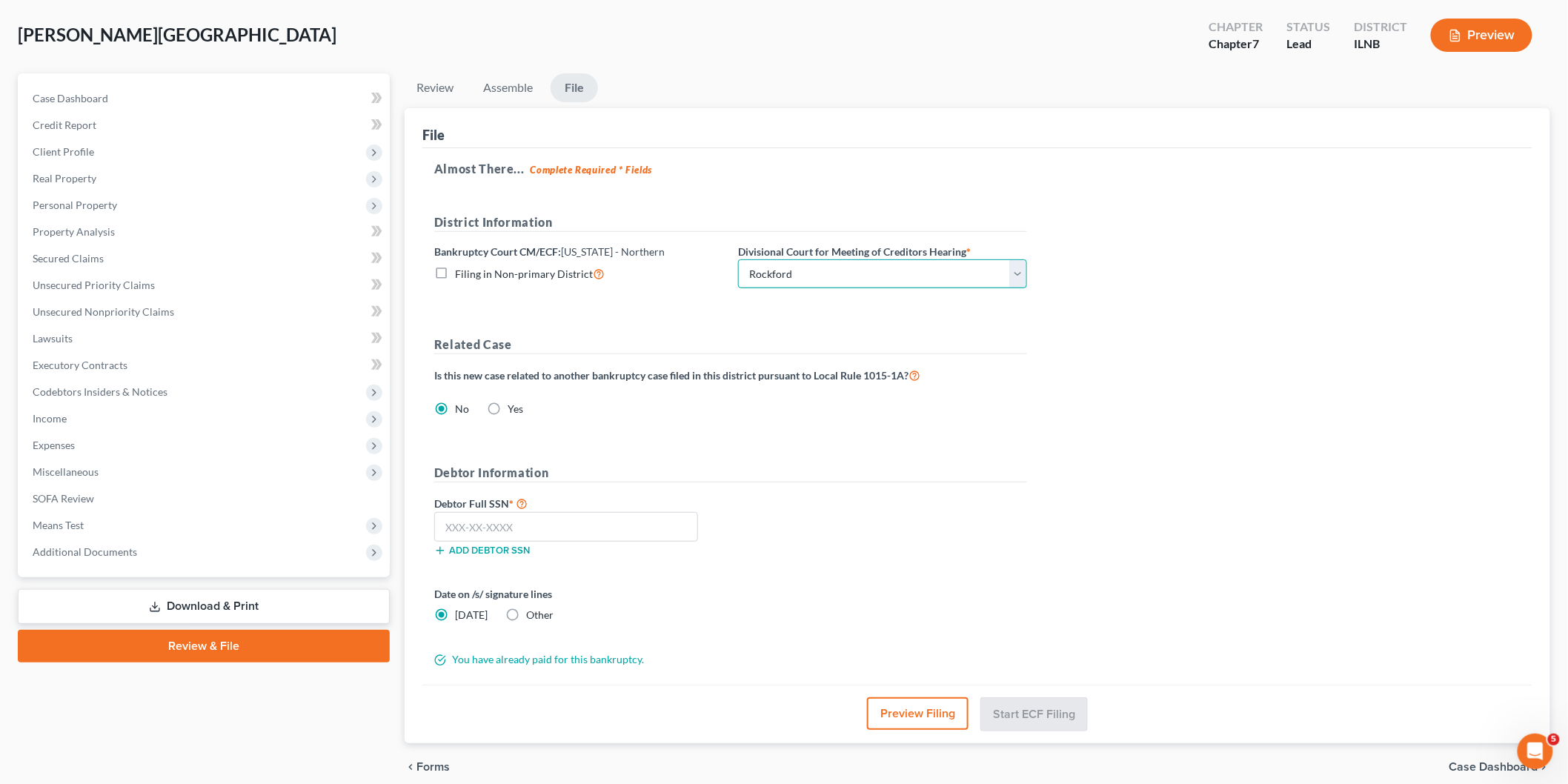
scroll to position [131, 0]
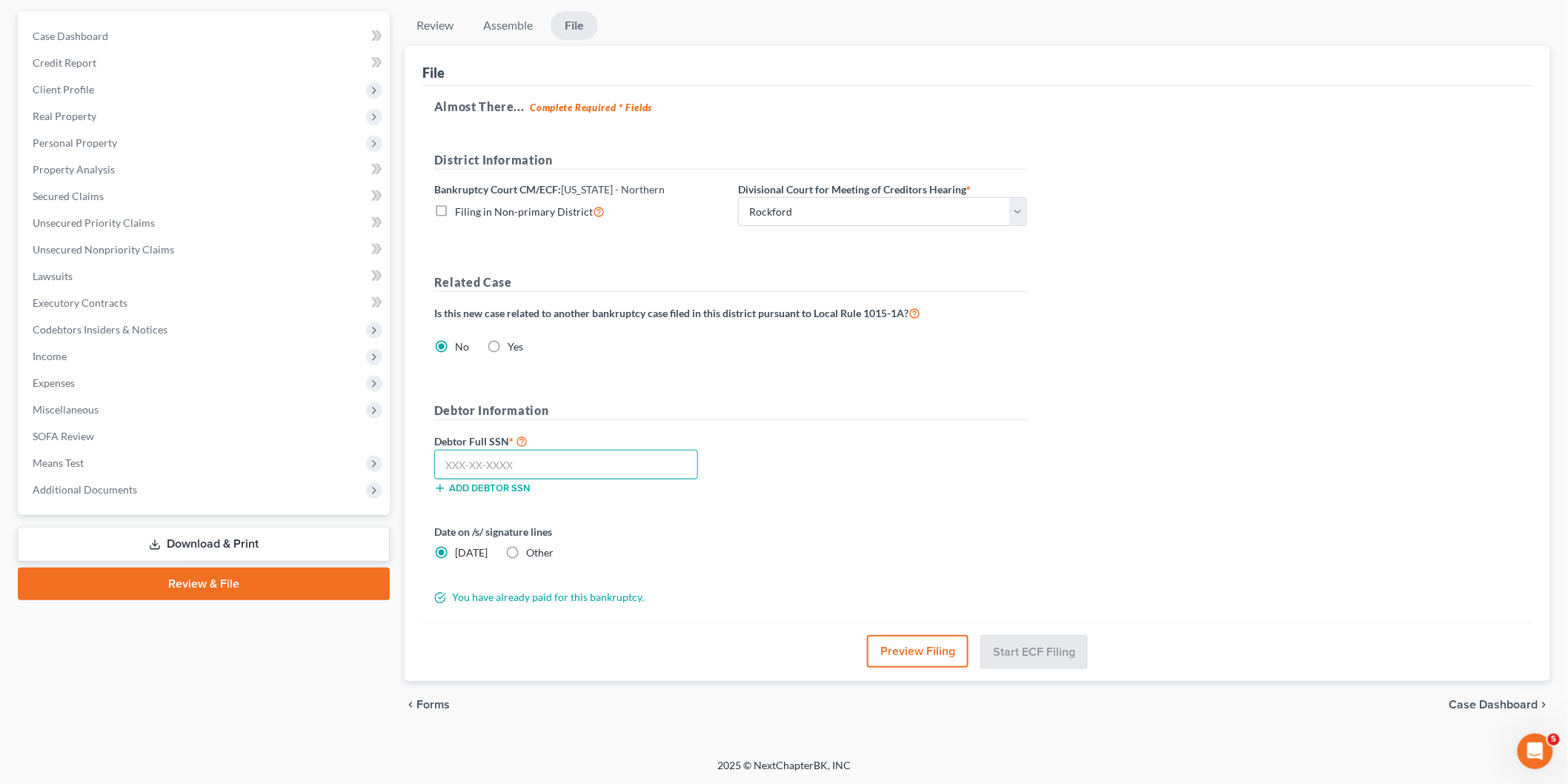
click at [448, 462] on input "text" at bounding box center [566, 465] width 264 height 30
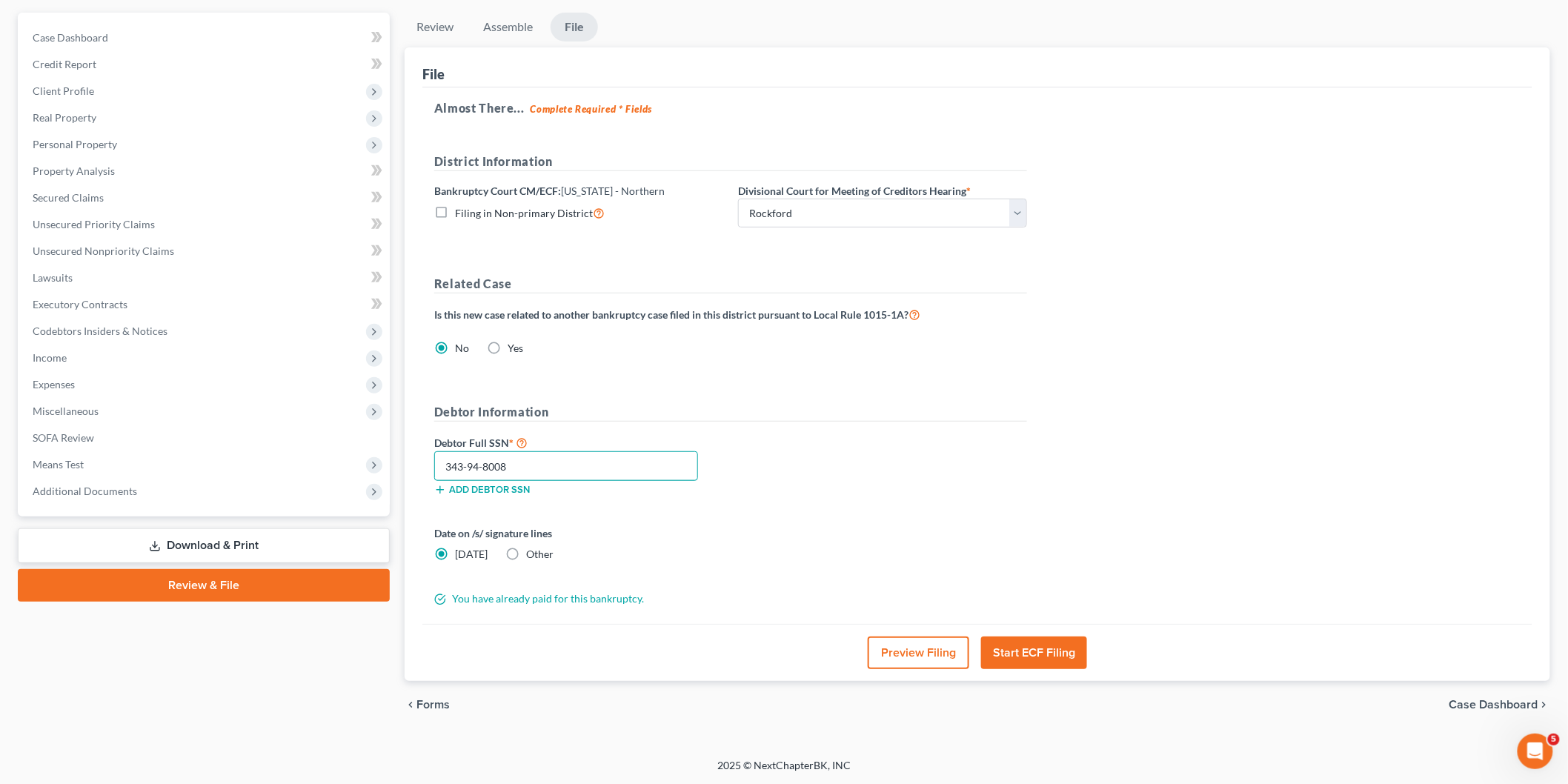
type input "343-94-8008"
click at [1039, 651] on button "Start ECF Filing" at bounding box center [1034, 653] width 106 height 33
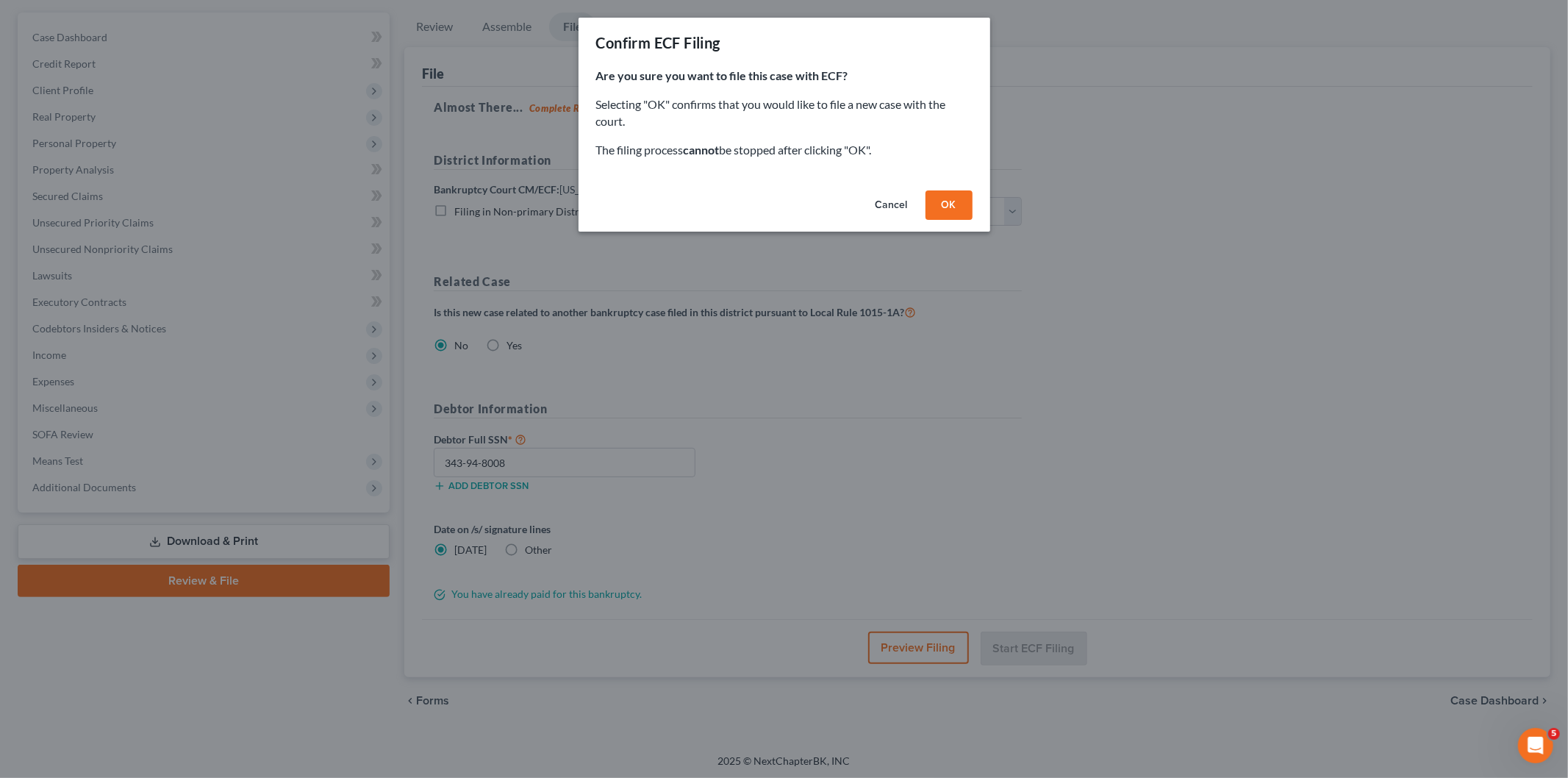
click at [886, 199] on button "Cancel" at bounding box center [892, 205] width 56 height 30
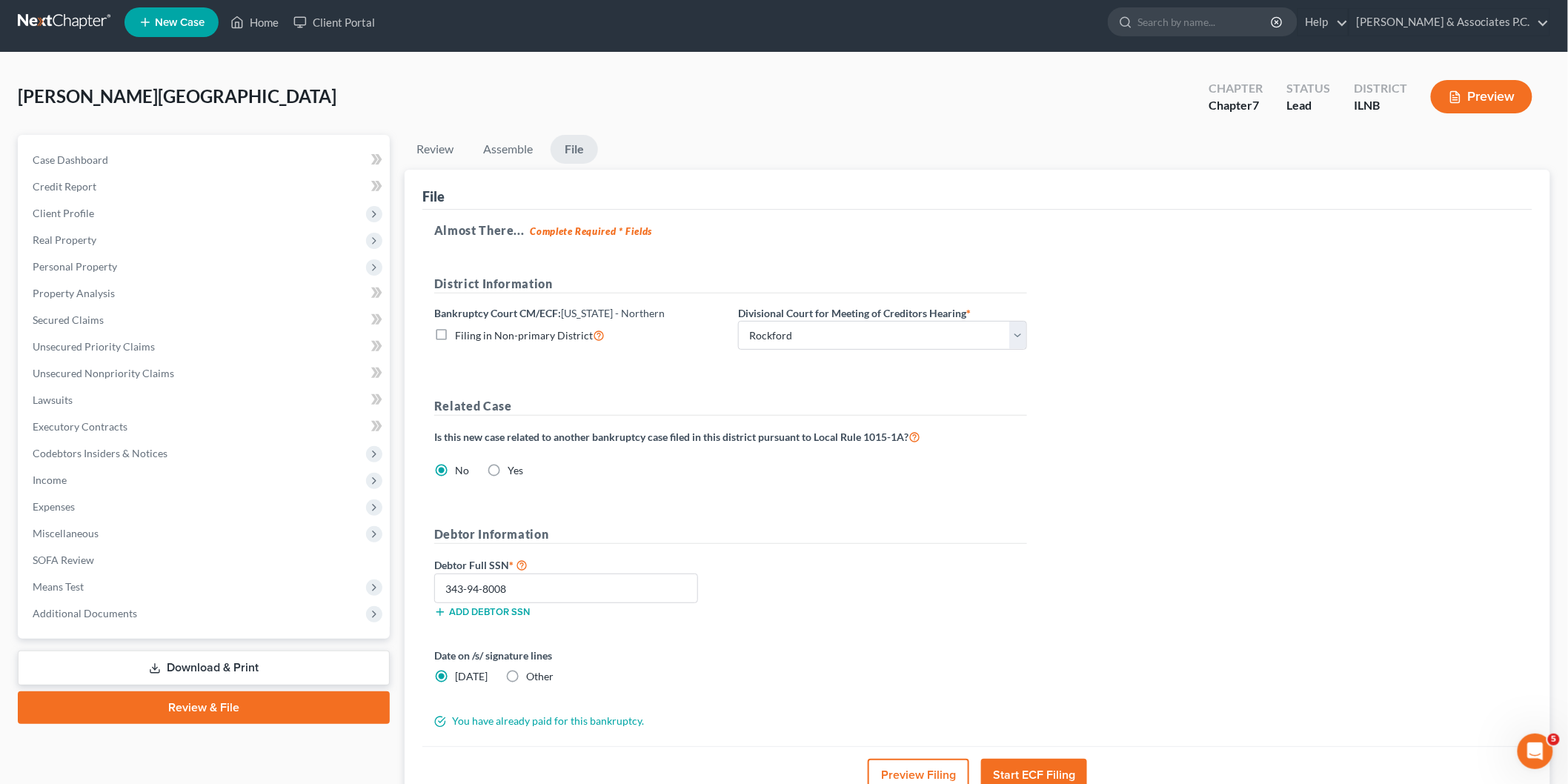
scroll to position [0, 0]
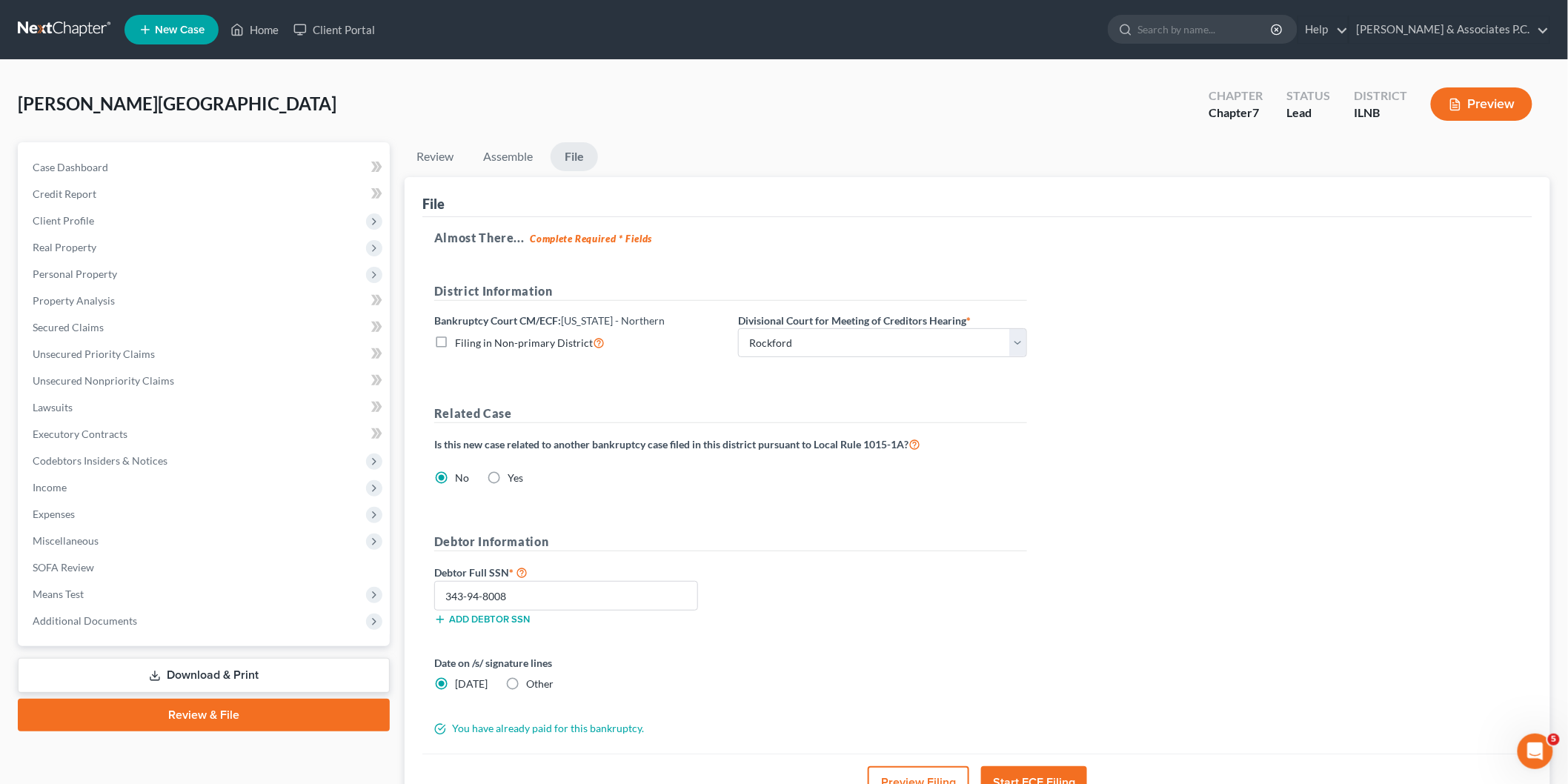
click at [86, 27] on link at bounding box center [65, 30] width 95 height 27
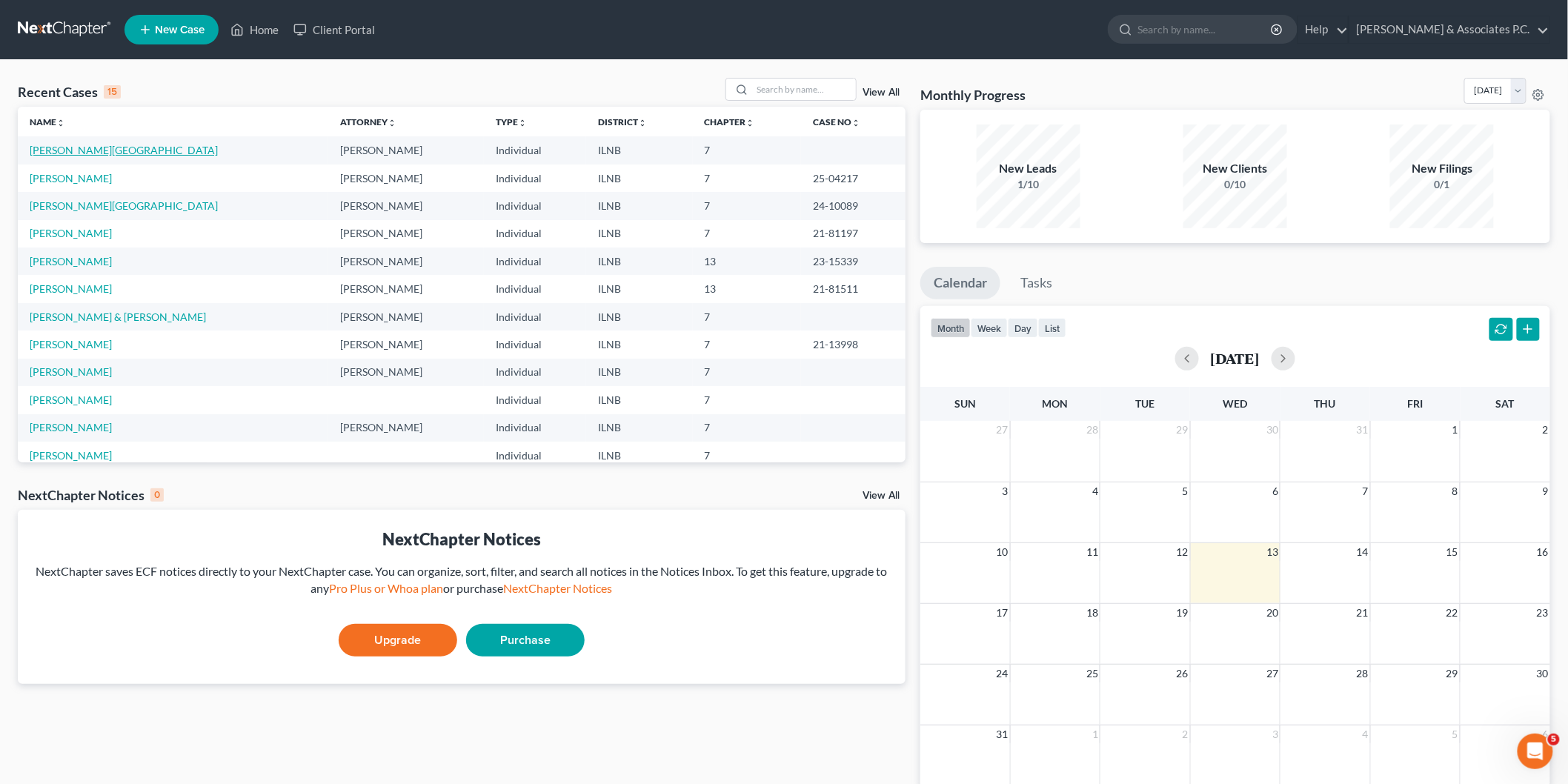
click at [52, 152] on link "[PERSON_NAME][GEOGRAPHIC_DATA]" at bounding box center [124, 151] width 188 height 13
select select "4"
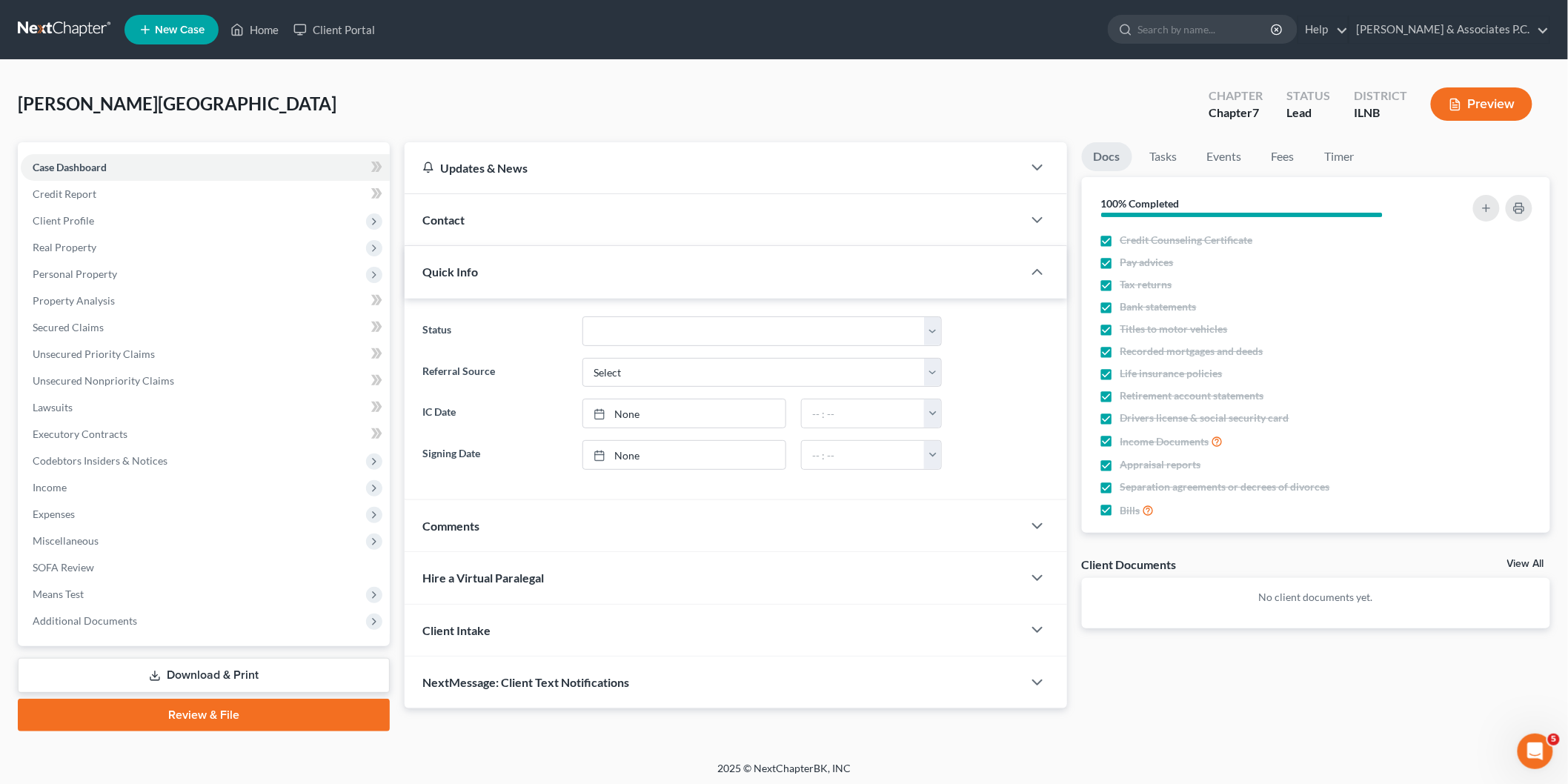
click at [283, 710] on link "Review & File" at bounding box center [204, 715] width 372 height 33
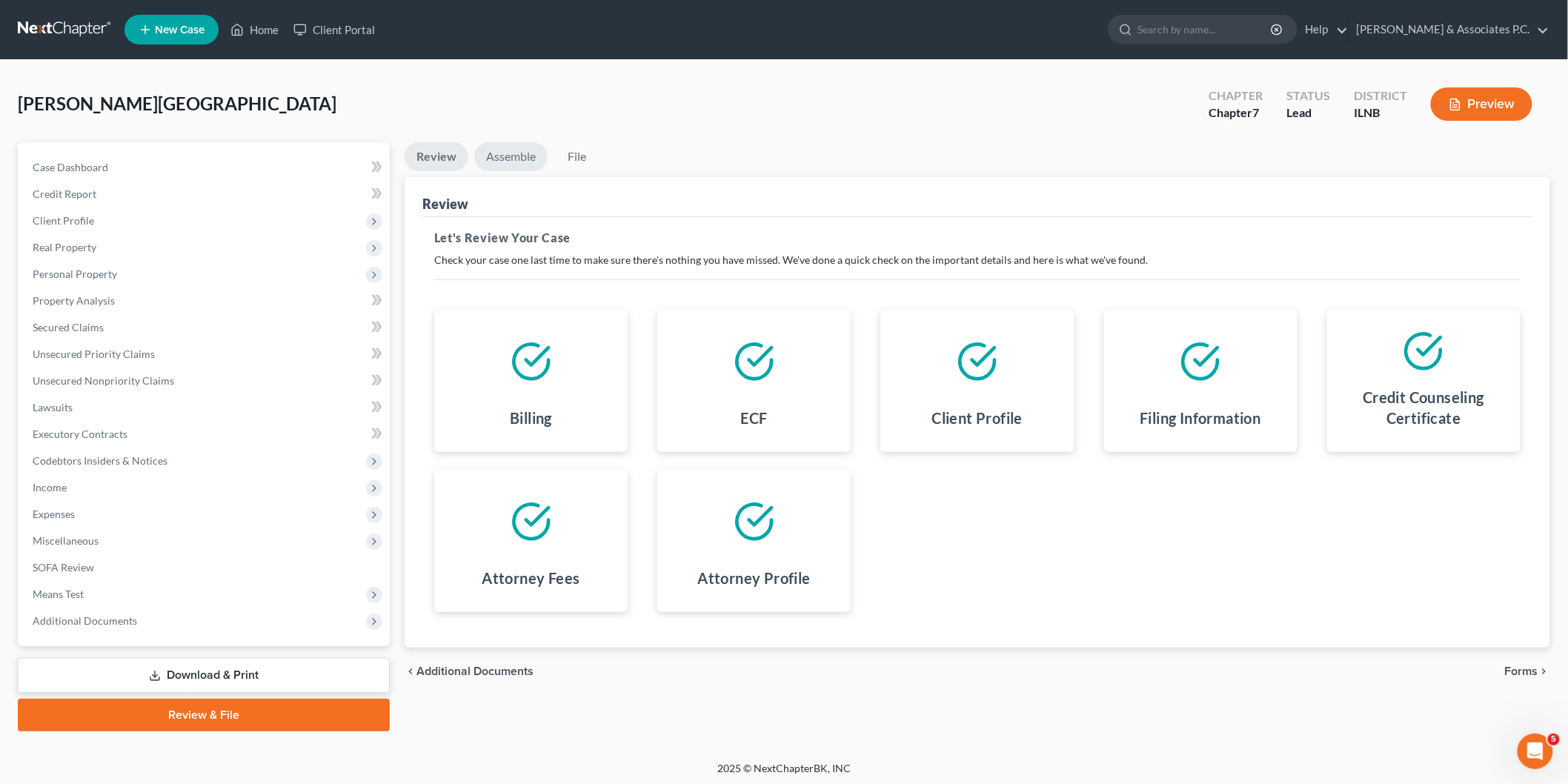
click at [507, 164] on link "Assemble" at bounding box center [510, 156] width 73 height 29
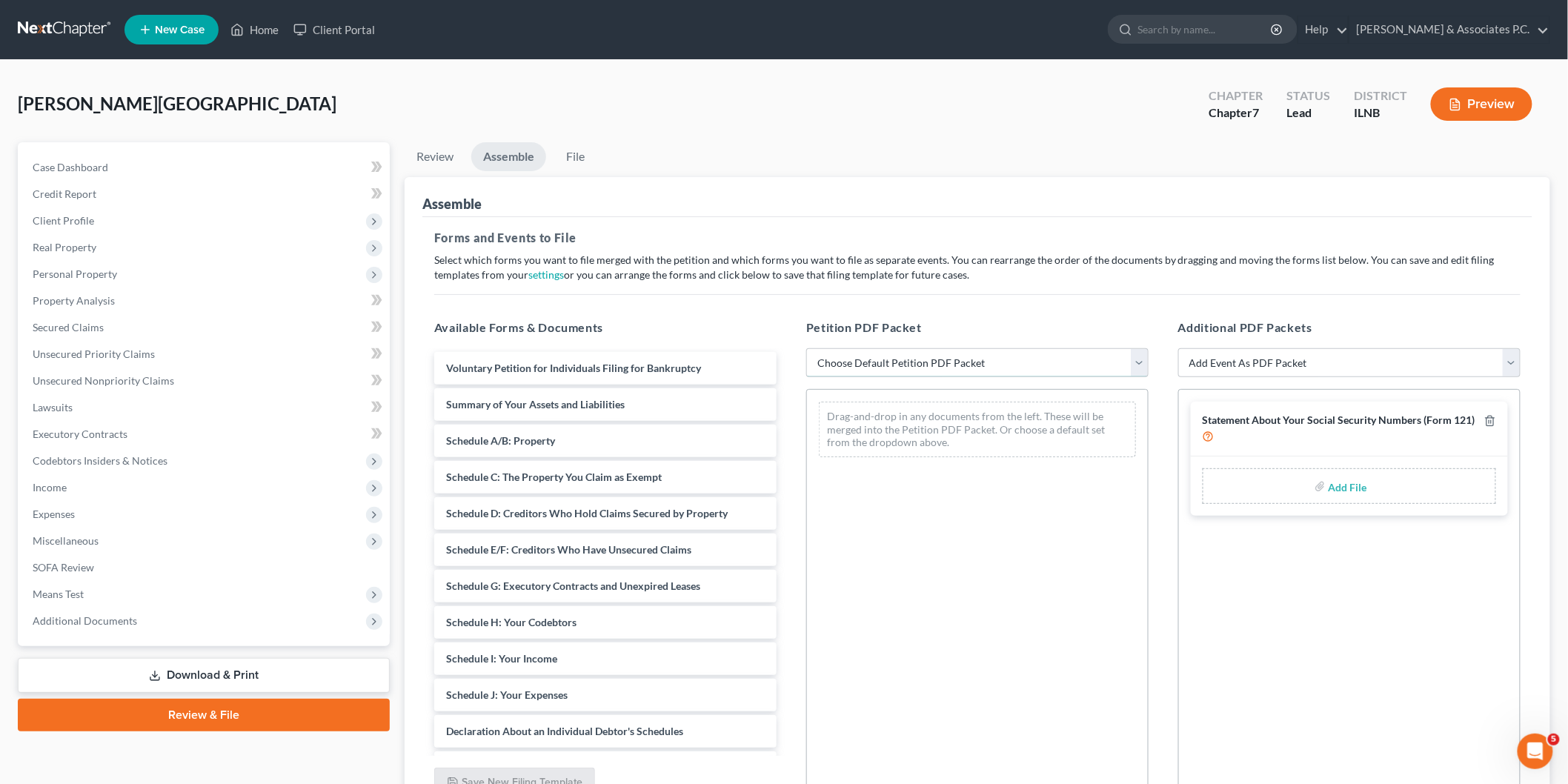
click at [987, 352] on select "Choose Default Petition PDF Packet Emergency Filing (Voluntary Petition and Cre…" at bounding box center [977, 364] width 342 height 30
select select "1"
click at [806, 349] on select "Choose Default Petition PDF Packet Emergency Filing (Voluntary Petition and Cre…" at bounding box center [977, 364] width 342 height 30
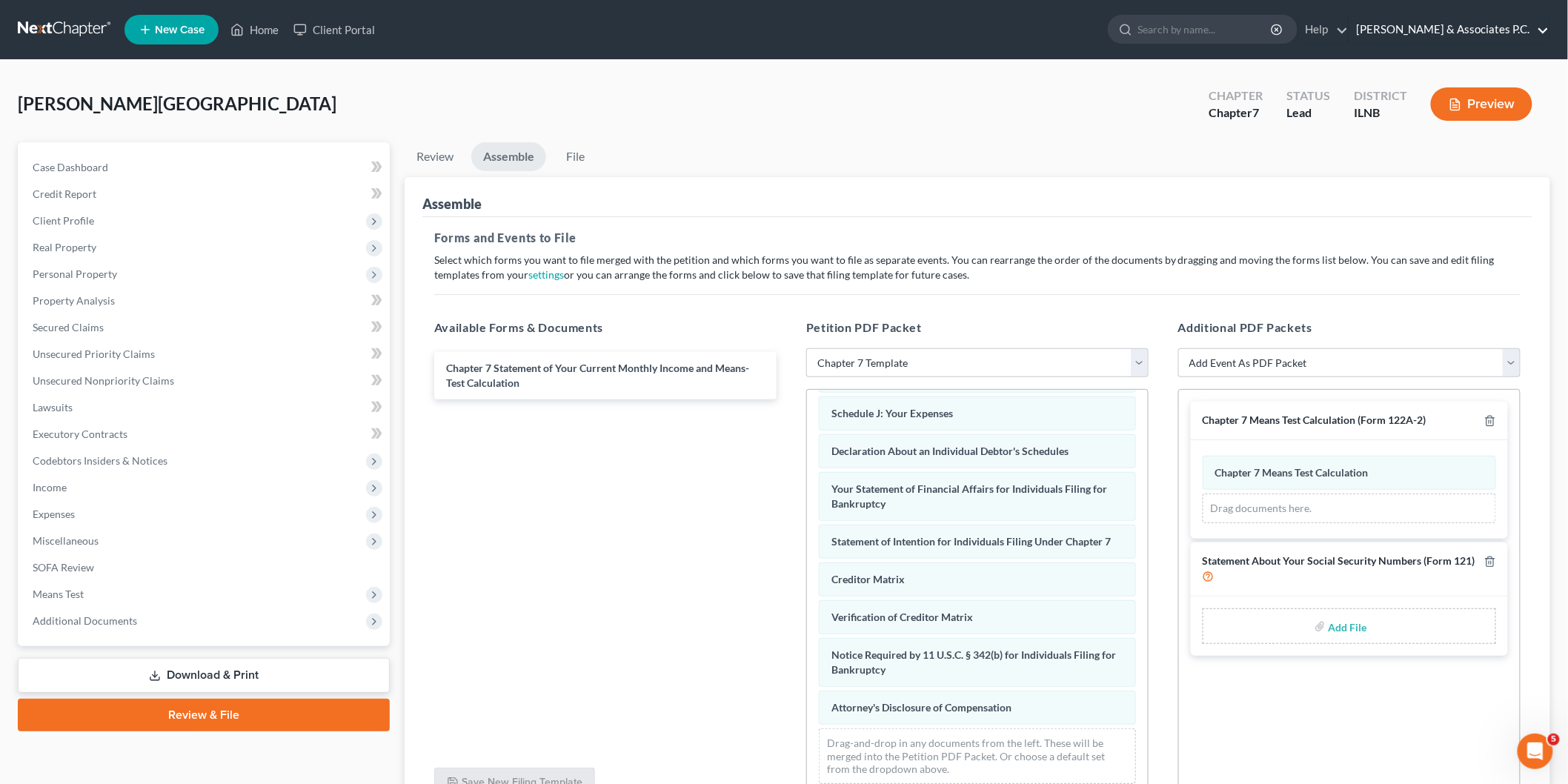
click at [1542, 24] on link "[PERSON_NAME] & Associates P.C." at bounding box center [1449, 30] width 200 height 27
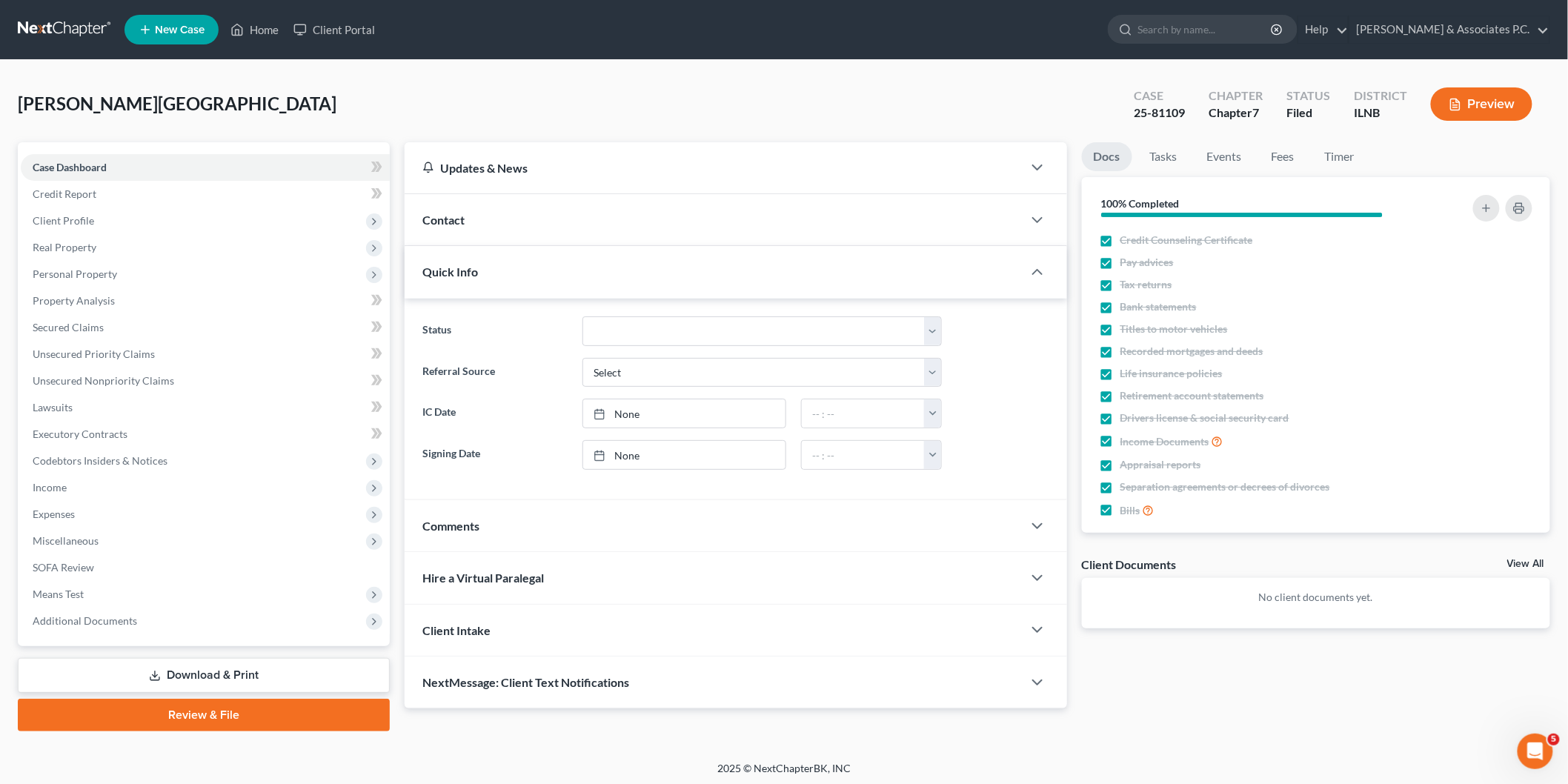
click at [82, 22] on link at bounding box center [65, 30] width 95 height 27
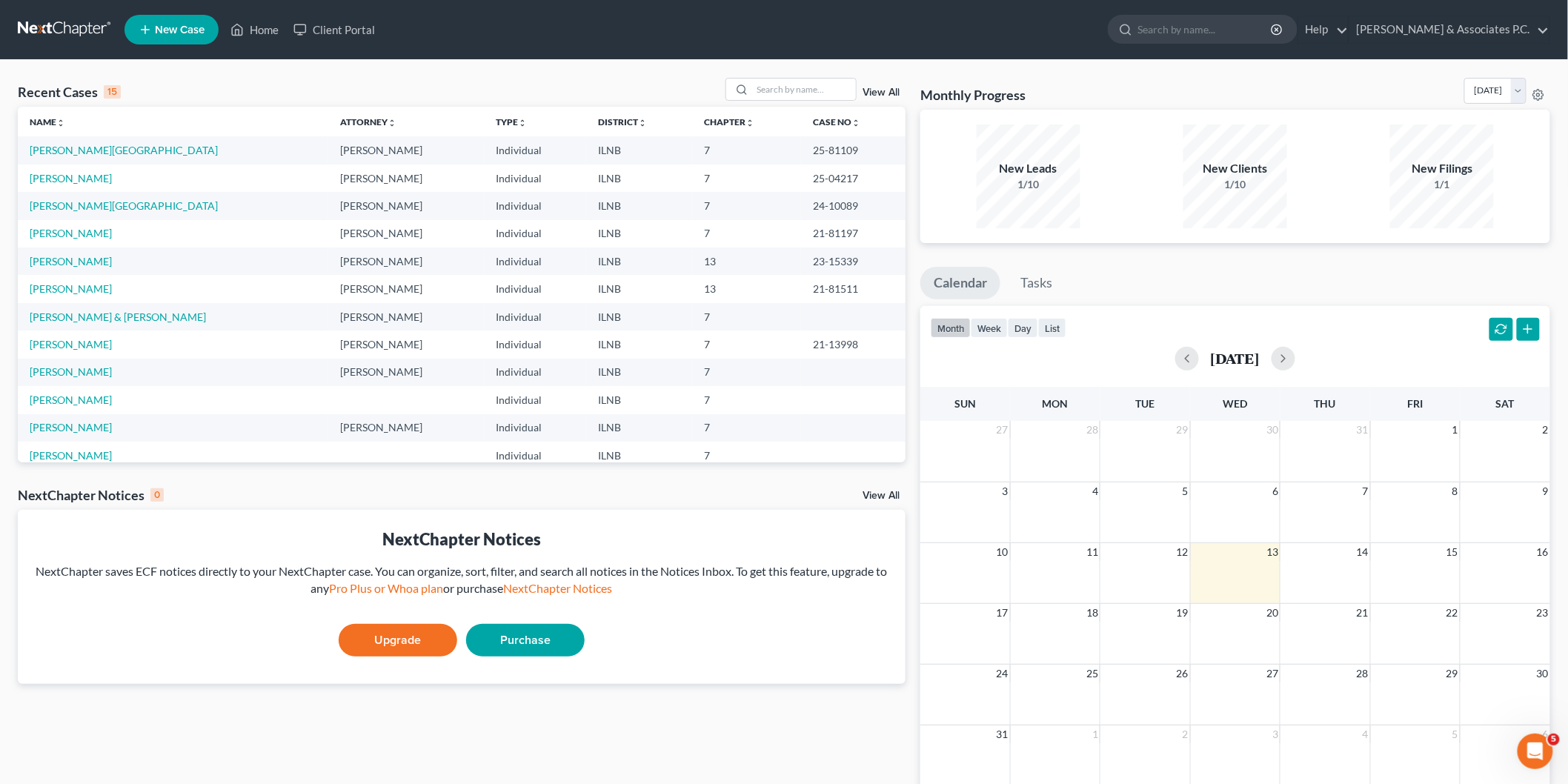
click at [831, 147] on td "25-81109" at bounding box center [853, 150] width 104 height 27
drag, startPoint x: 830, startPoint y: 148, endPoint x: 779, endPoint y: 147, distance: 51.0
click at [801, 147] on td "25-81109" at bounding box center [853, 150] width 104 height 27
copy td "25-81109"
click at [801, 153] on td "25-81109" at bounding box center [853, 150] width 104 height 27
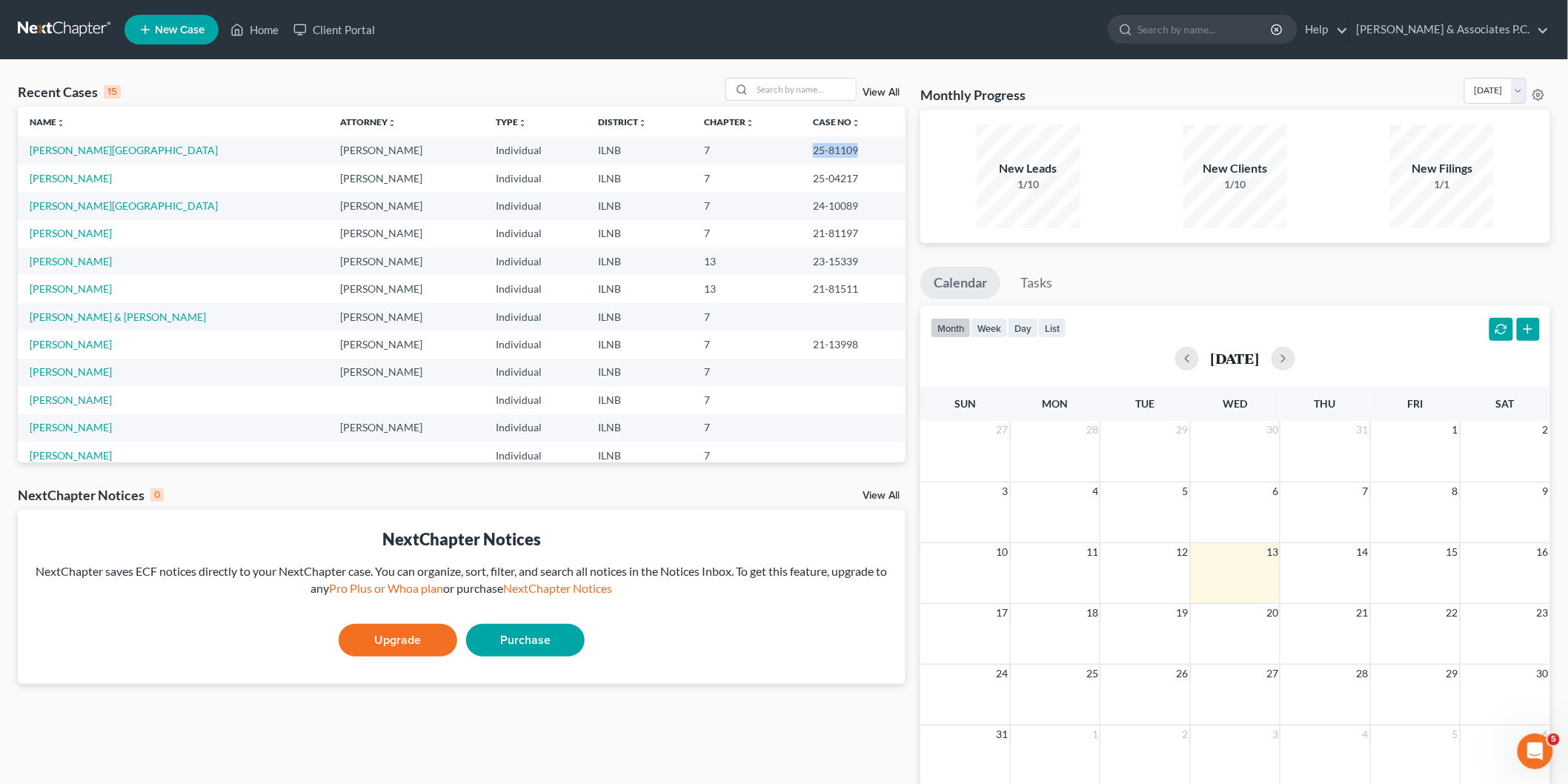
drag, startPoint x: 830, startPoint y: 148, endPoint x: 773, endPoint y: 152, distance: 57.1
click at [801, 152] on td "25-81109" at bounding box center [853, 150] width 104 height 27
copy td "25-81109"
